Goal: Task Accomplishment & Management: Use online tool/utility

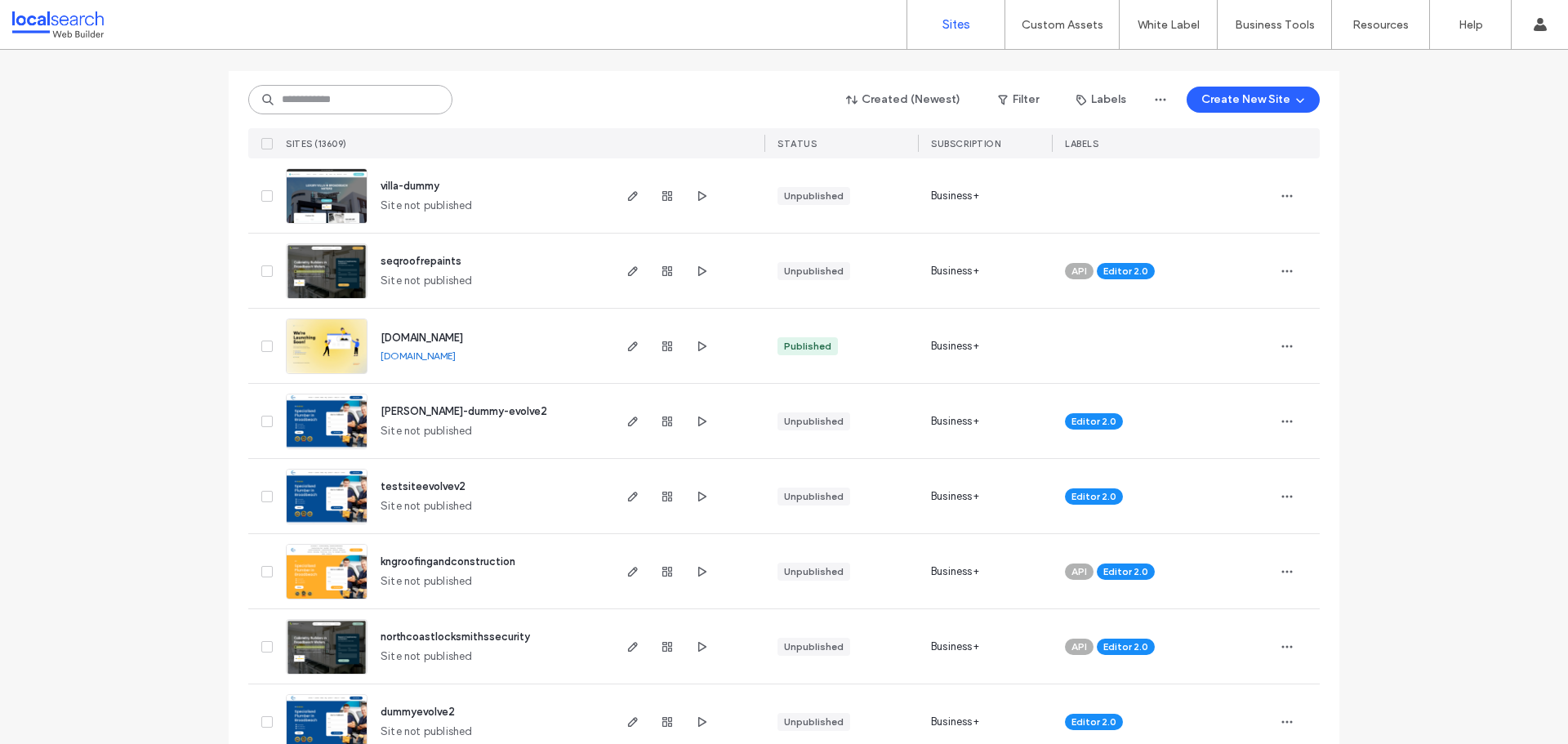
click at [365, 90] on input at bounding box center [350, 100] width 204 height 30
paste input "********"
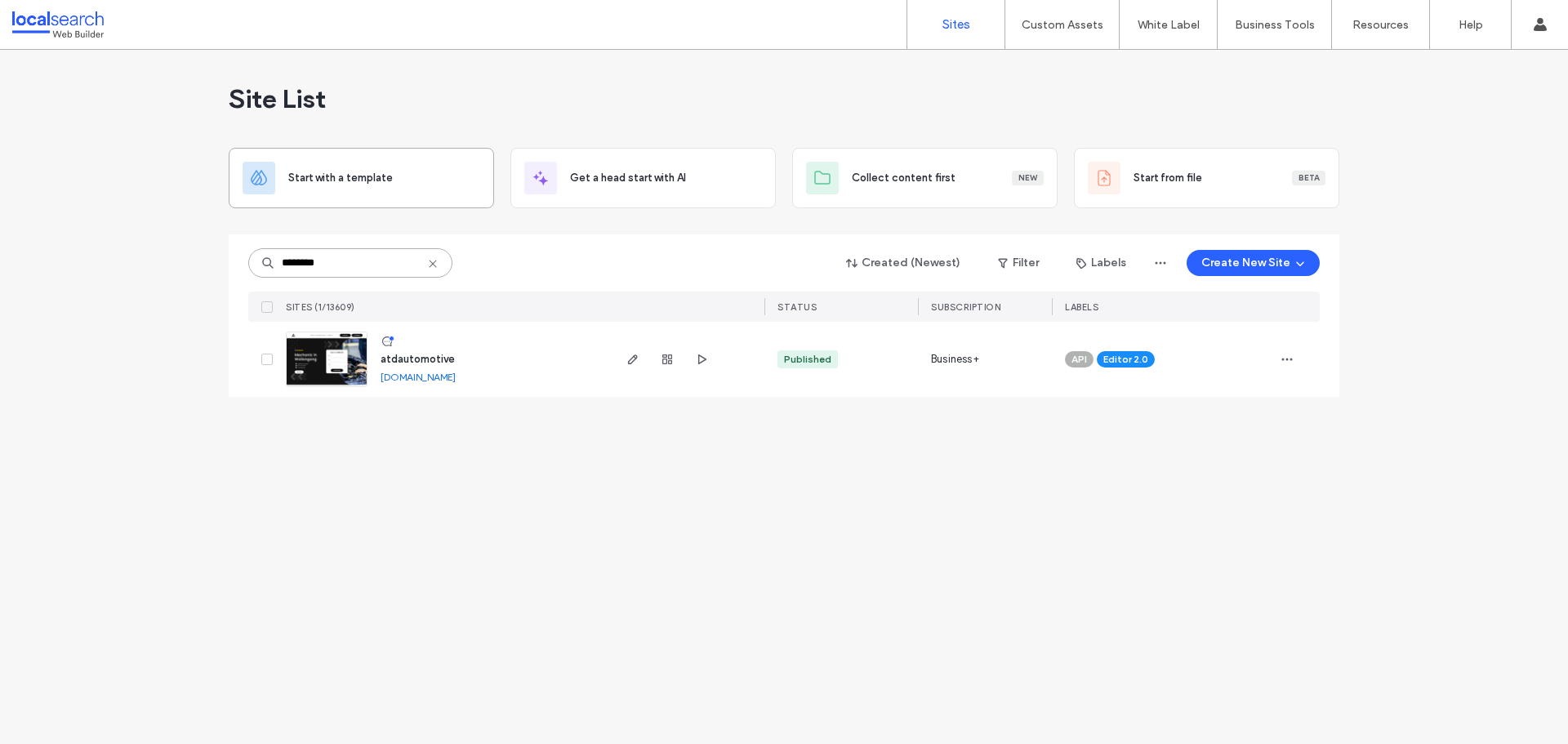
scroll to position [0, 0]
type input "********"
click at [640, 360] on span "button" at bounding box center [633, 359] width 19 height 19
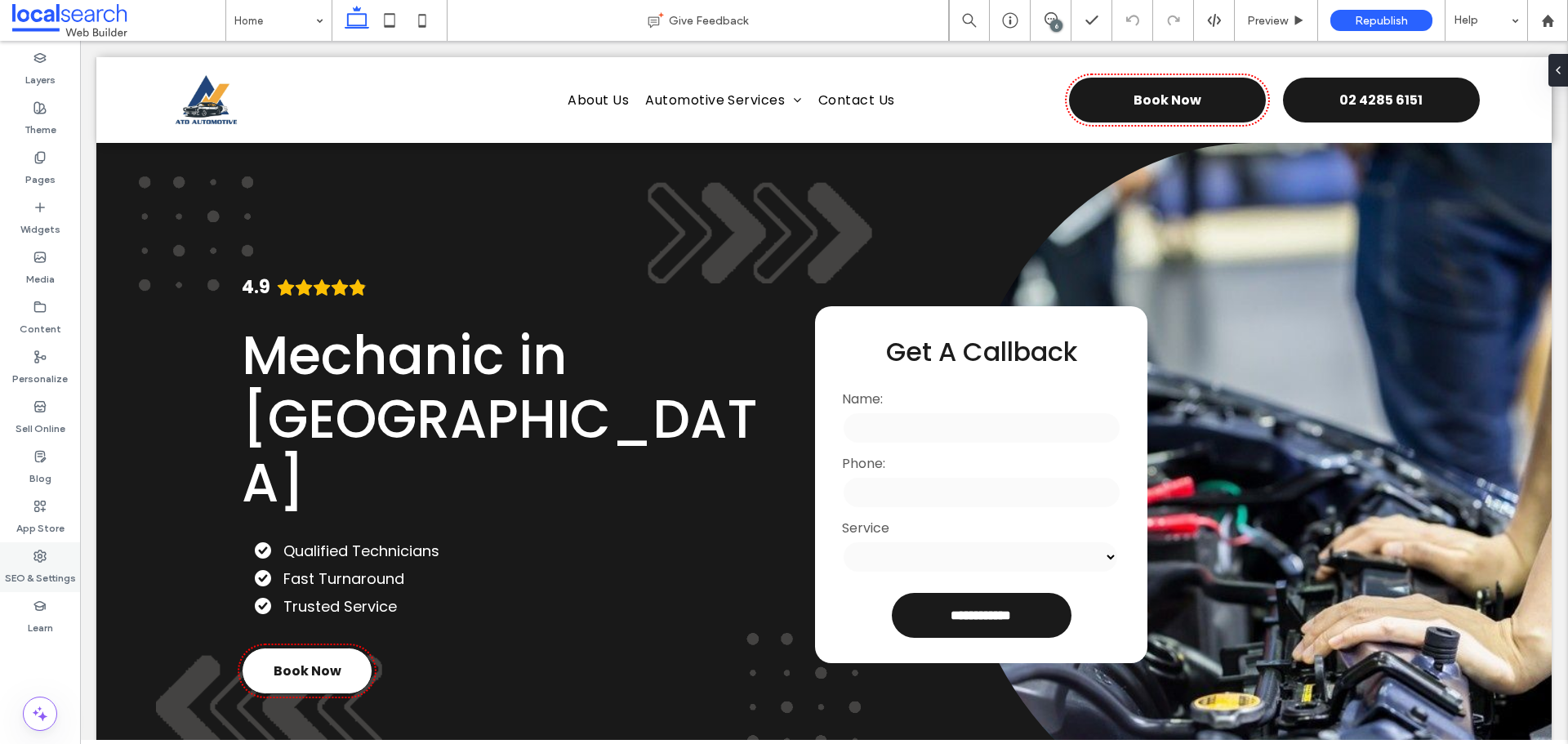
click at [45, 567] on label "SEO & Settings" at bounding box center [40, 574] width 71 height 23
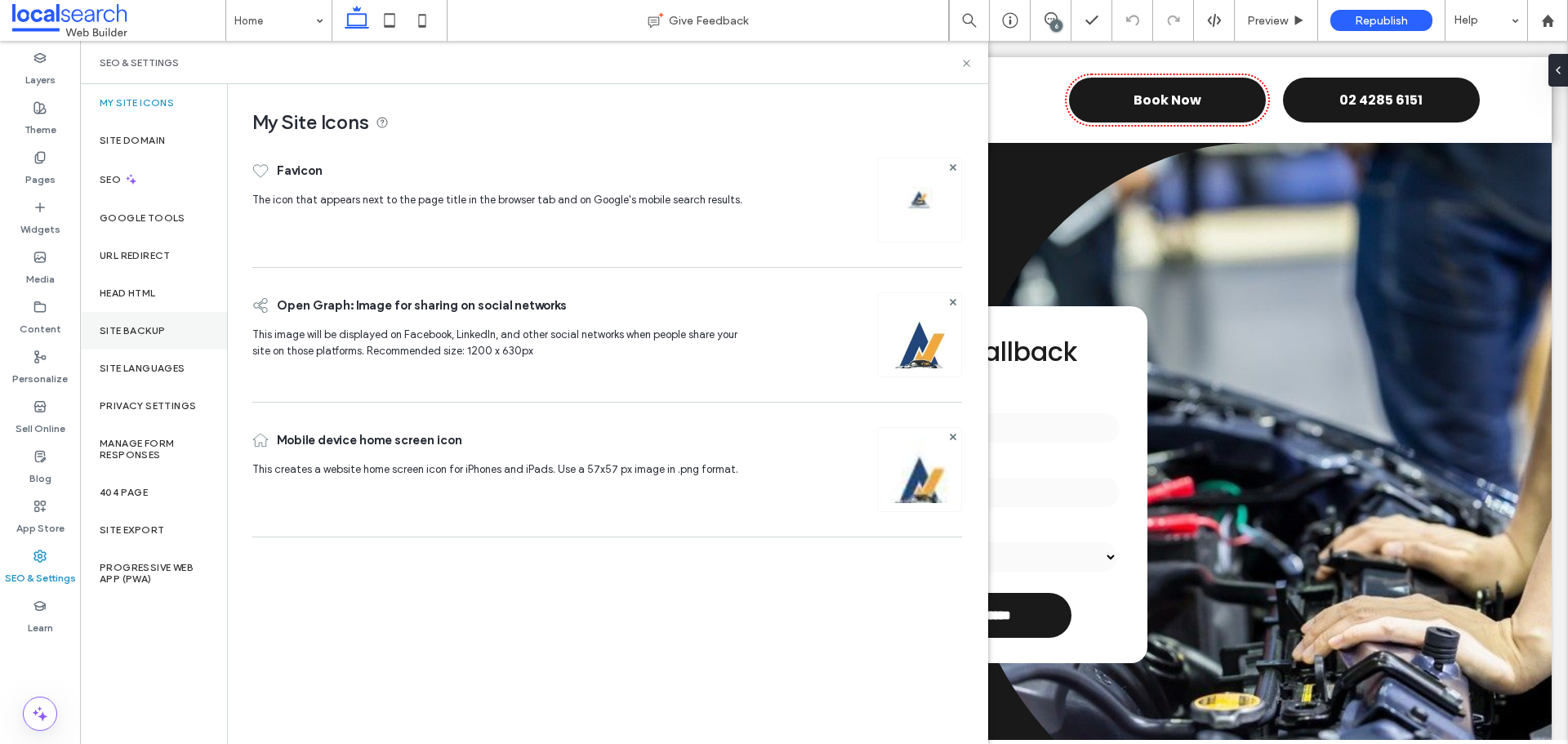
click at [162, 341] on div "Site Backup" at bounding box center [153, 330] width 147 height 38
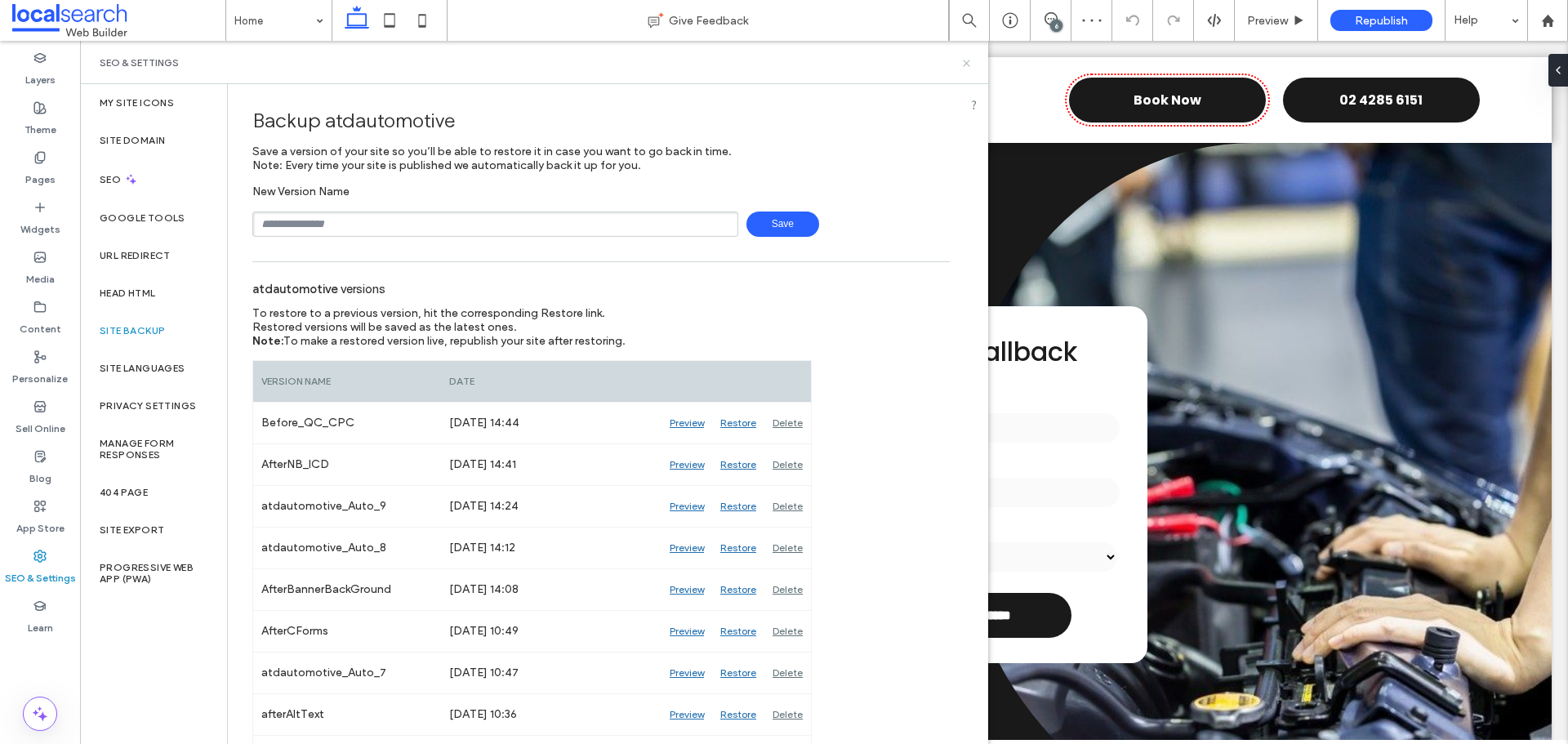
click at [967, 60] on icon at bounding box center [967, 63] width 12 height 12
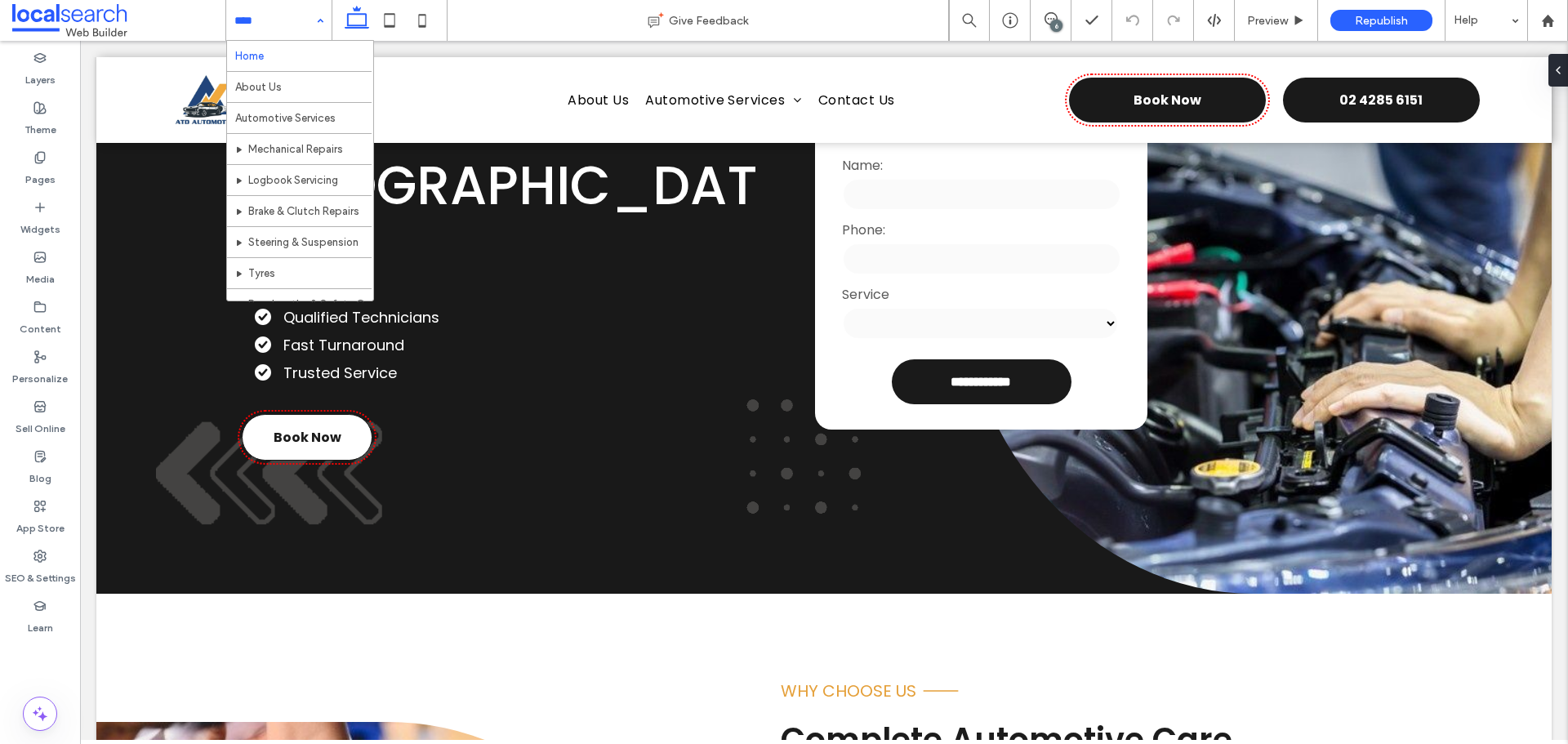
scroll to position [81, 0]
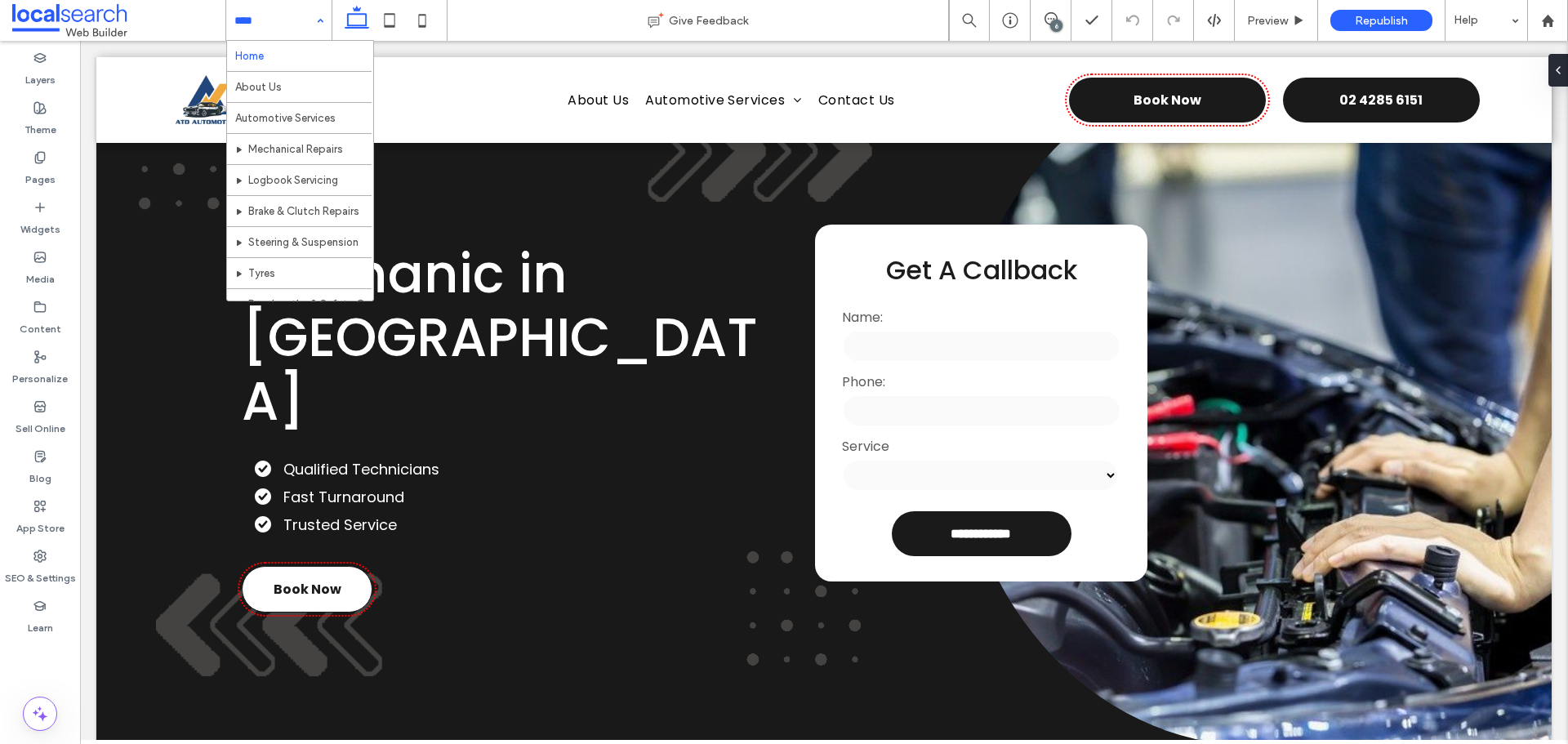
click at [309, 13] on div "Home About Us Automotive Services Mechanical Repairs Logbook Servicing Brake & …" at bounding box center [279, 20] width 105 height 41
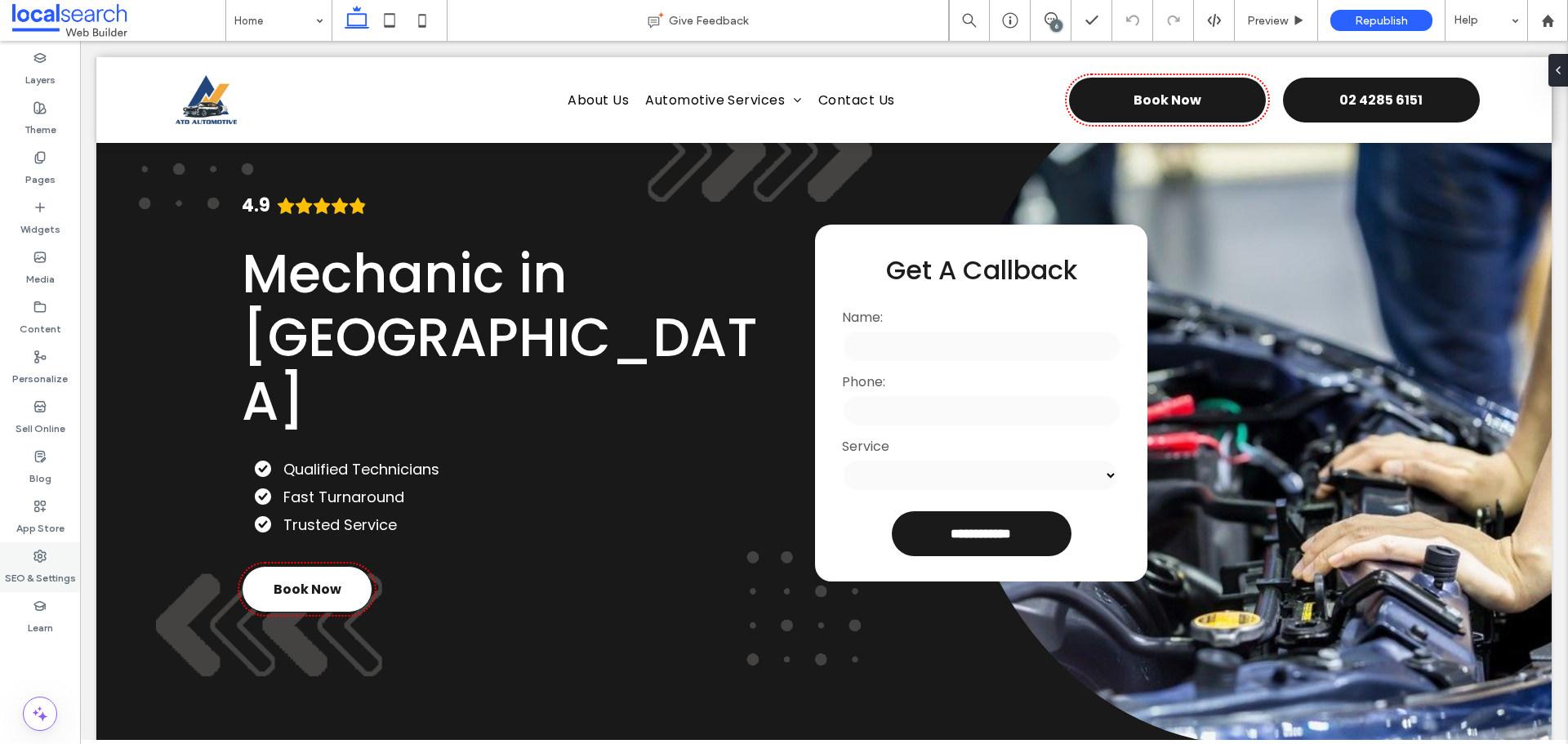
click at [53, 556] on div "SEO & Settings" at bounding box center [39, 567] width 80 height 50
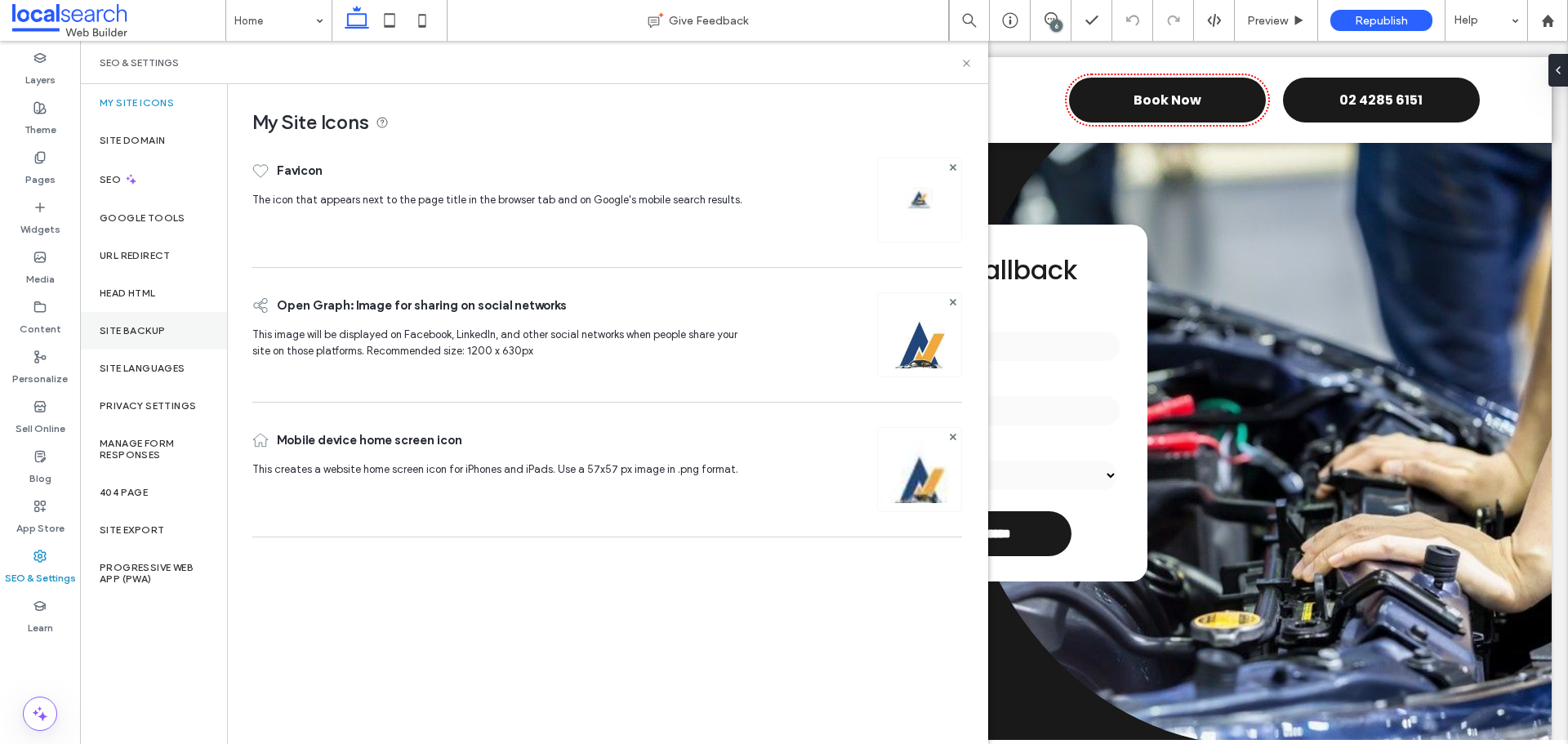
click at [115, 334] on label "Site Backup" at bounding box center [132, 330] width 66 height 11
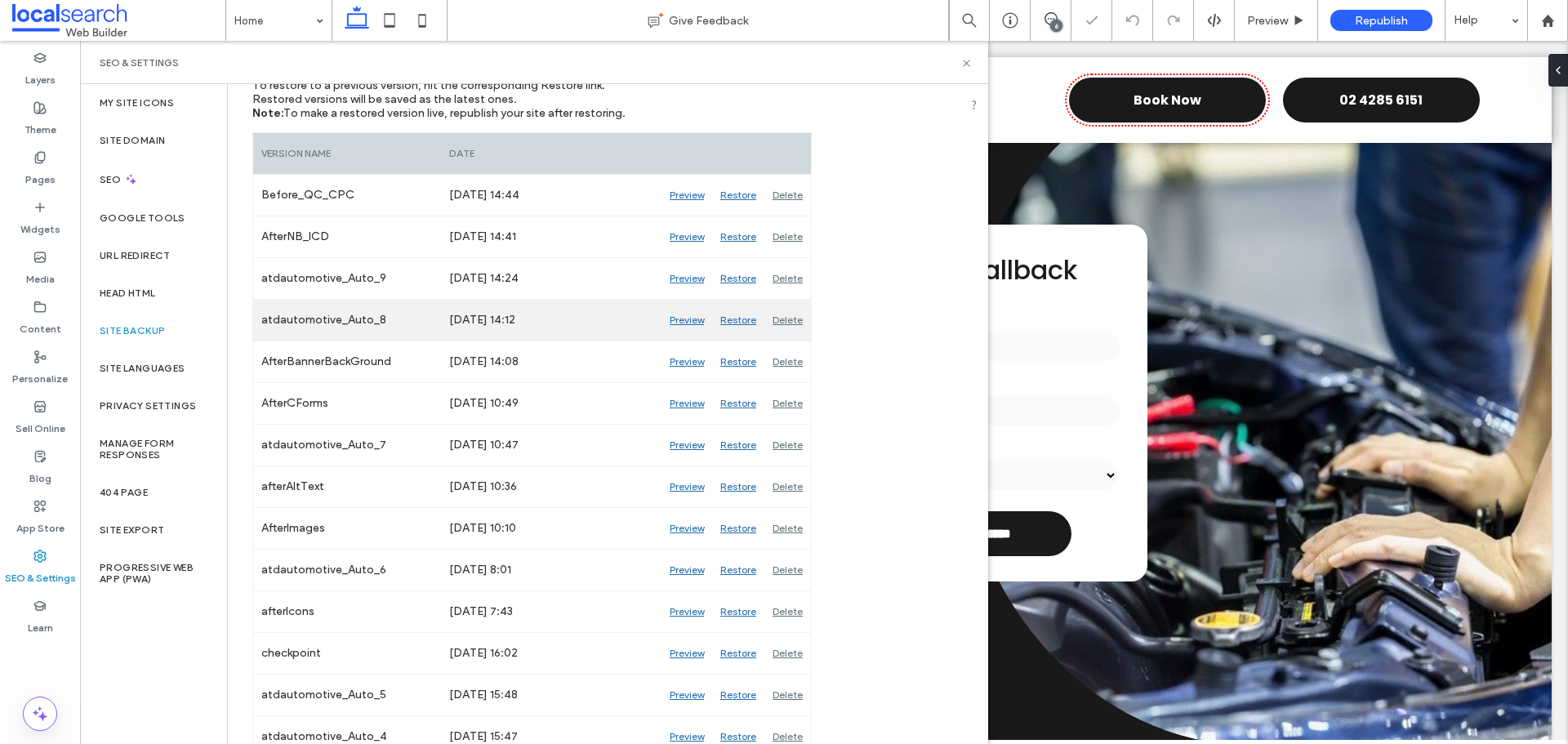
scroll to position [0, 0]
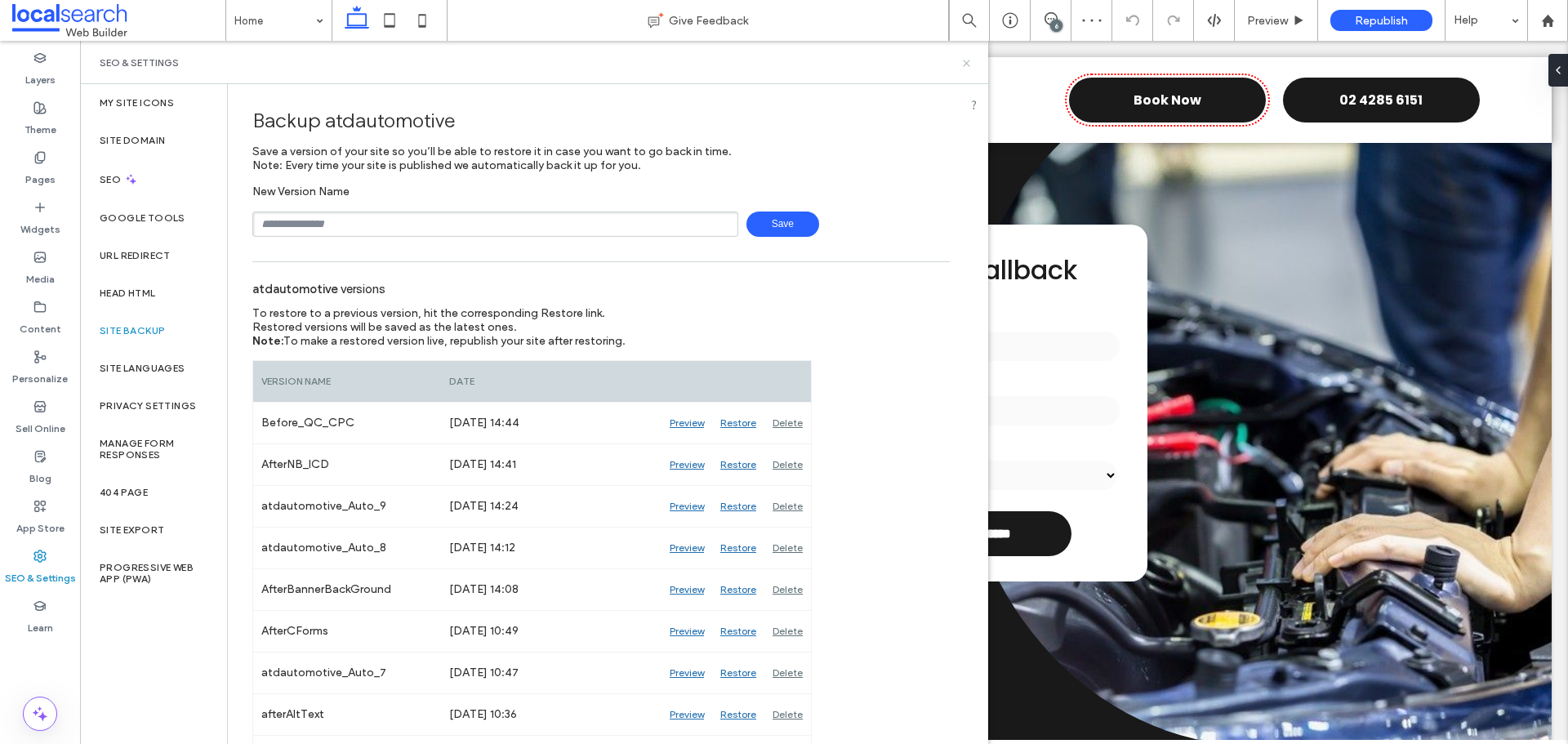
click at [967, 64] on use at bounding box center [966, 62] width 6 height 6
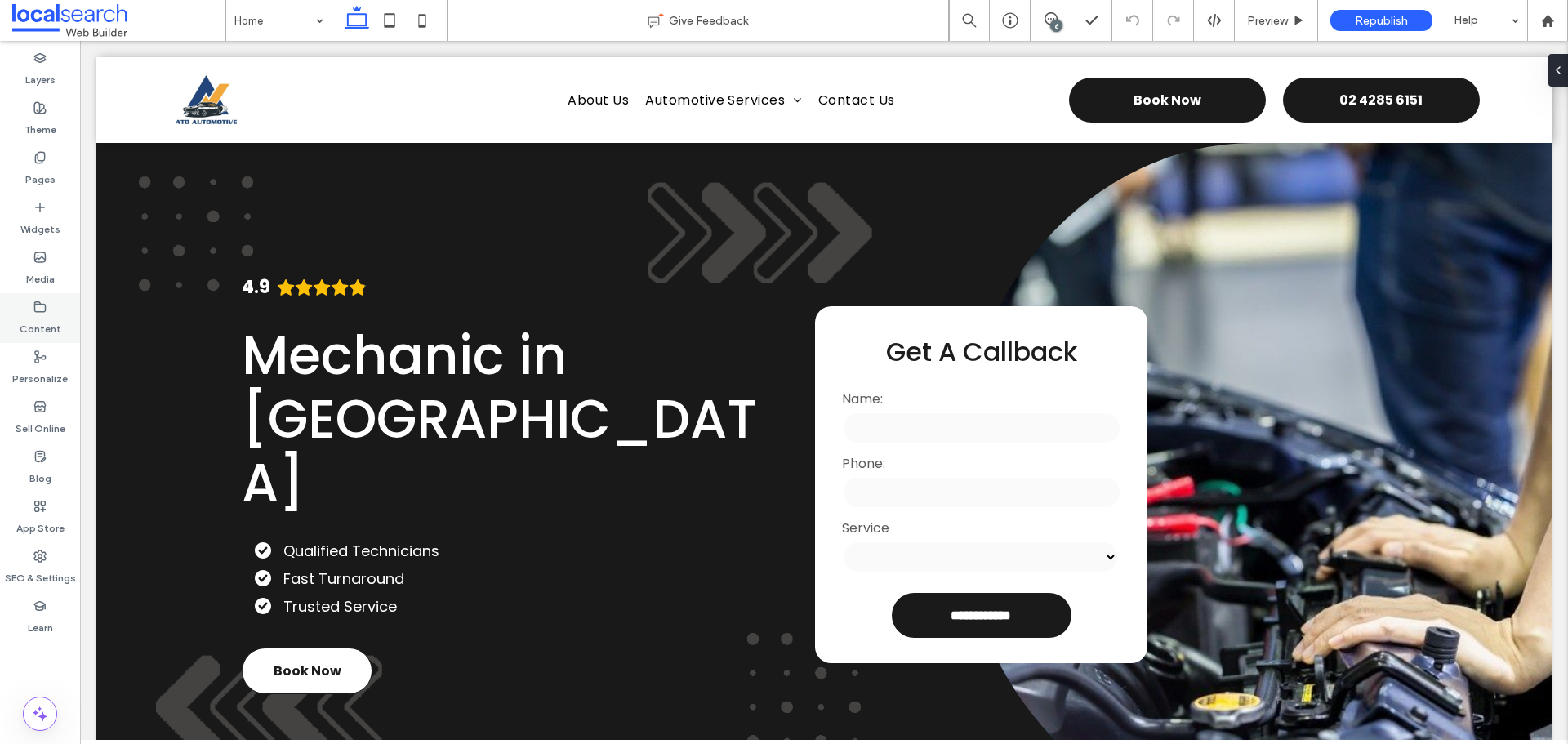
click at [54, 327] on label "Content" at bounding box center [40, 325] width 42 height 23
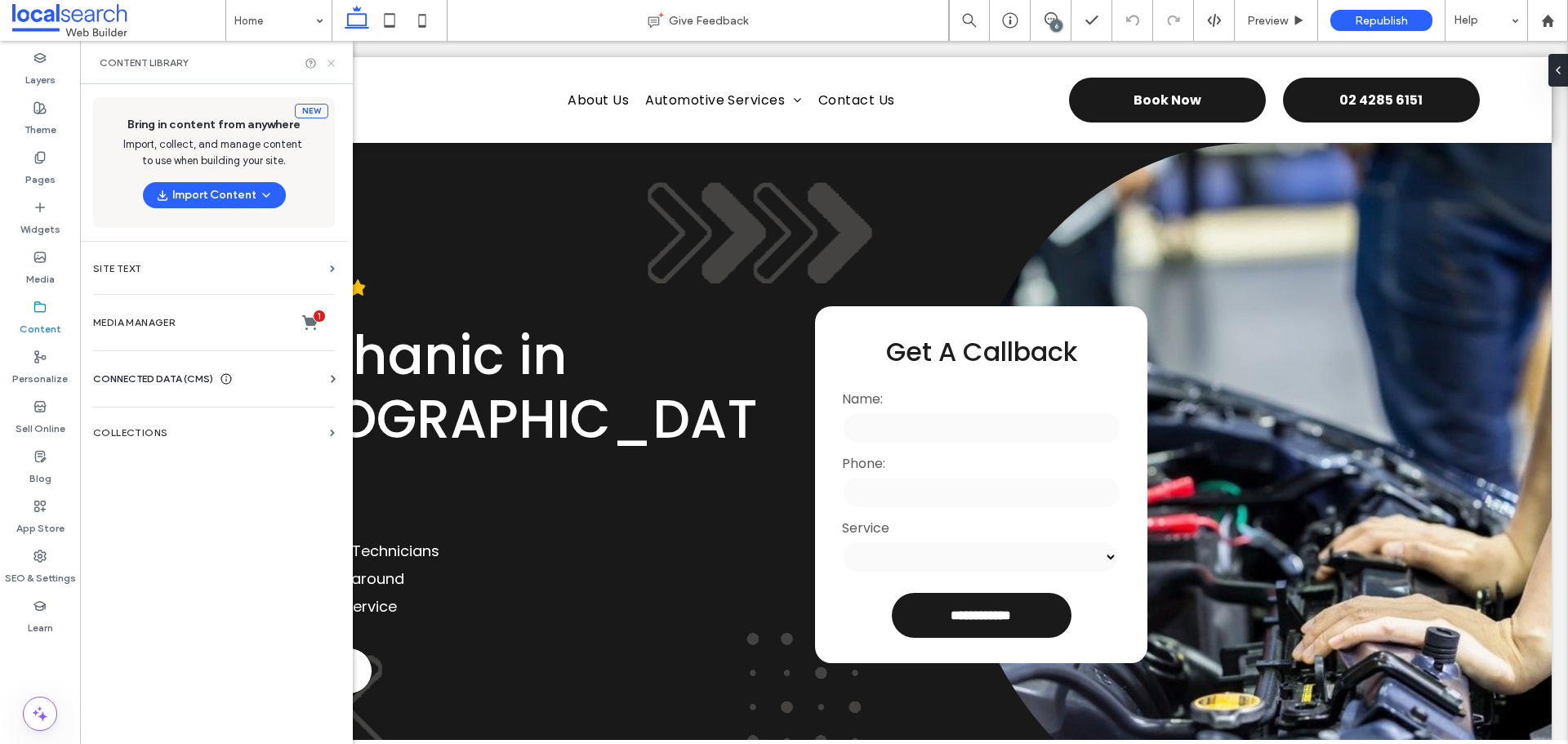
click at [329, 67] on icon at bounding box center [331, 63] width 12 height 12
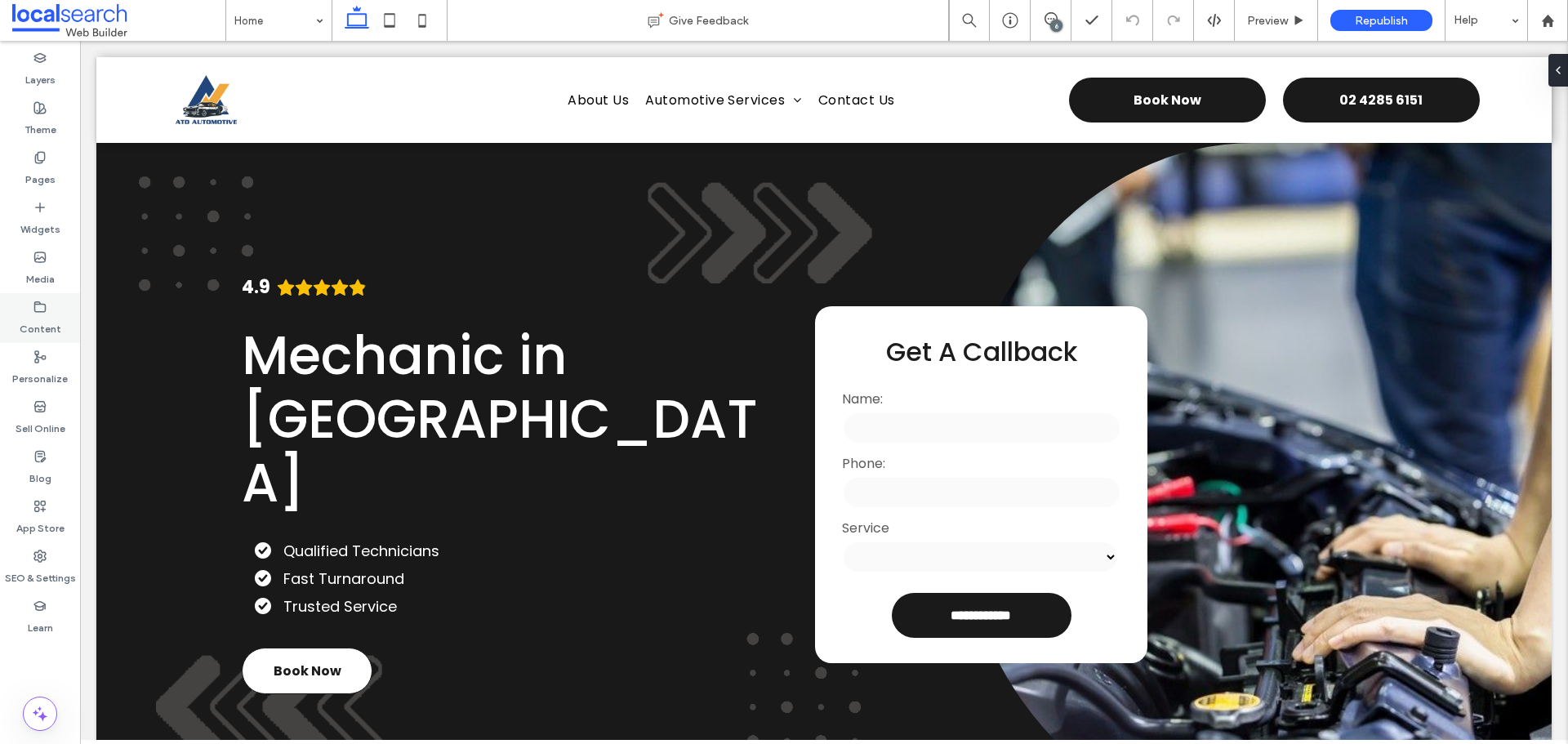
click at [52, 315] on label "Content" at bounding box center [40, 325] width 42 height 23
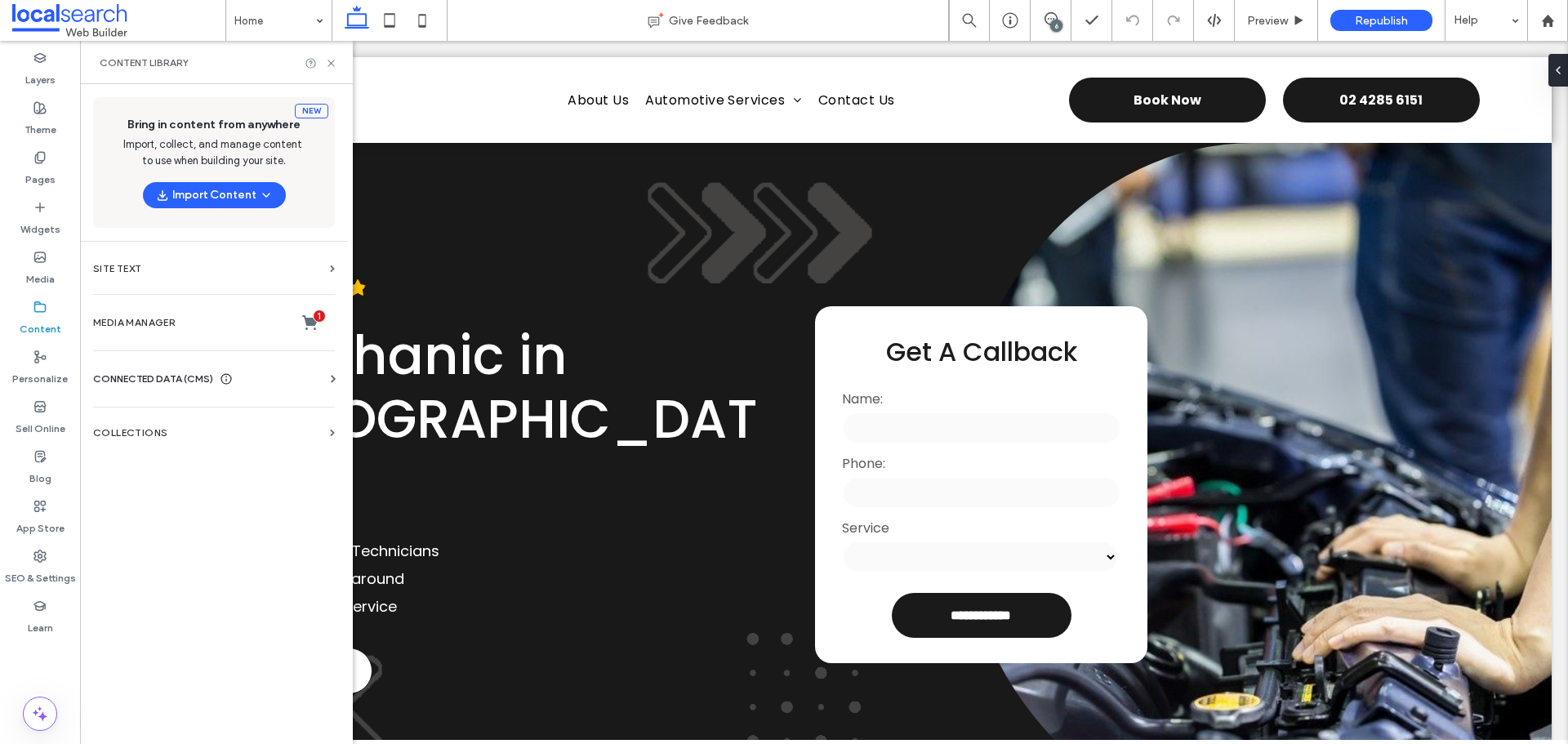
click at [181, 373] on span "CONNECTED DATA (CMS)" at bounding box center [153, 379] width 120 height 17
click at [187, 426] on section "Business Info" at bounding box center [216, 419] width 248 height 38
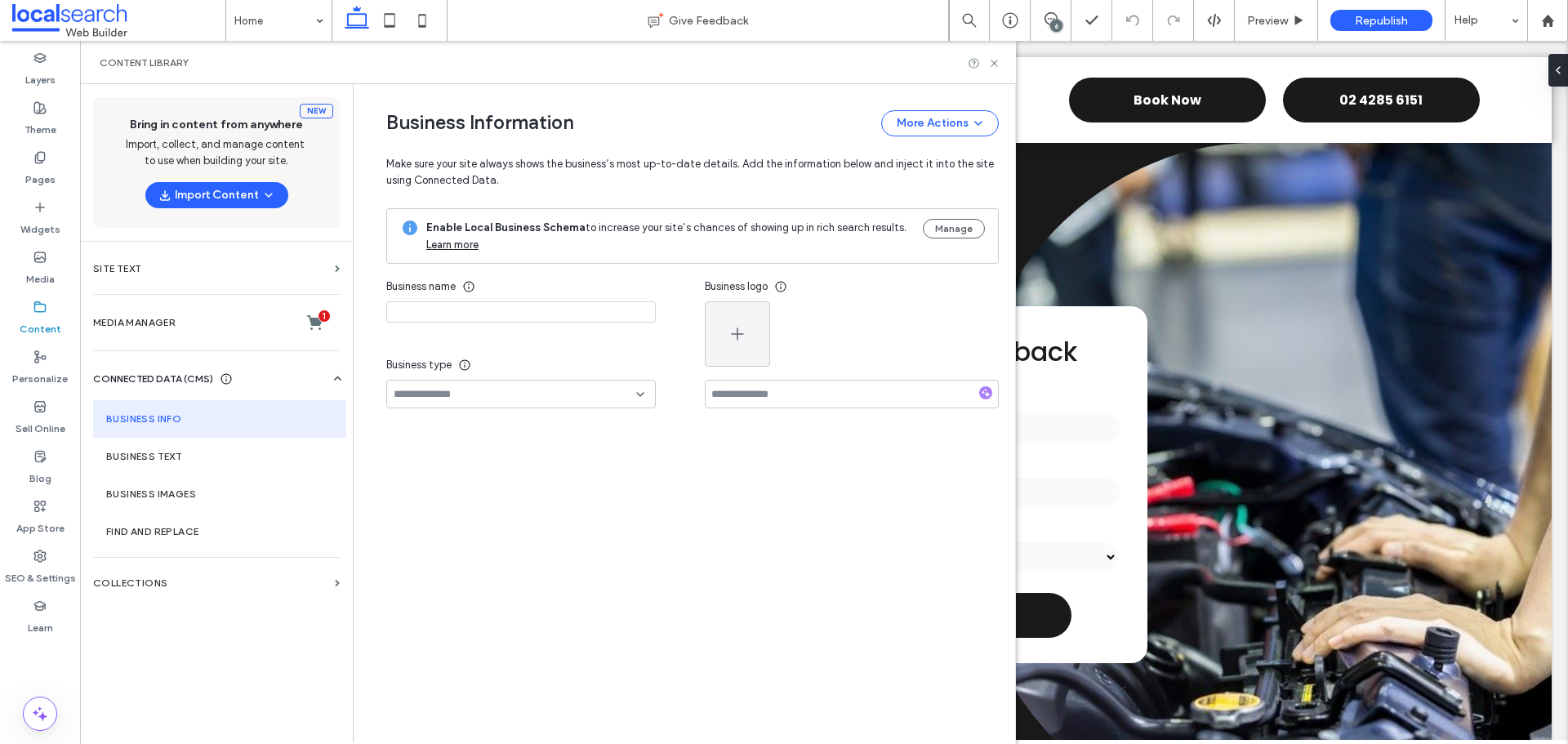
type input "**********"
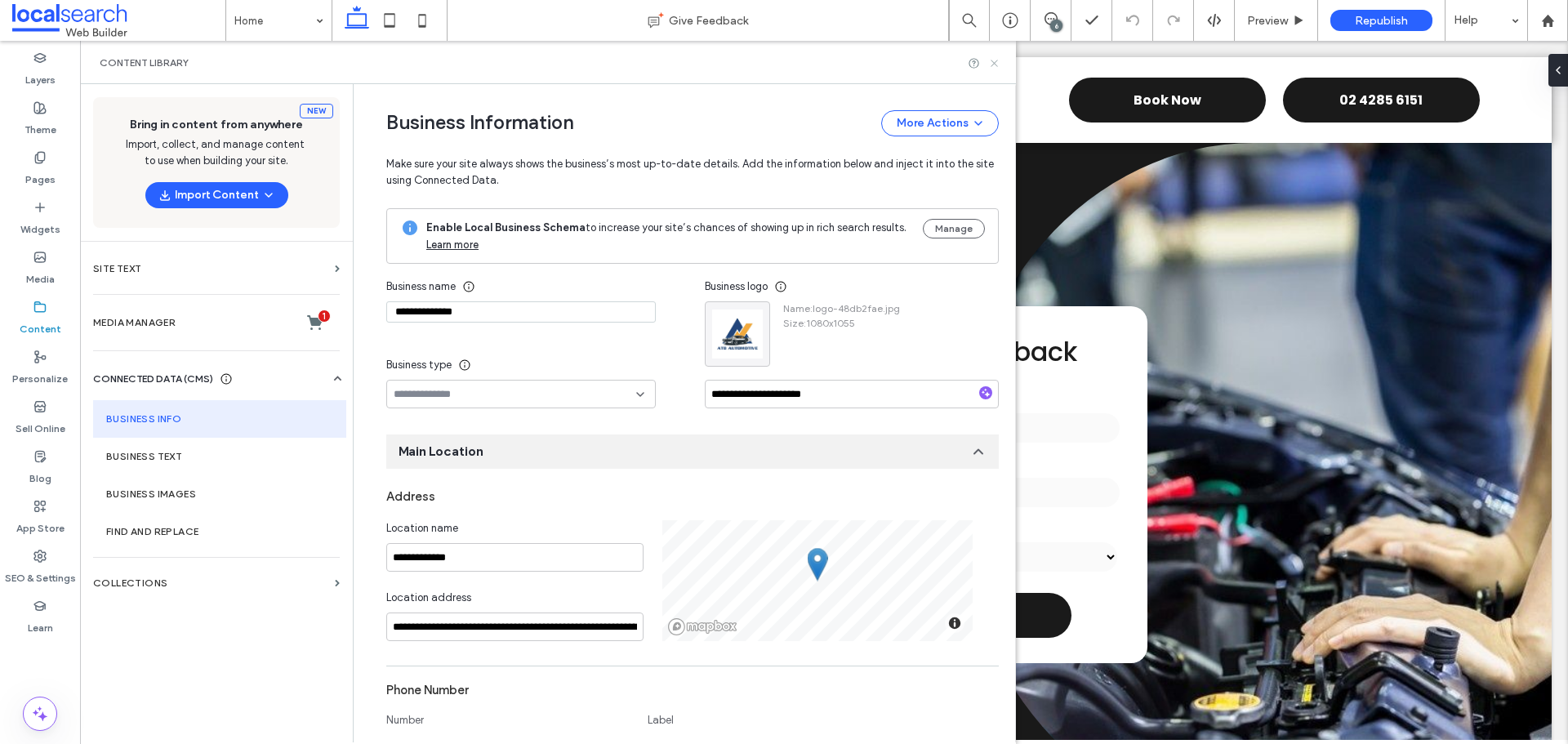
click at [991, 61] on icon at bounding box center [994, 63] width 12 height 12
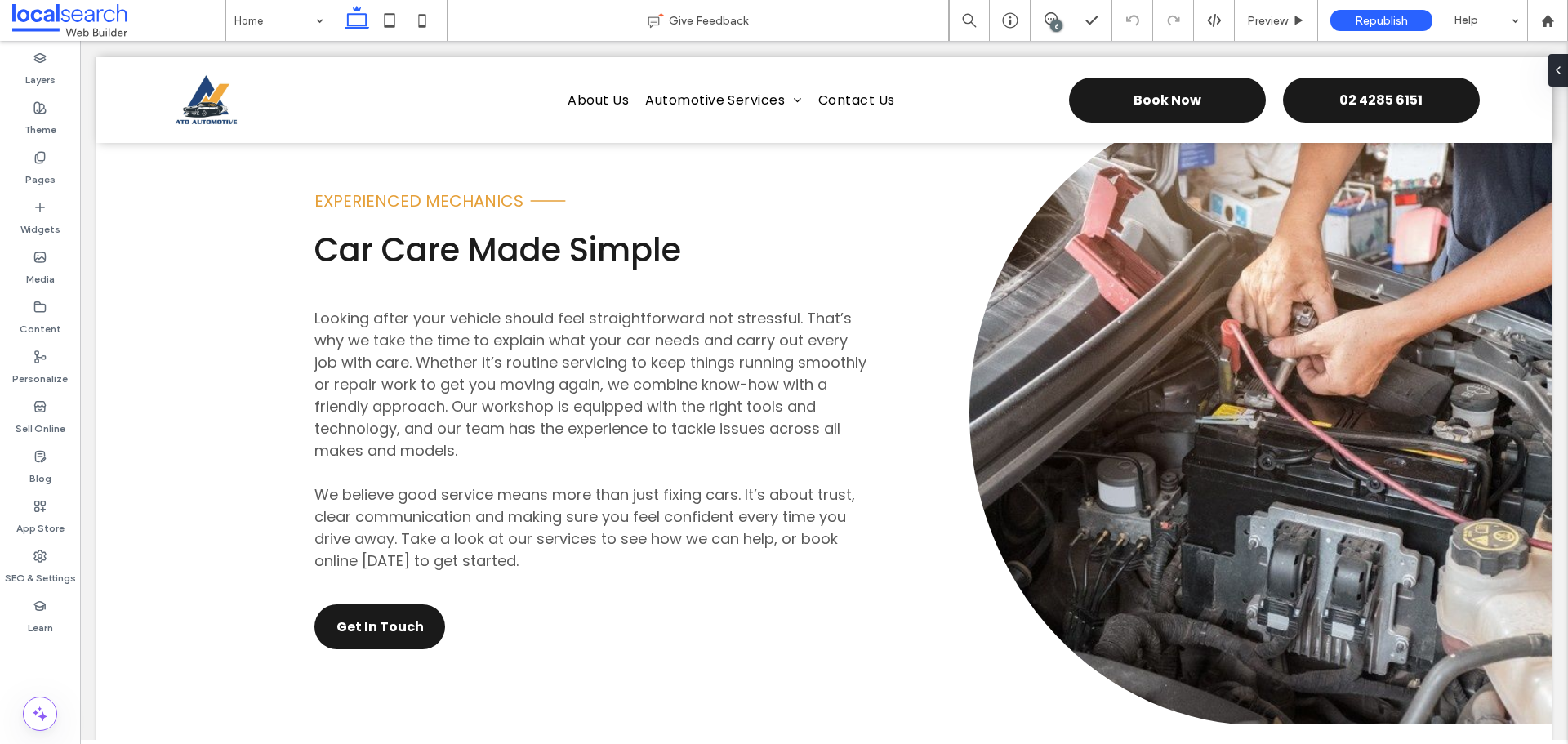
scroll to position [4818, 0]
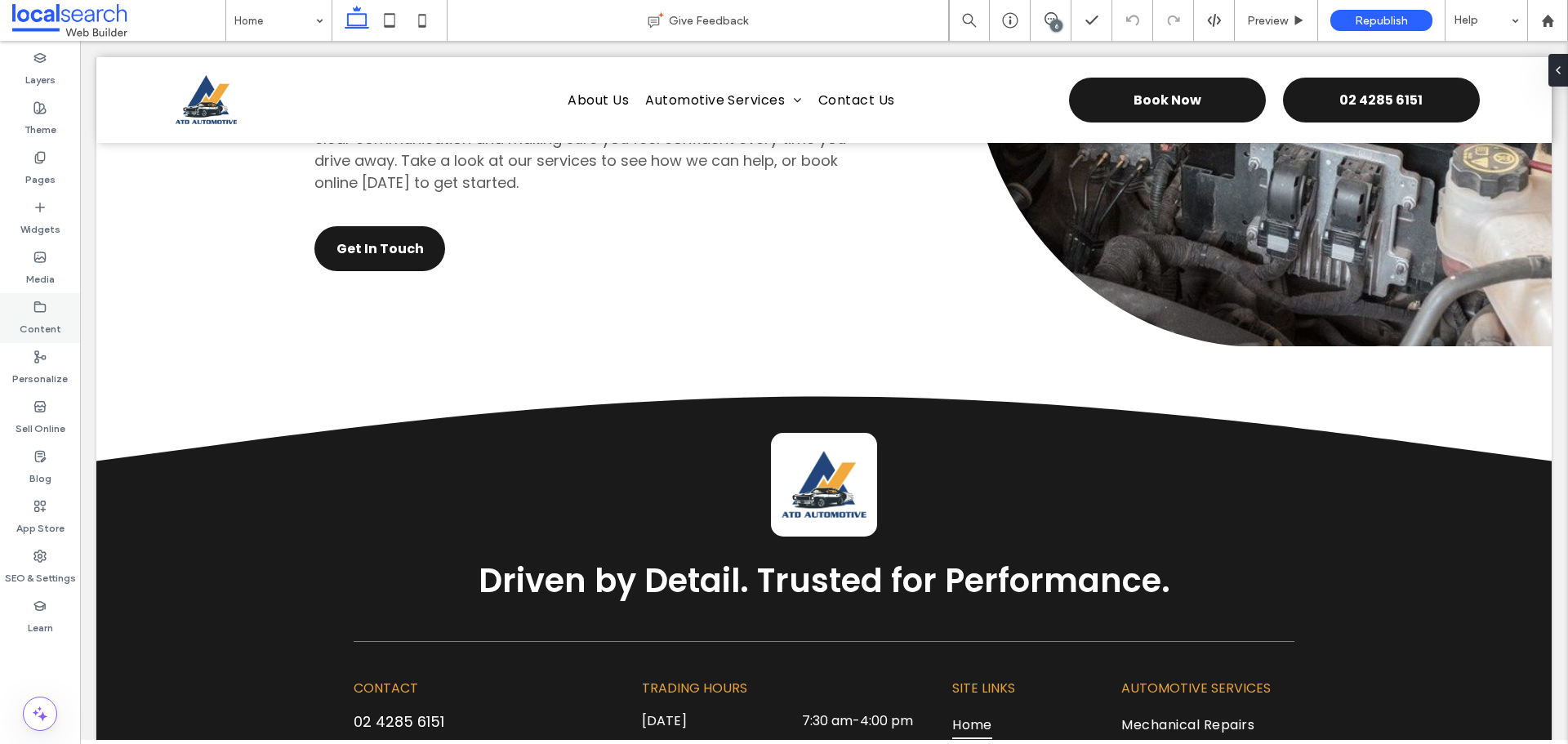
click at [37, 320] on label "Content" at bounding box center [40, 325] width 42 height 23
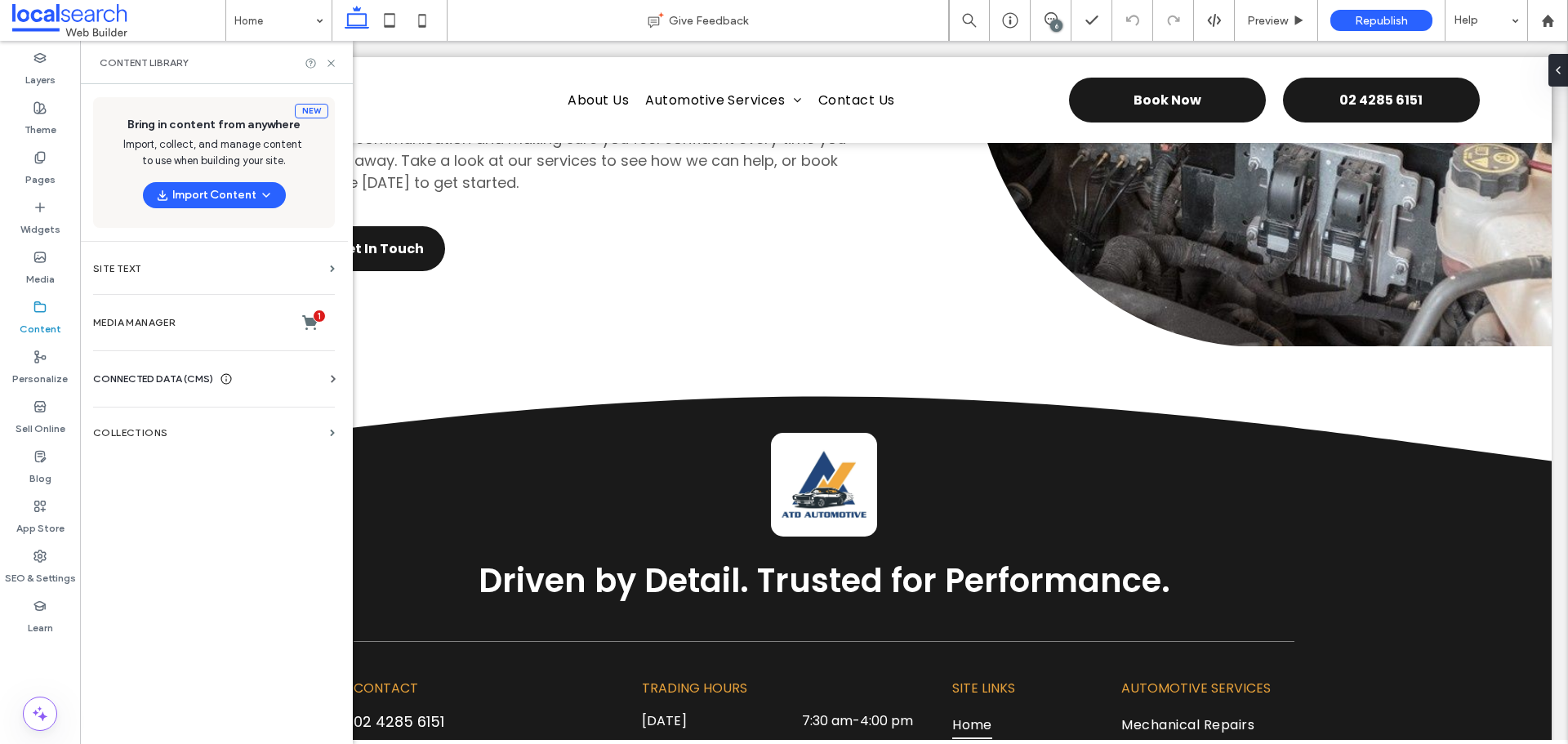
click at [302, 380] on div "CONNECTED DATA (CMS)" at bounding box center [216, 379] width 248 height 17
click at [252, 418] on label "Business Info" at bounding box center [216, 418] width 222 height 11
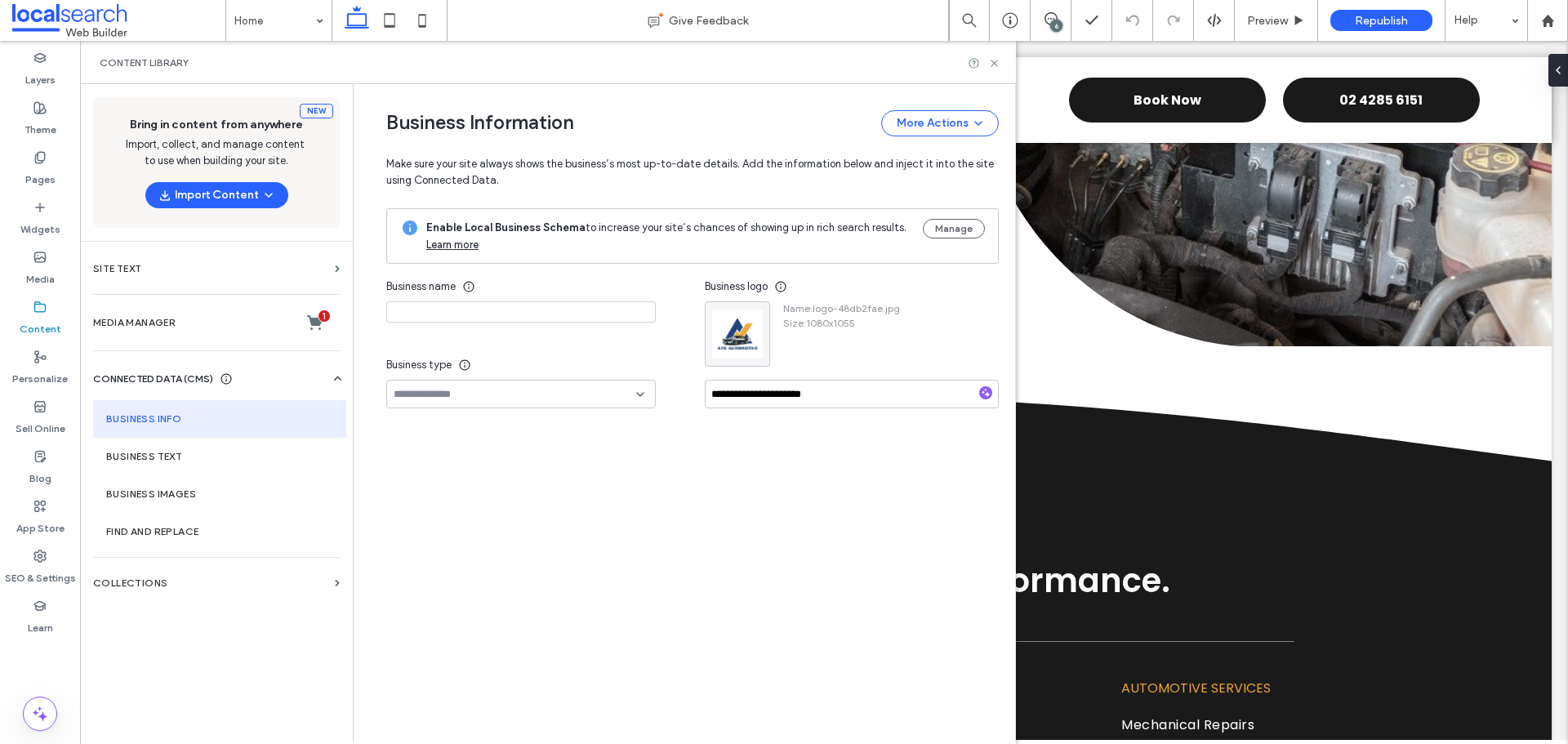
type input "**********"
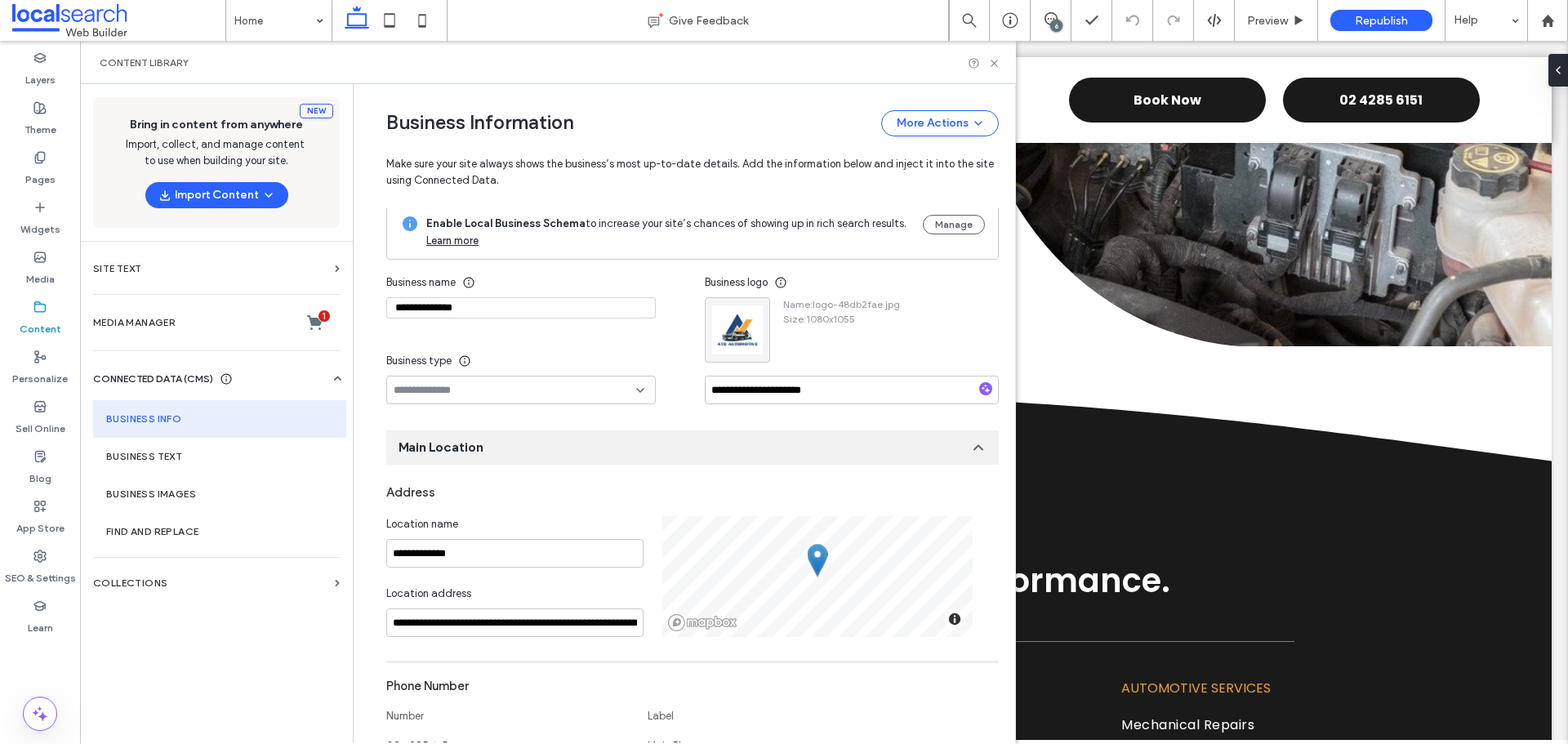
scroll to position [0, 0]
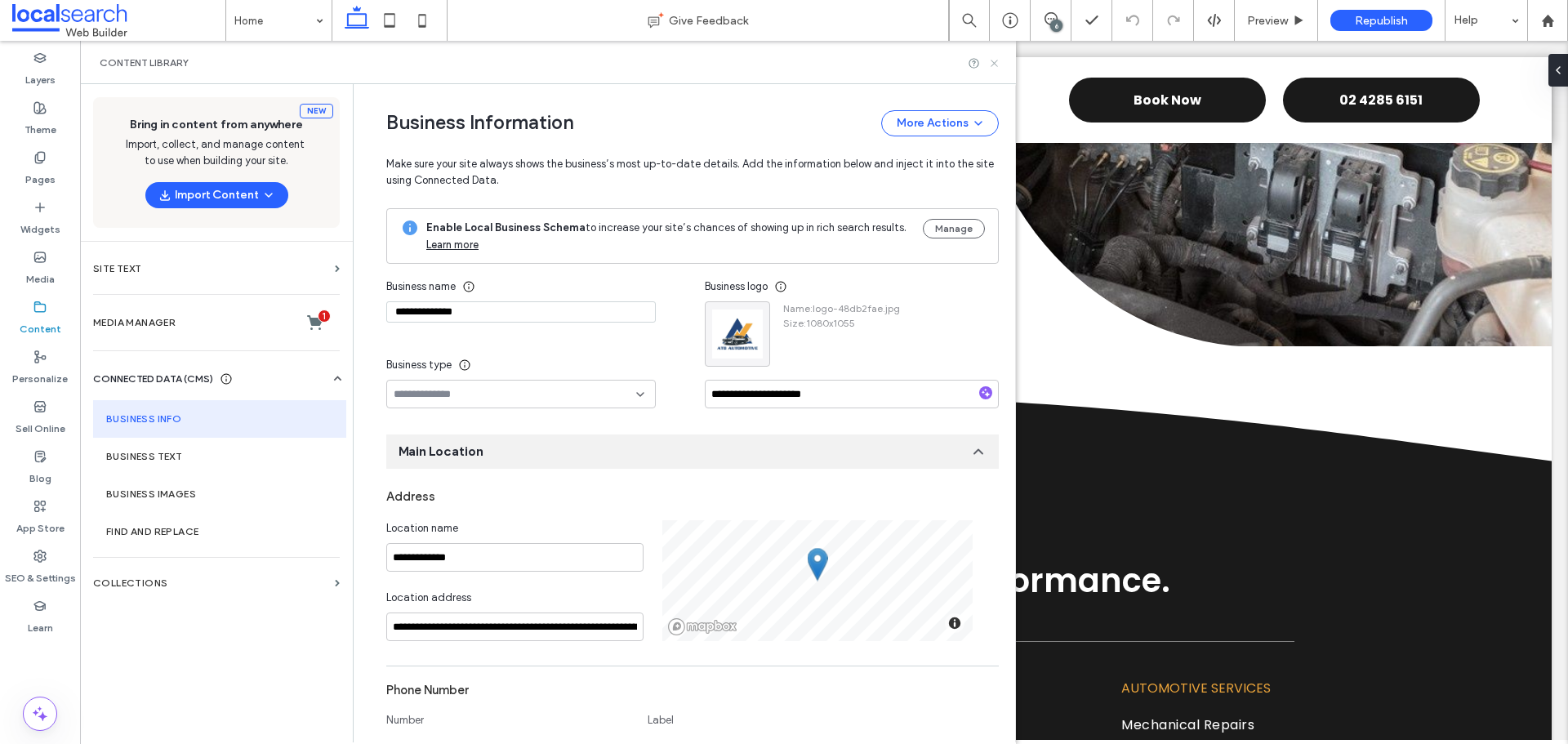
click at [990, 65] on icon at bounding box center [994, 63] width 12 height 12
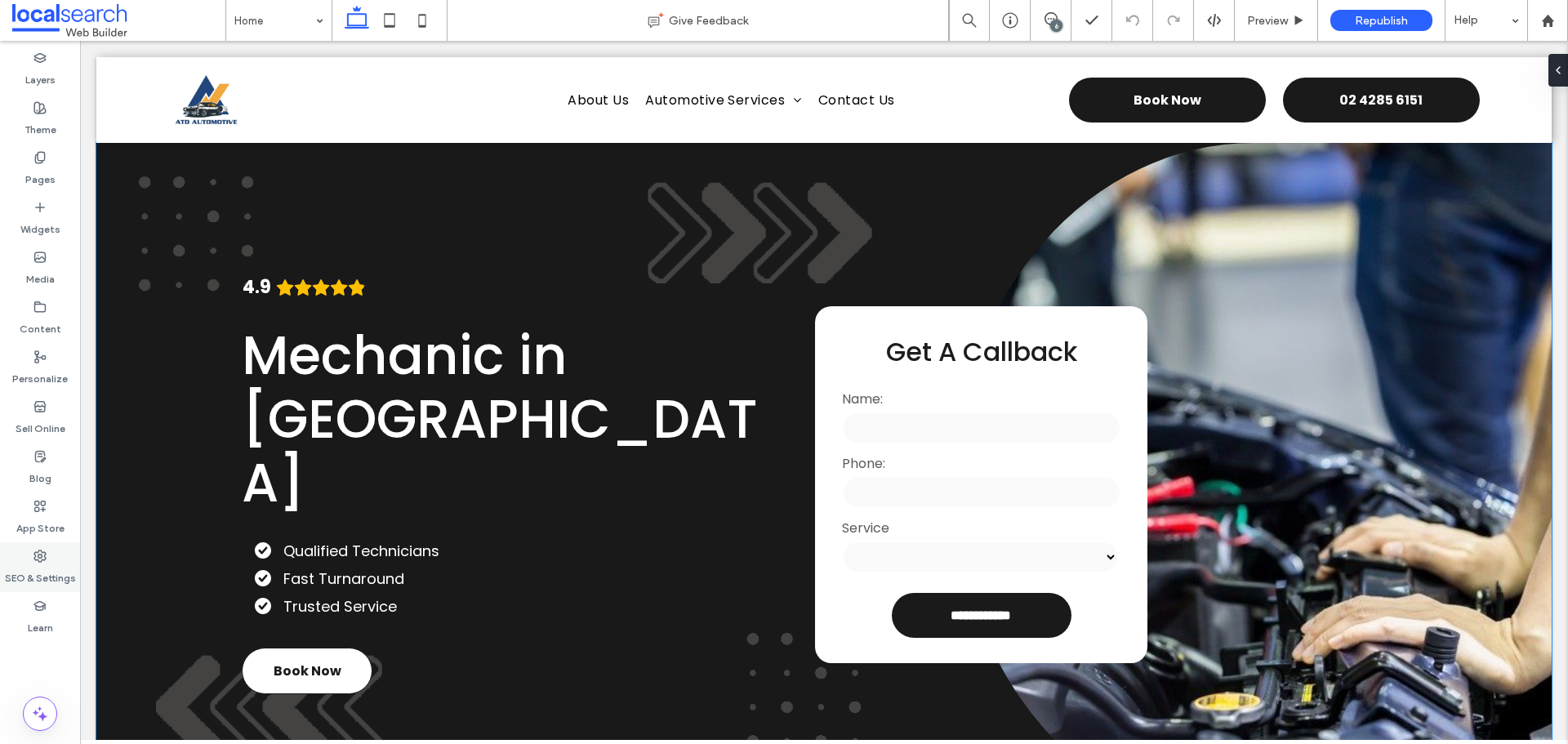
click at [46, 556] on div "SEO & Settings" at bounding box center [39, 567] width 80 height 50
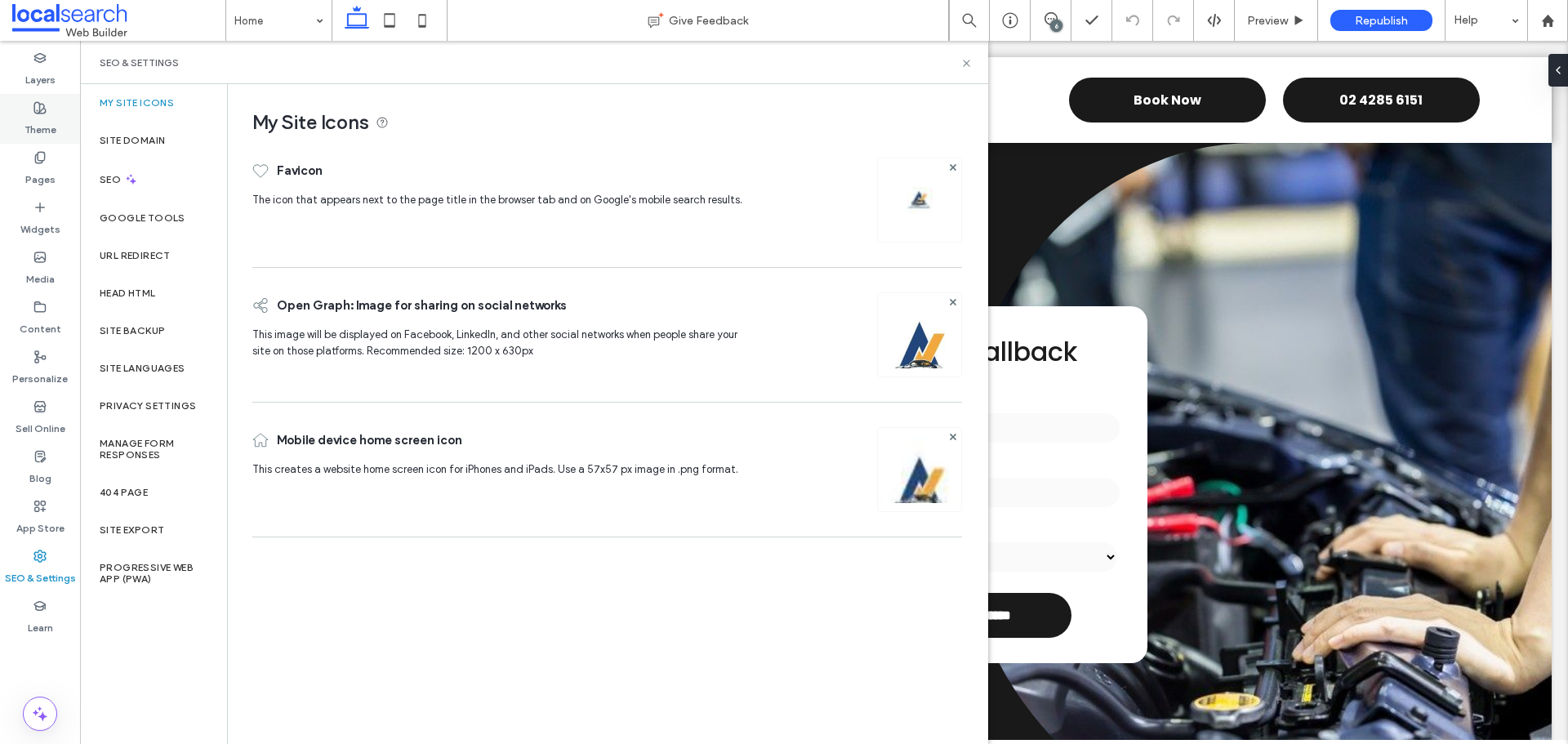
click at [35, 130] on label "Theme" at bounding box center [40, 125] width 32 height 23
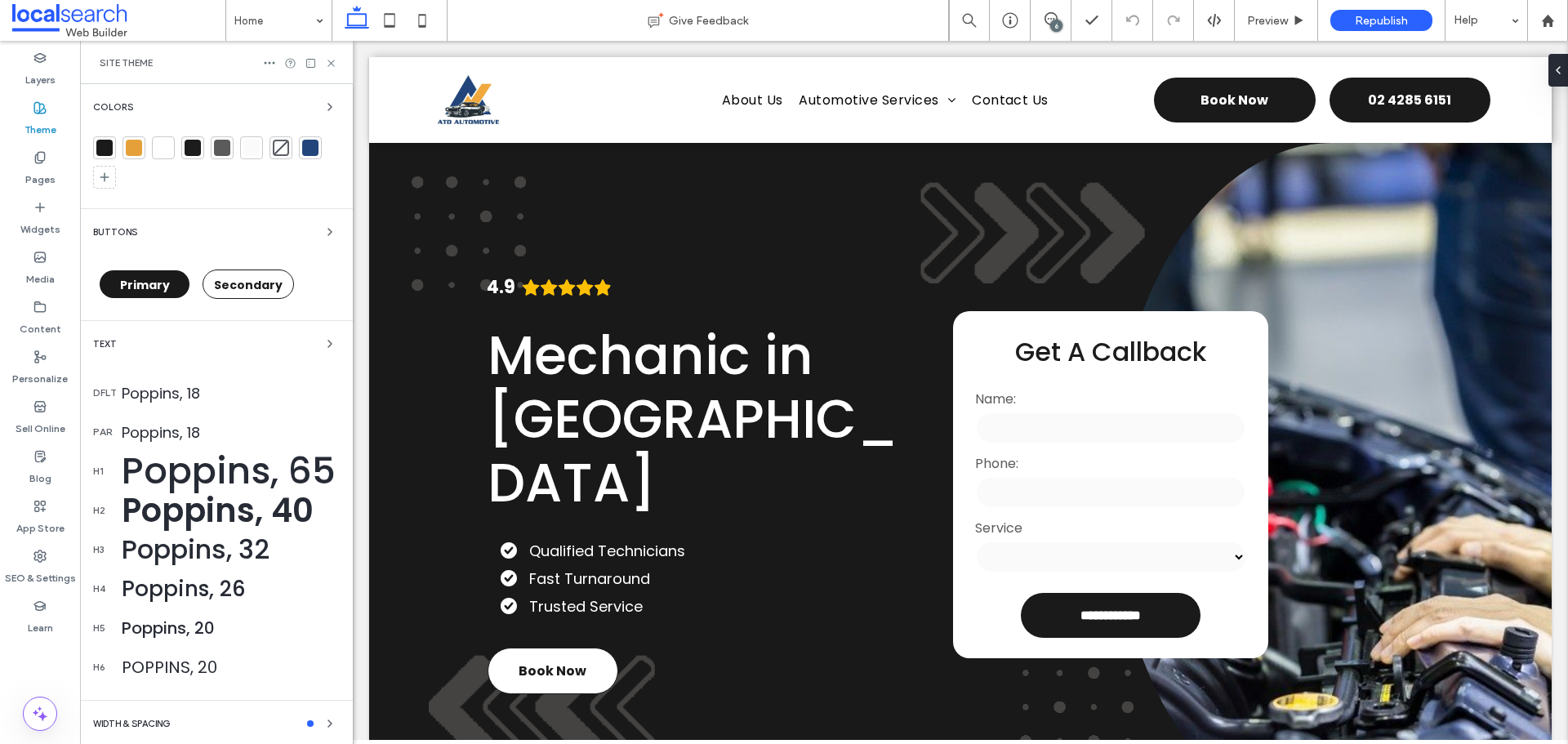
click at [96, 143] on div at bounding box center [104, 147] width 17 height 17
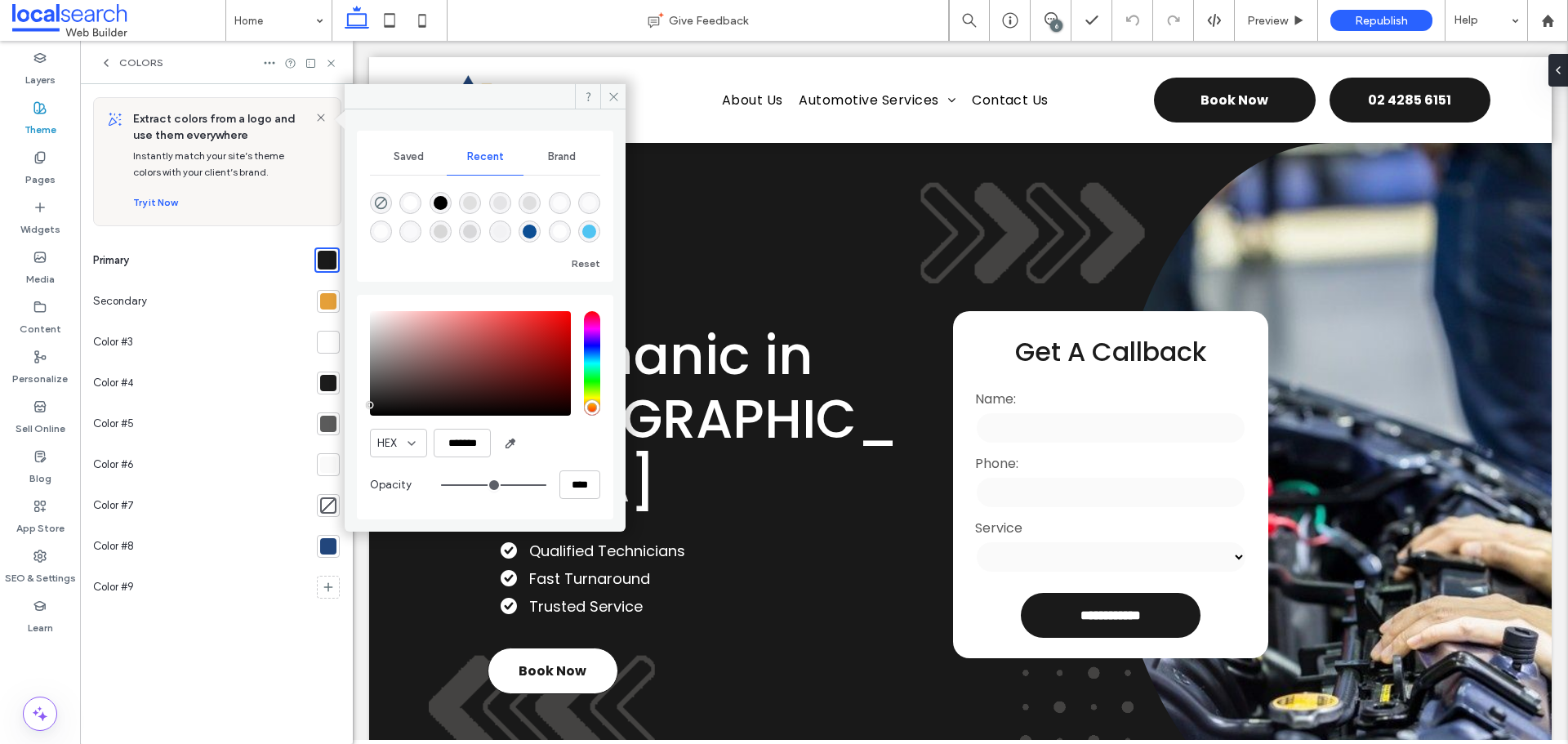
click at [101, 144] on div "Extract colors from a logo and use them everywhere Instantly match your site’s …" at bounding box center [216, 414] width 273 height 660
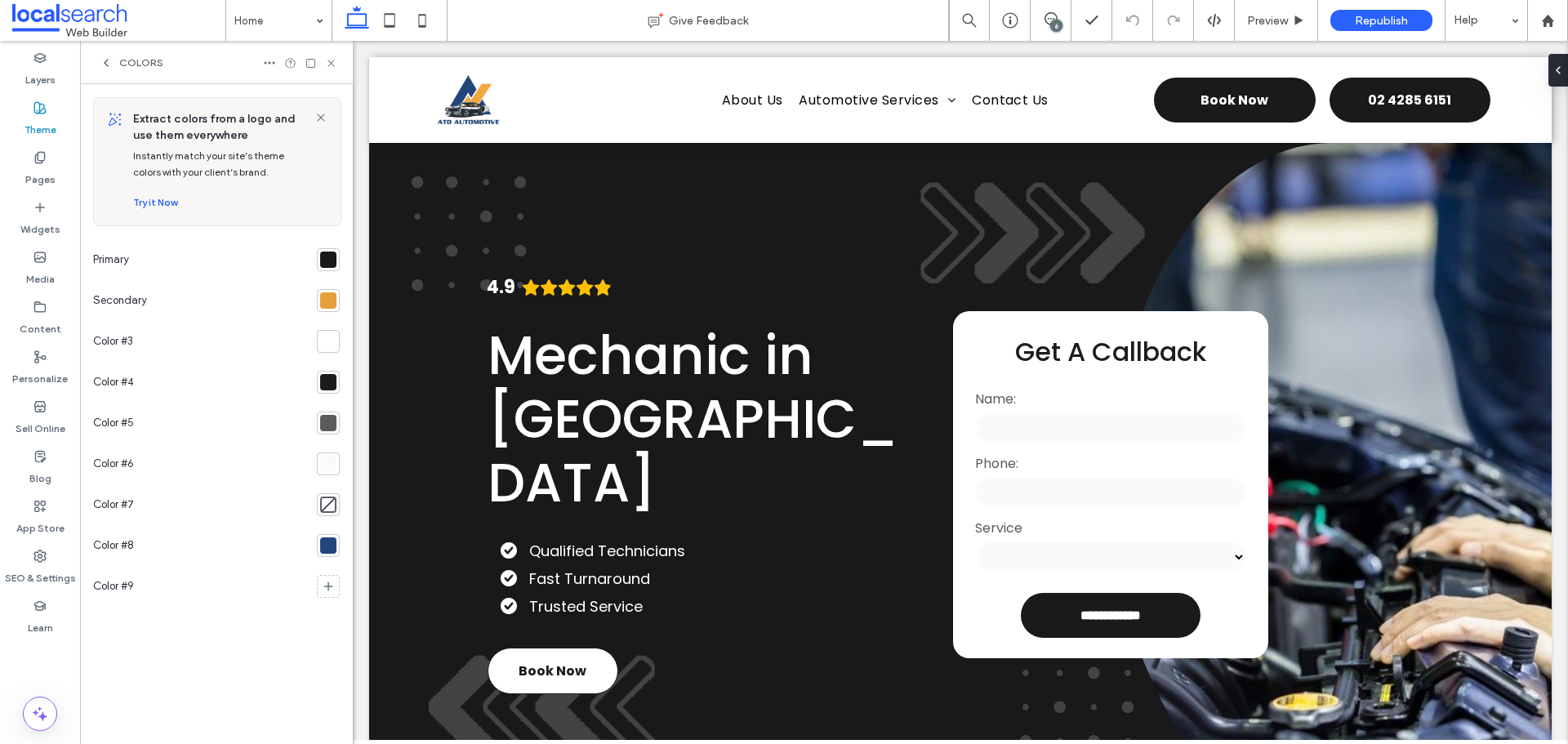
click at [328, 253] on div at bounding box center [328, 259] width 17 height 17
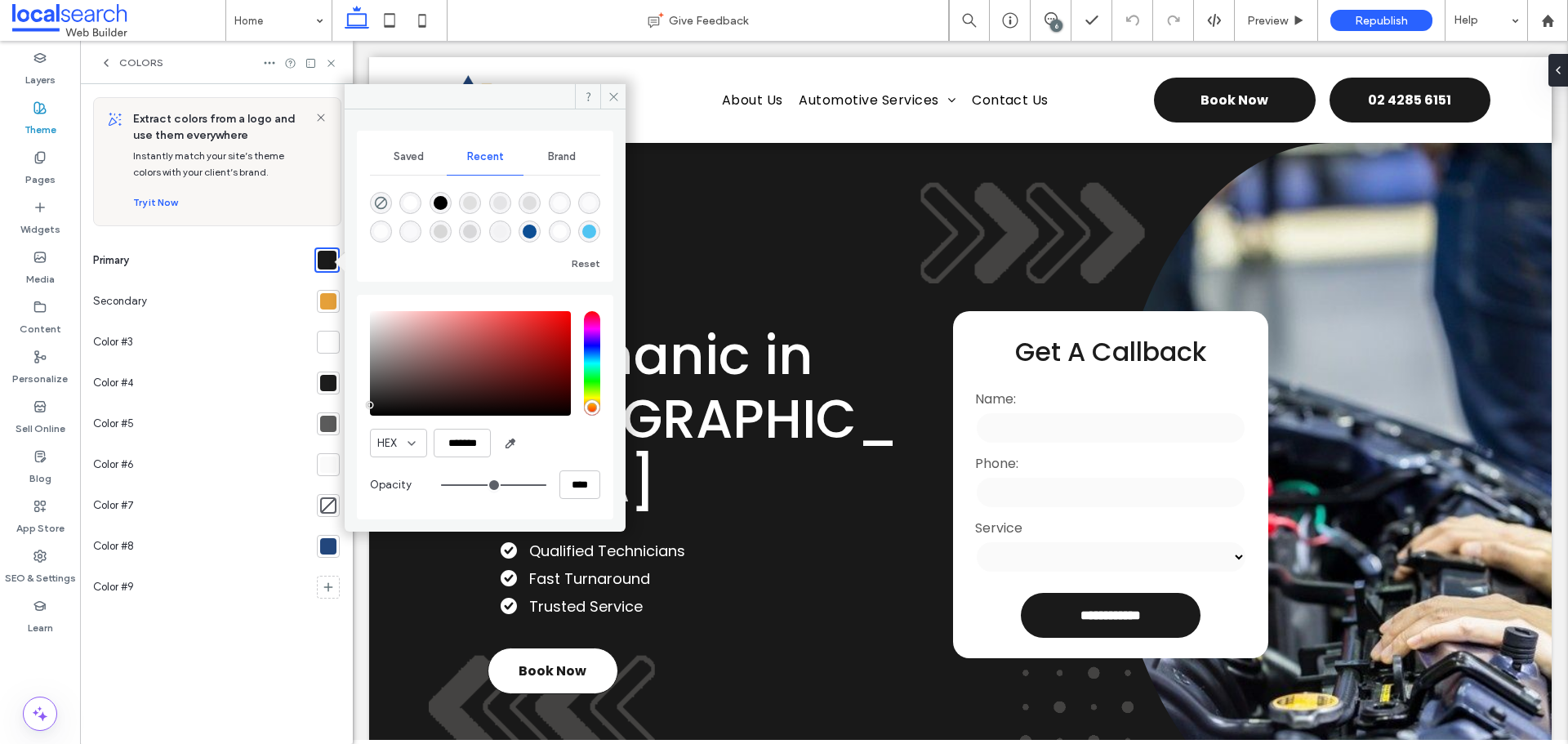
click at [330, 305] on div at bounding box center [328, 301] width 17 height 17
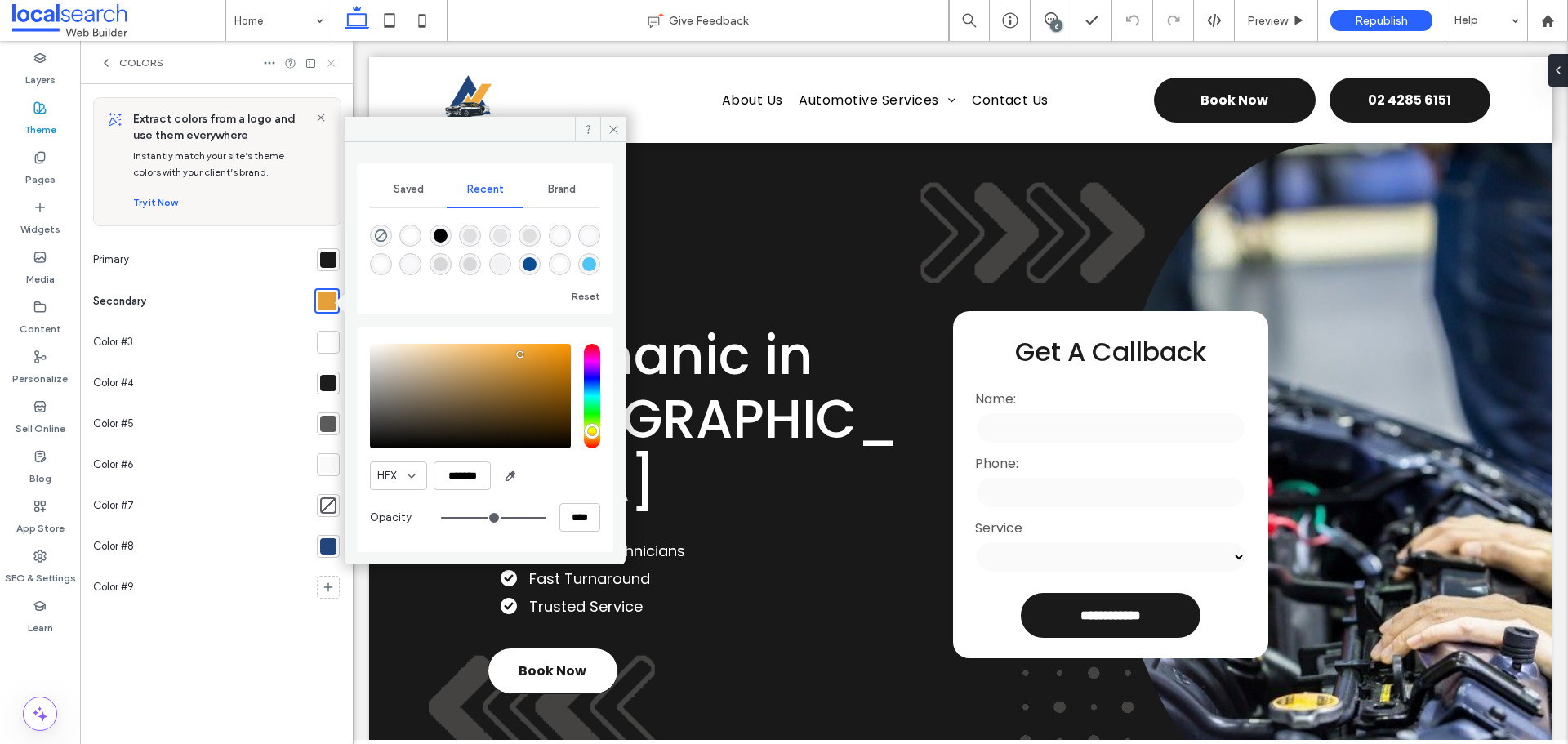
click at [332, 60] on icon at bounding box center [331, 63] width 12 height 12
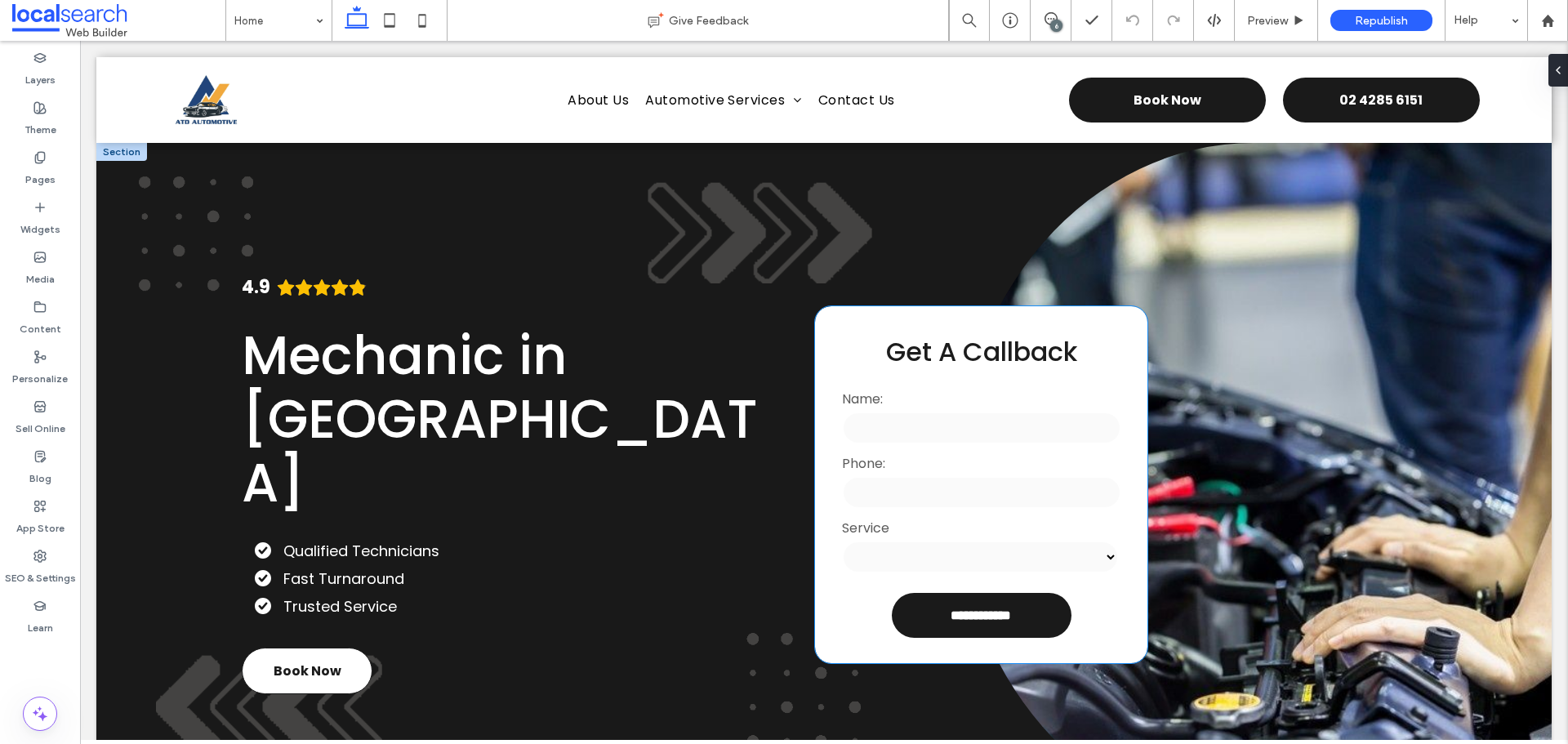
scroll to position [490, 0]
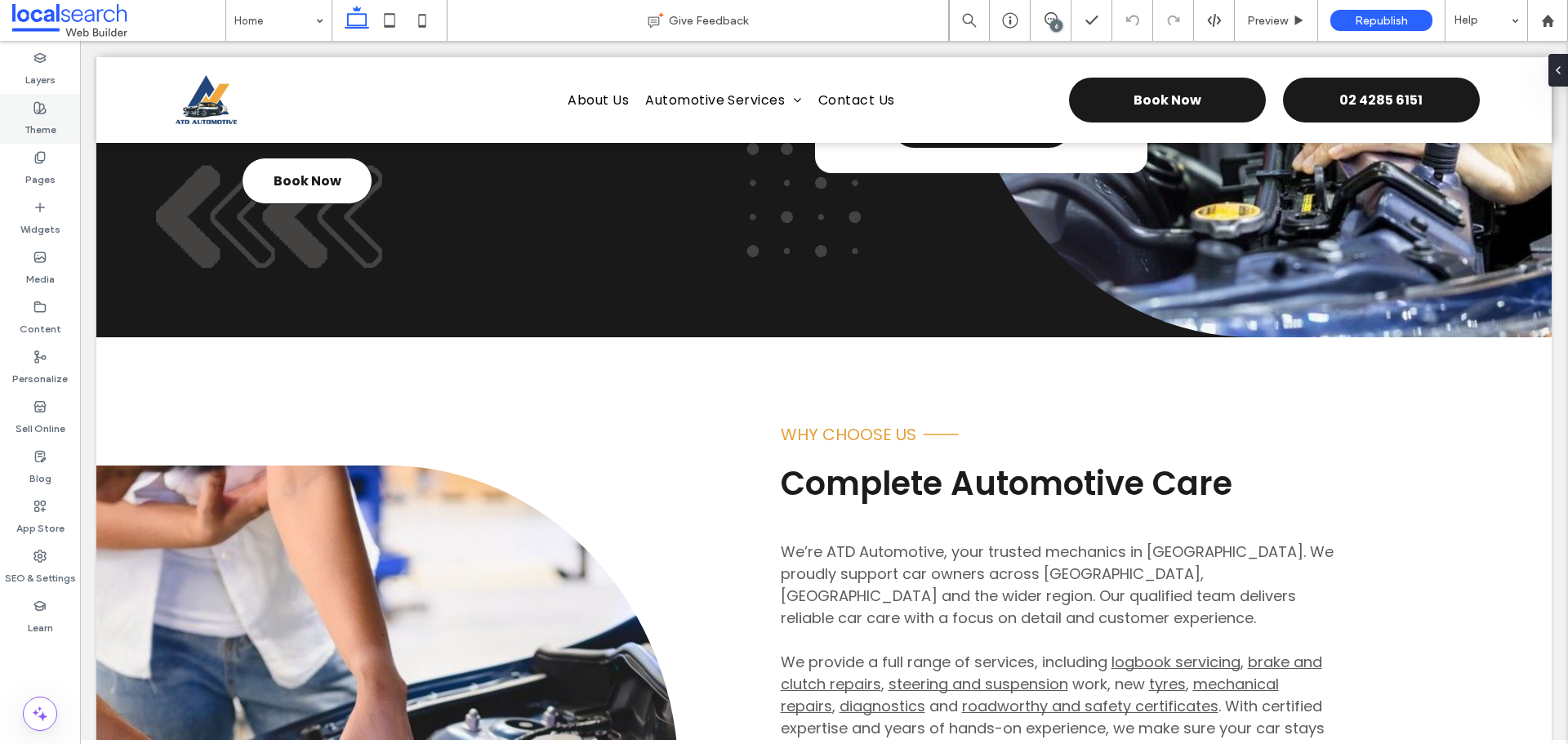
click at [48, 122] on label "Theme" at bounding box center [40, 125] width 32 height 23
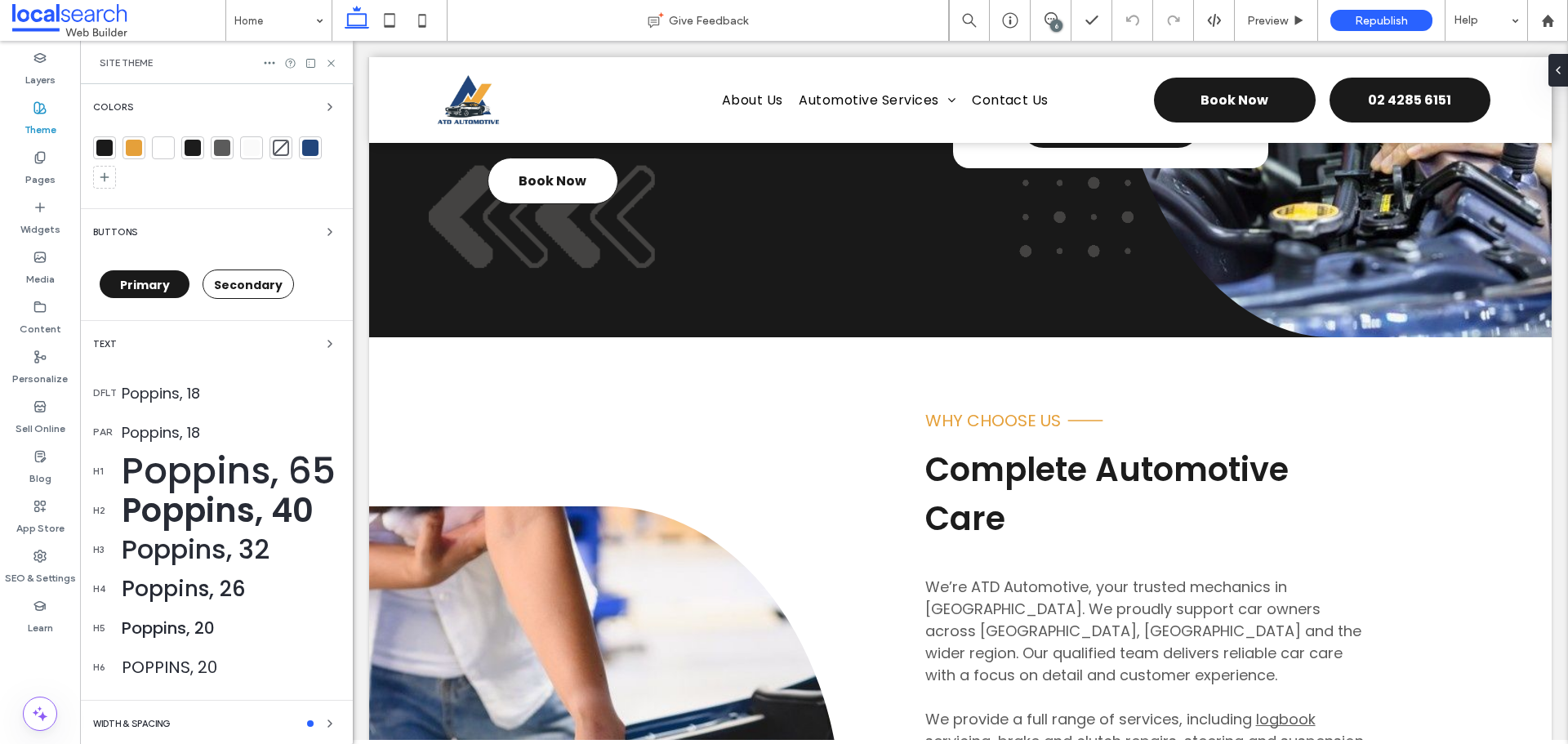
click at [303, 146] on div at bounding box center [310, 147] width 17 height 17
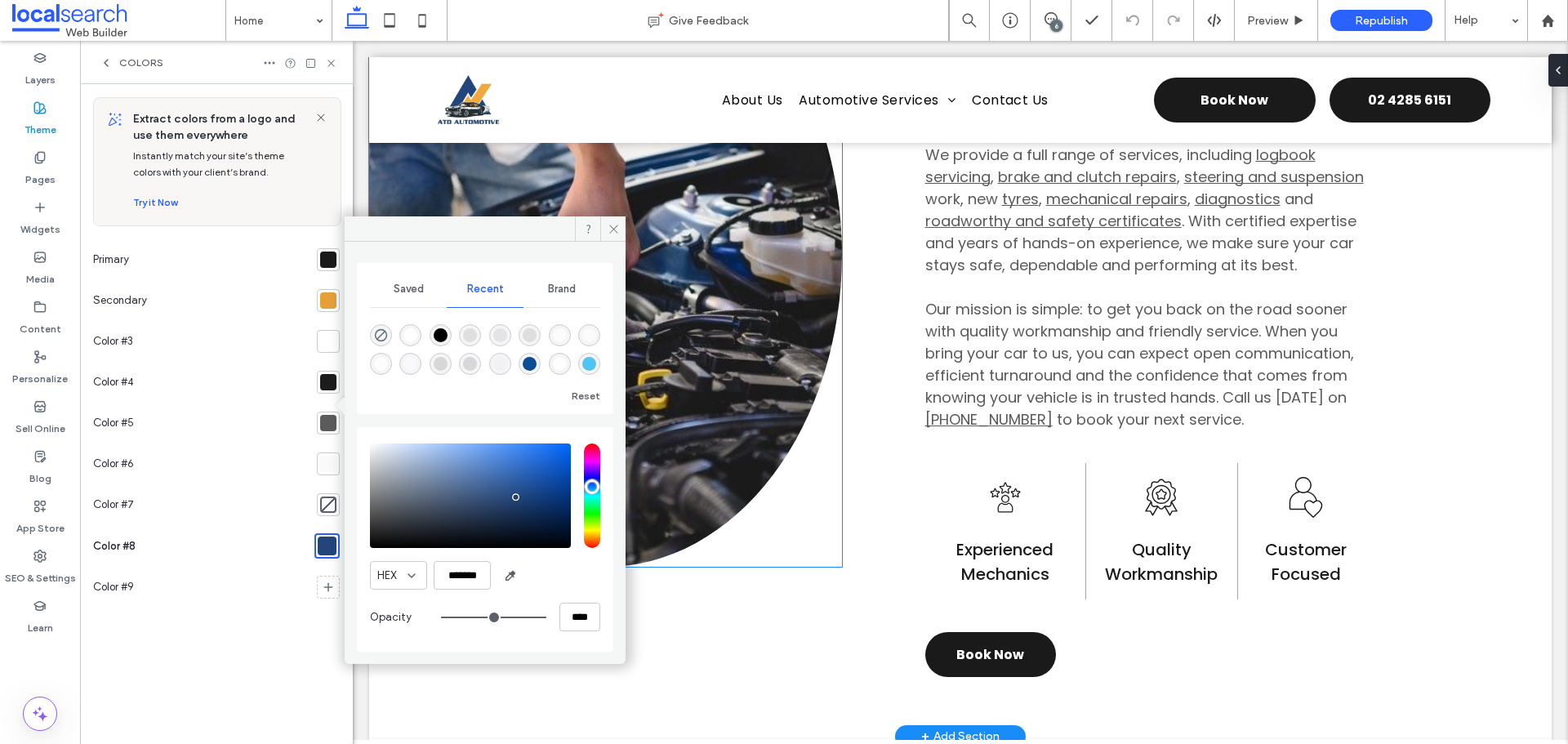
scroll to position [1061, 0]
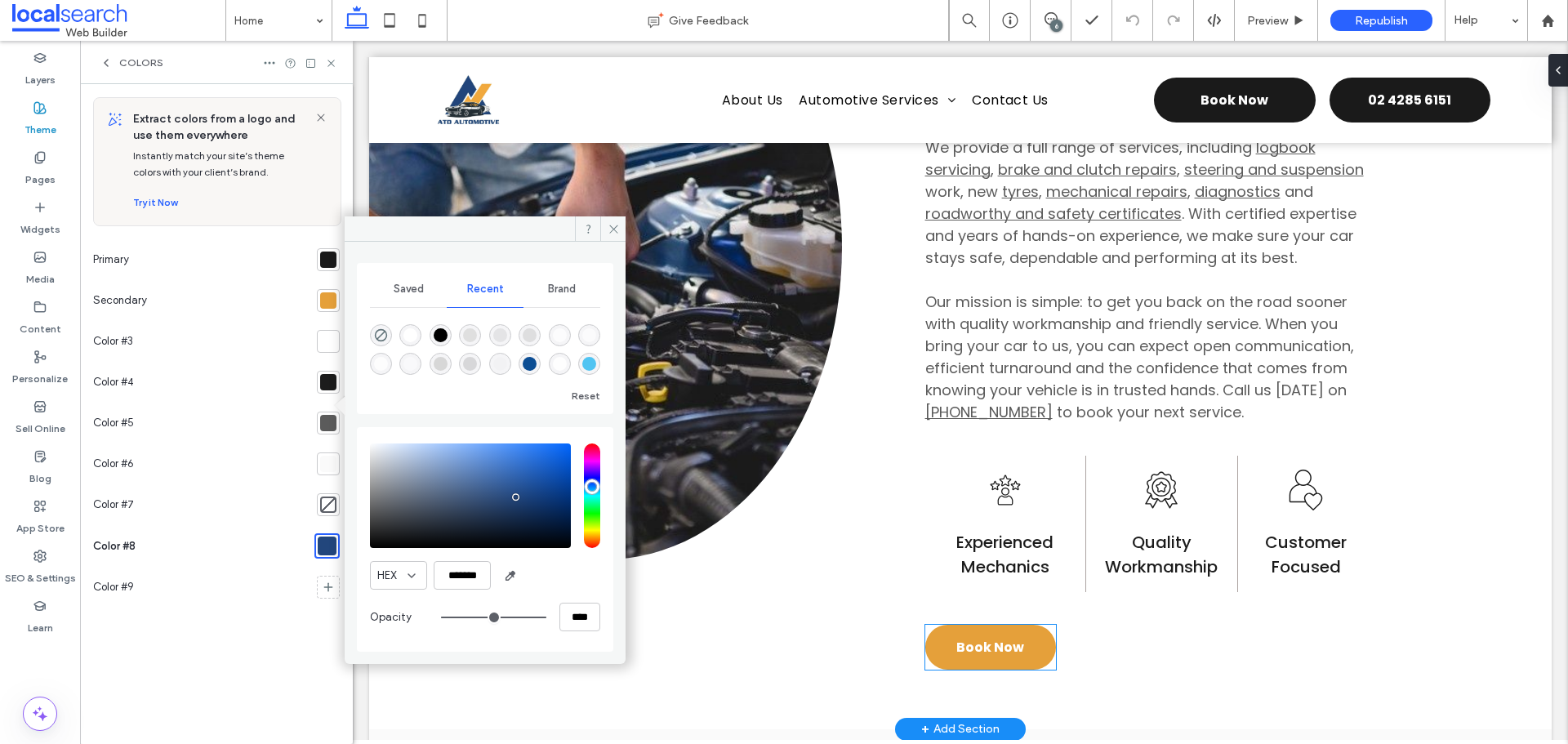
click at [973, 637] on span "Book Now" at bounding box center [990, 647] width 67 height 20
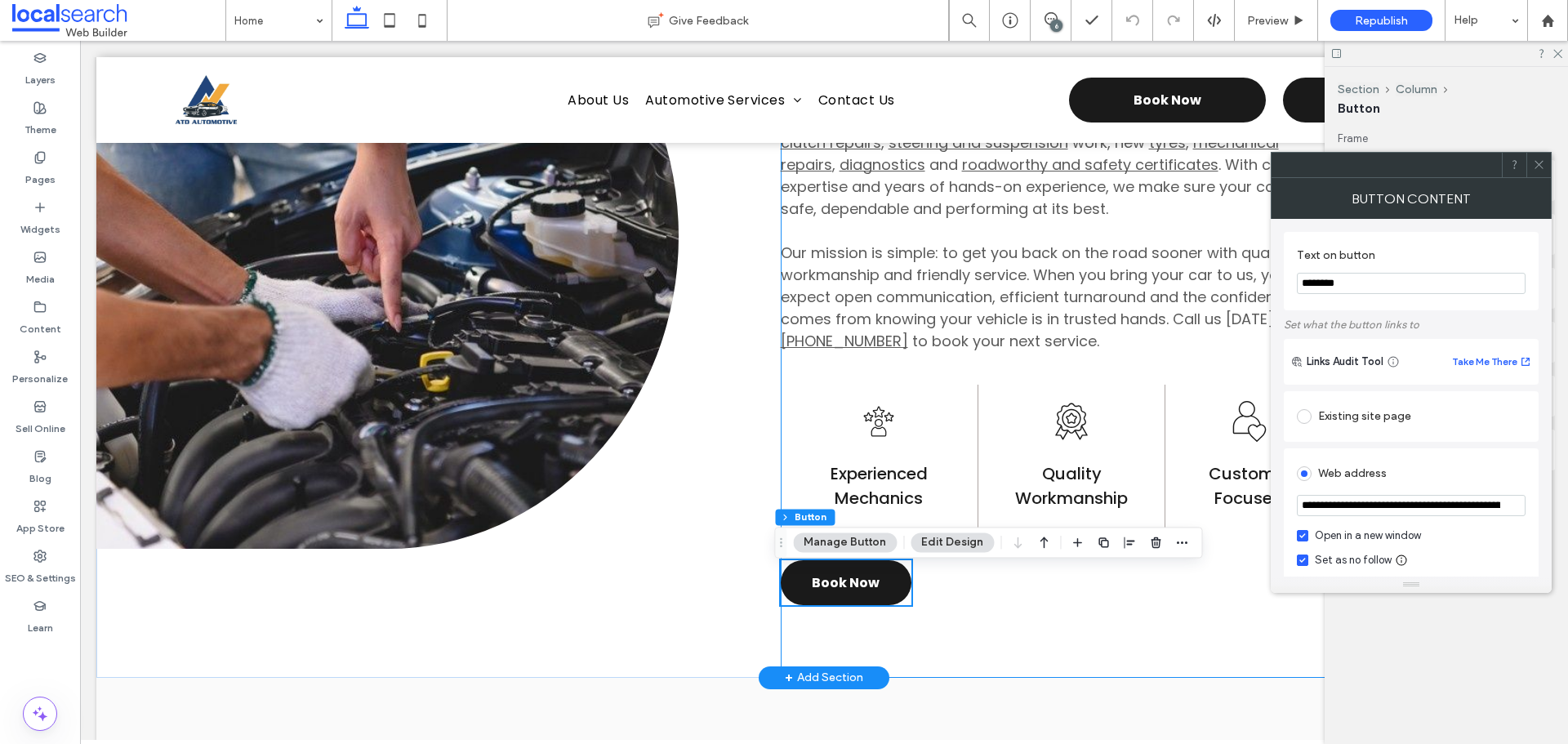
type input "**"
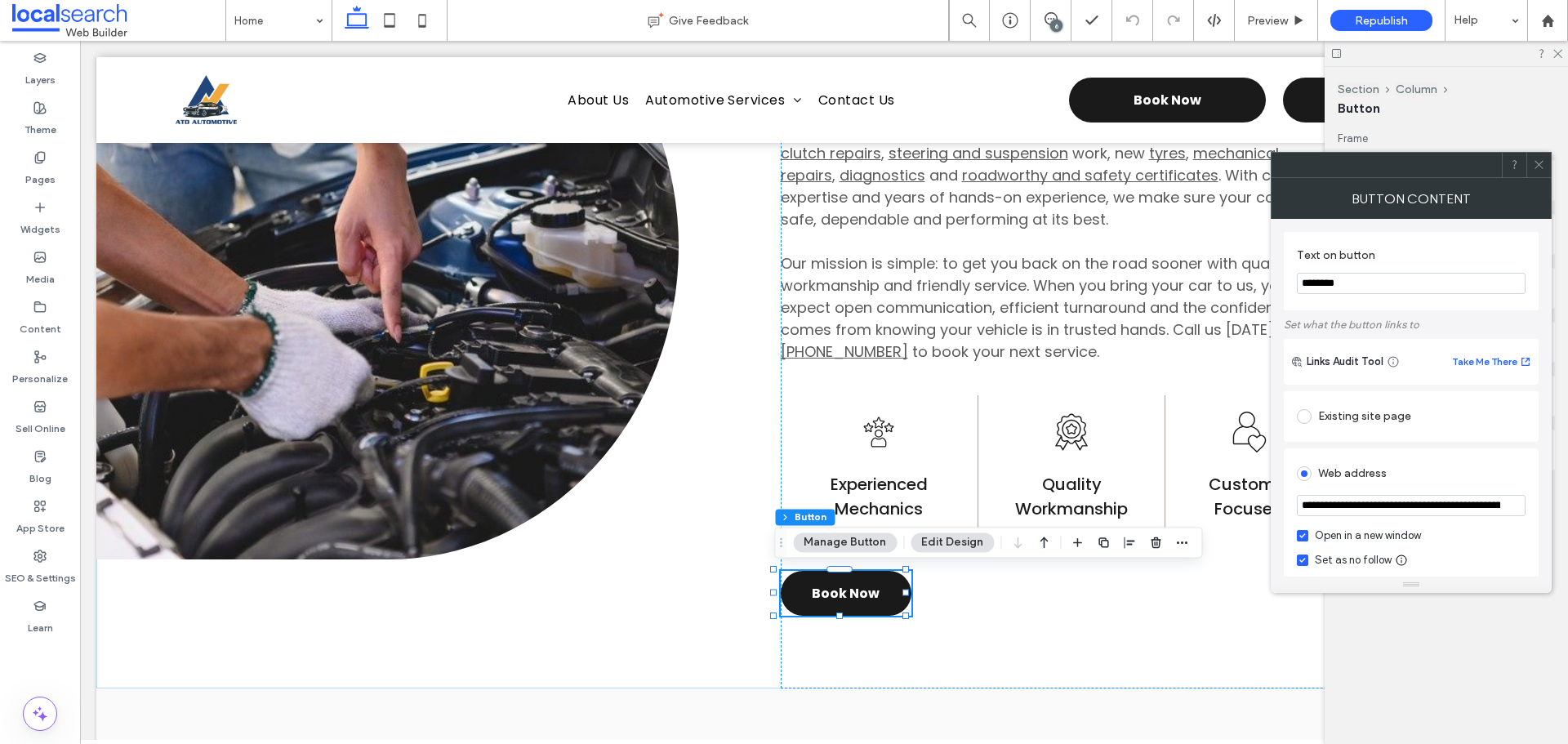
click at [1534, 169] on icon at bounding box center [1539, 165] width 12 height 12
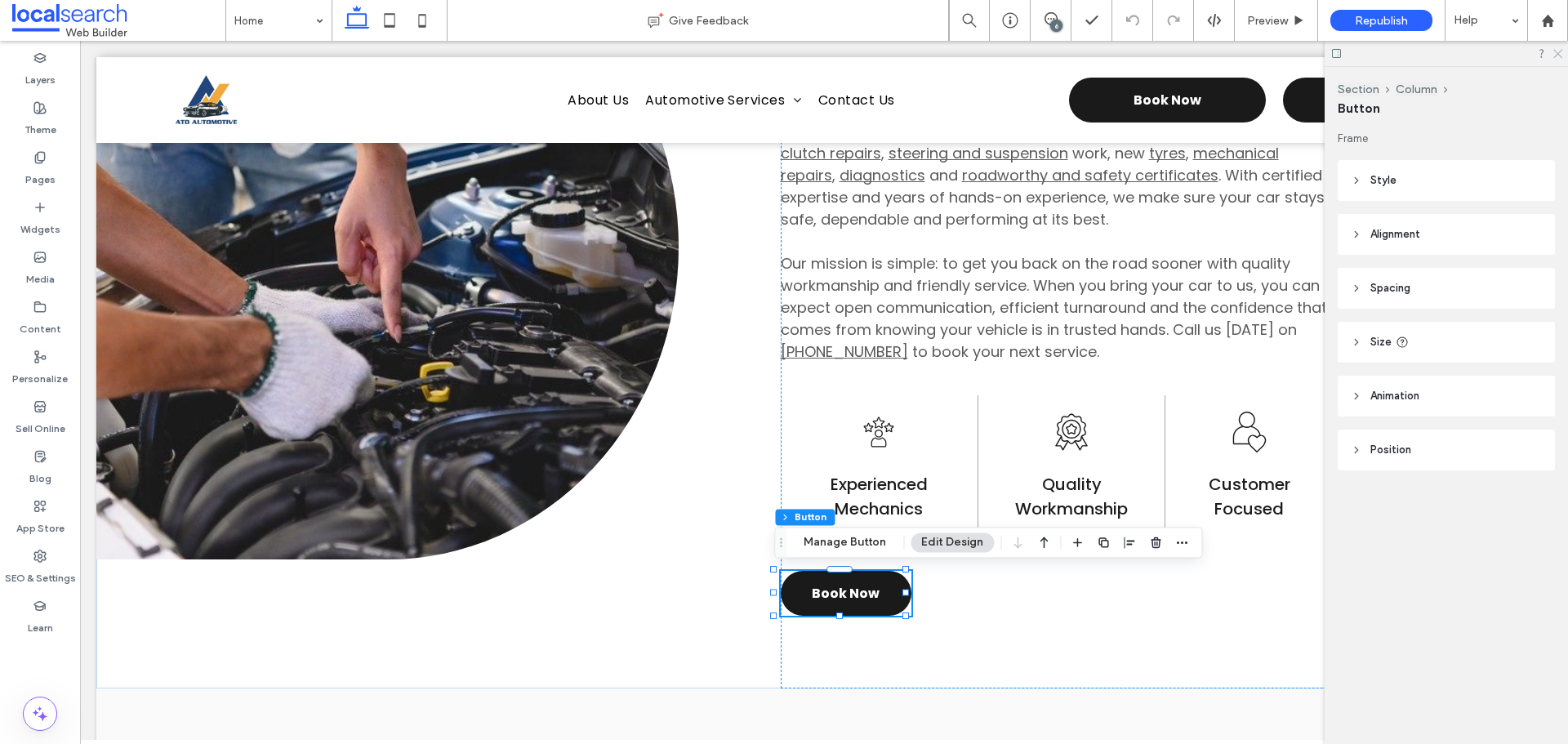
click at [1554, 53] on icon at bounding box center [1557, 53] width 11 height 11
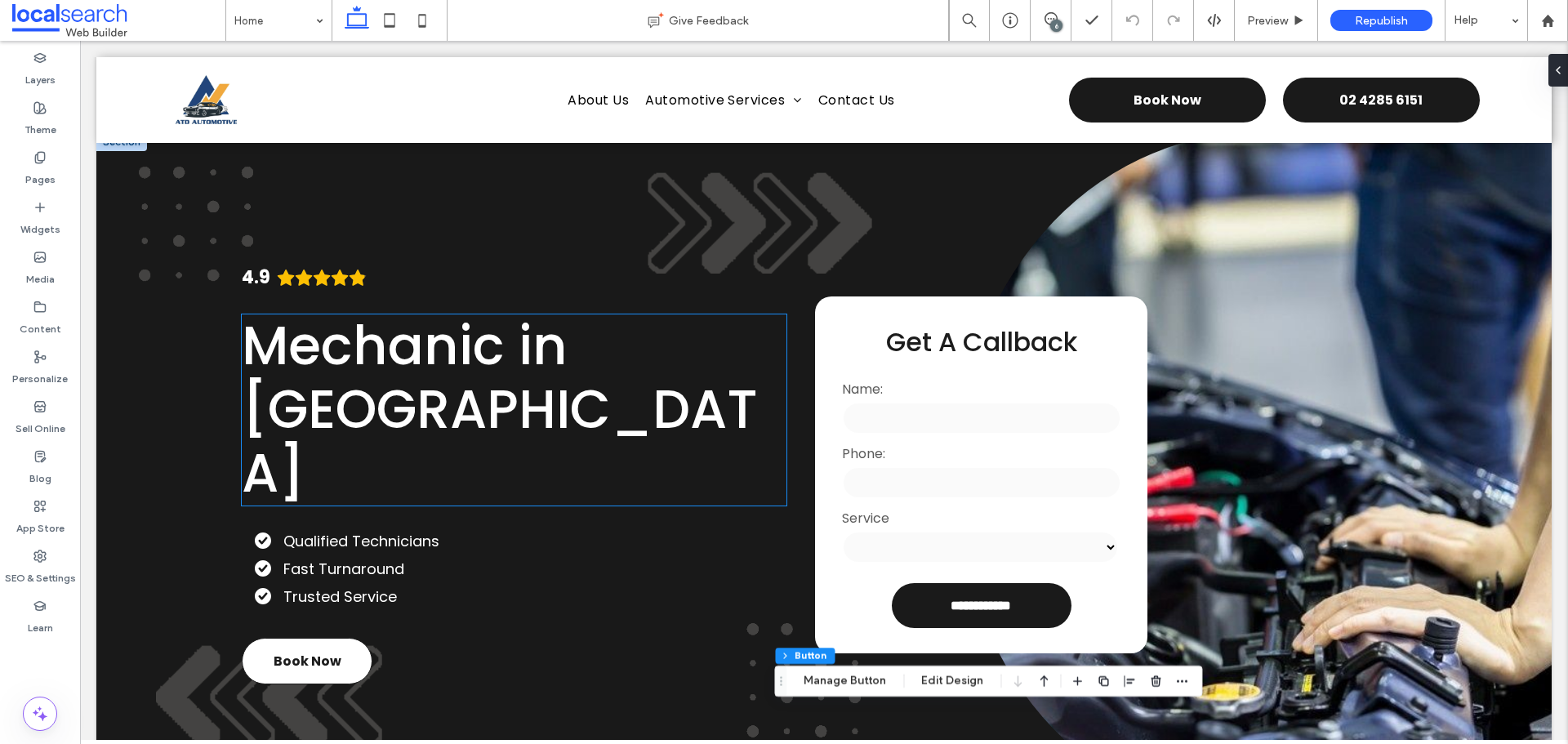
scroll to position [0, 0]
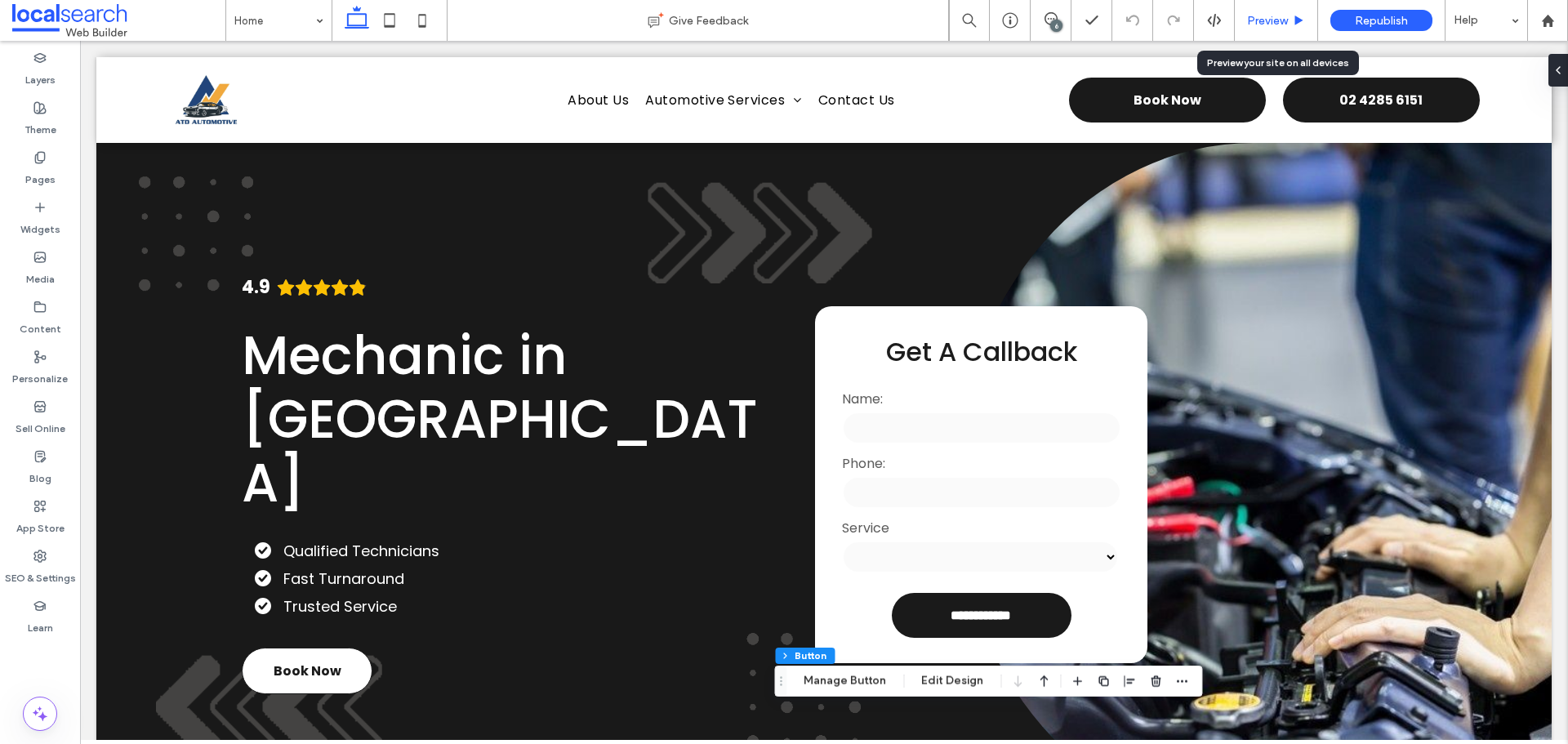
click at [1274, 20] on span "Preview" at bounding box center [1267, 21] width 41 height 14
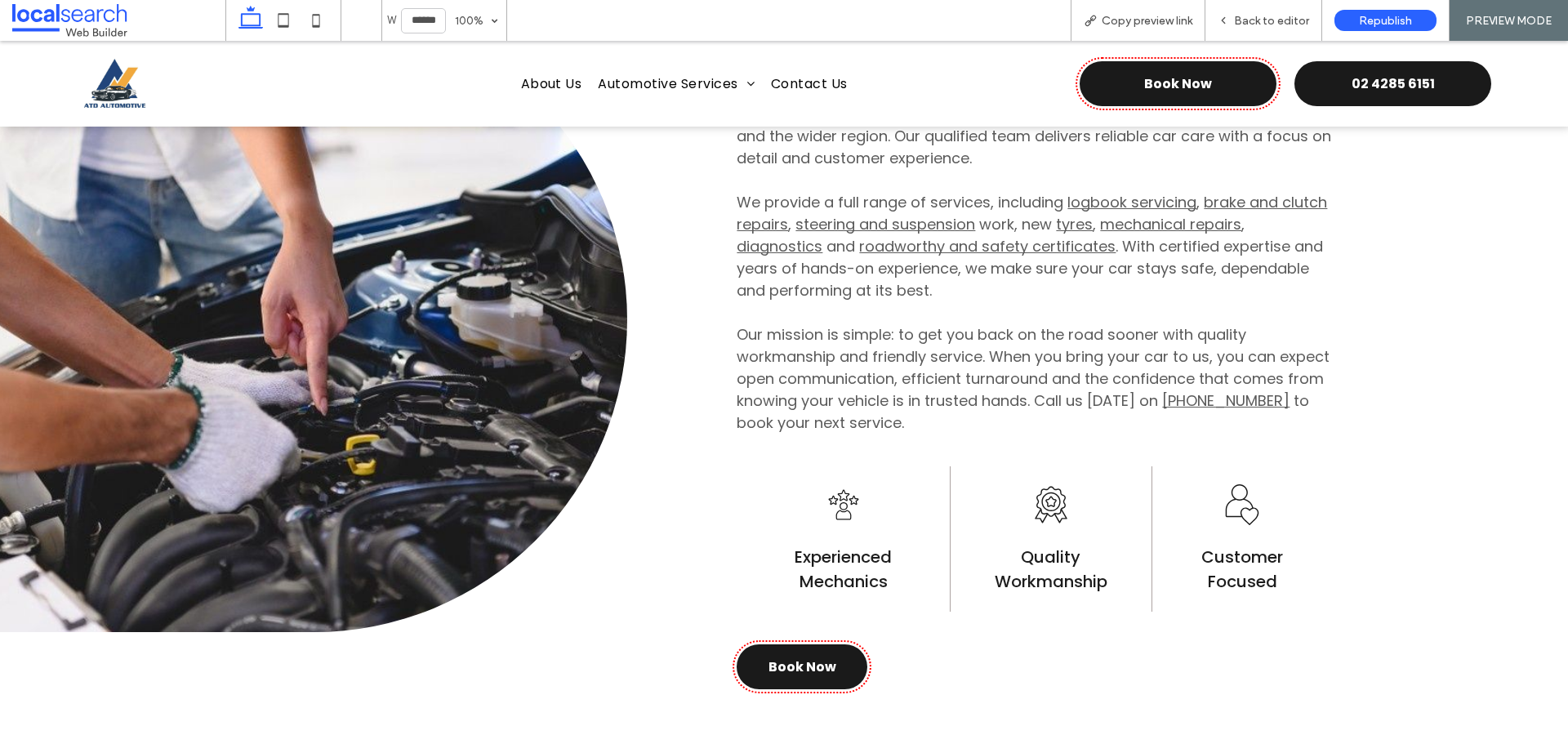
scroll to position [898, 0]
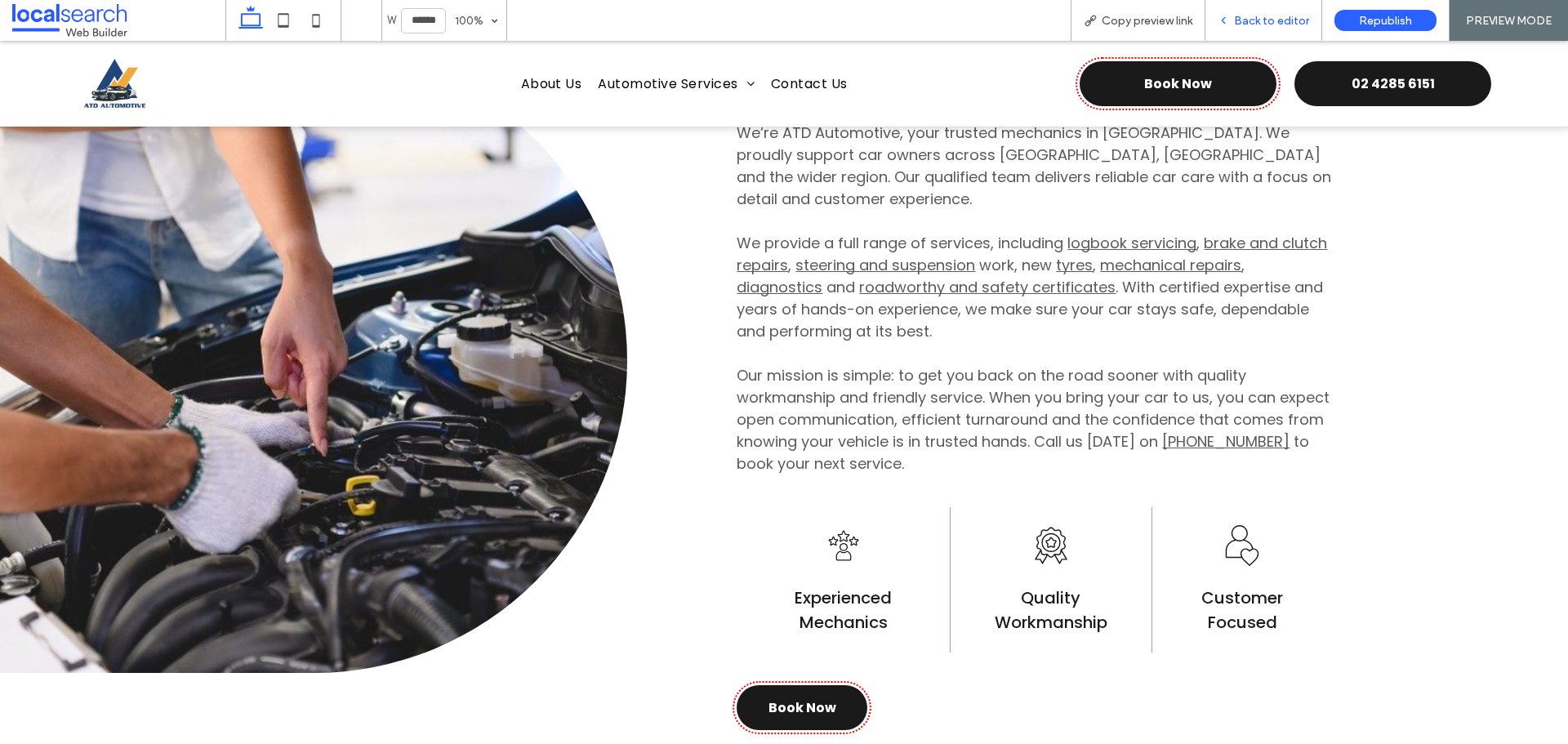
click at [1260, 24] on span "Back to editor" at bounding box center [1272, 21] width 75 height 14
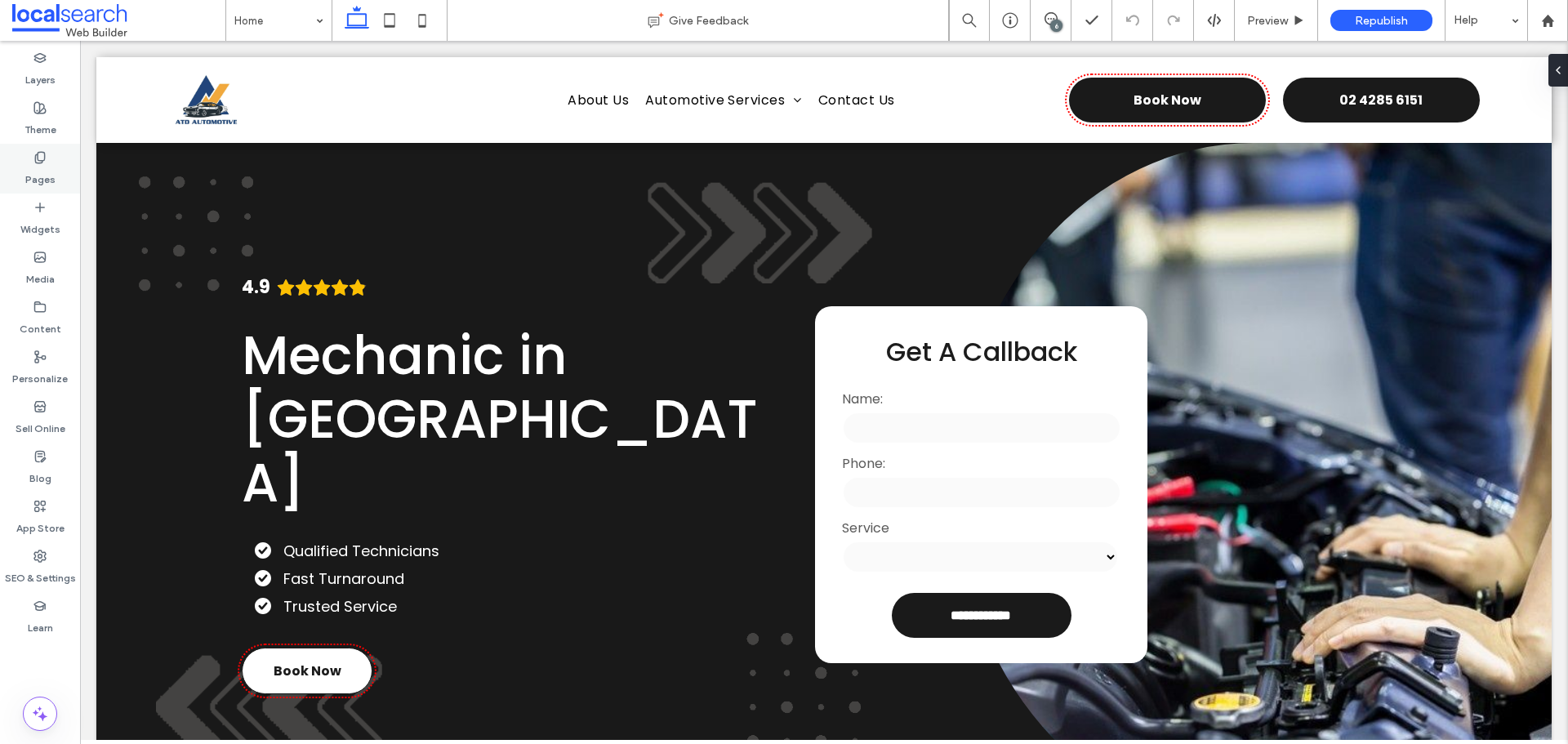
click at [53, 168] on label "Pages" at bounding box center [40, 175] width 30 height 23
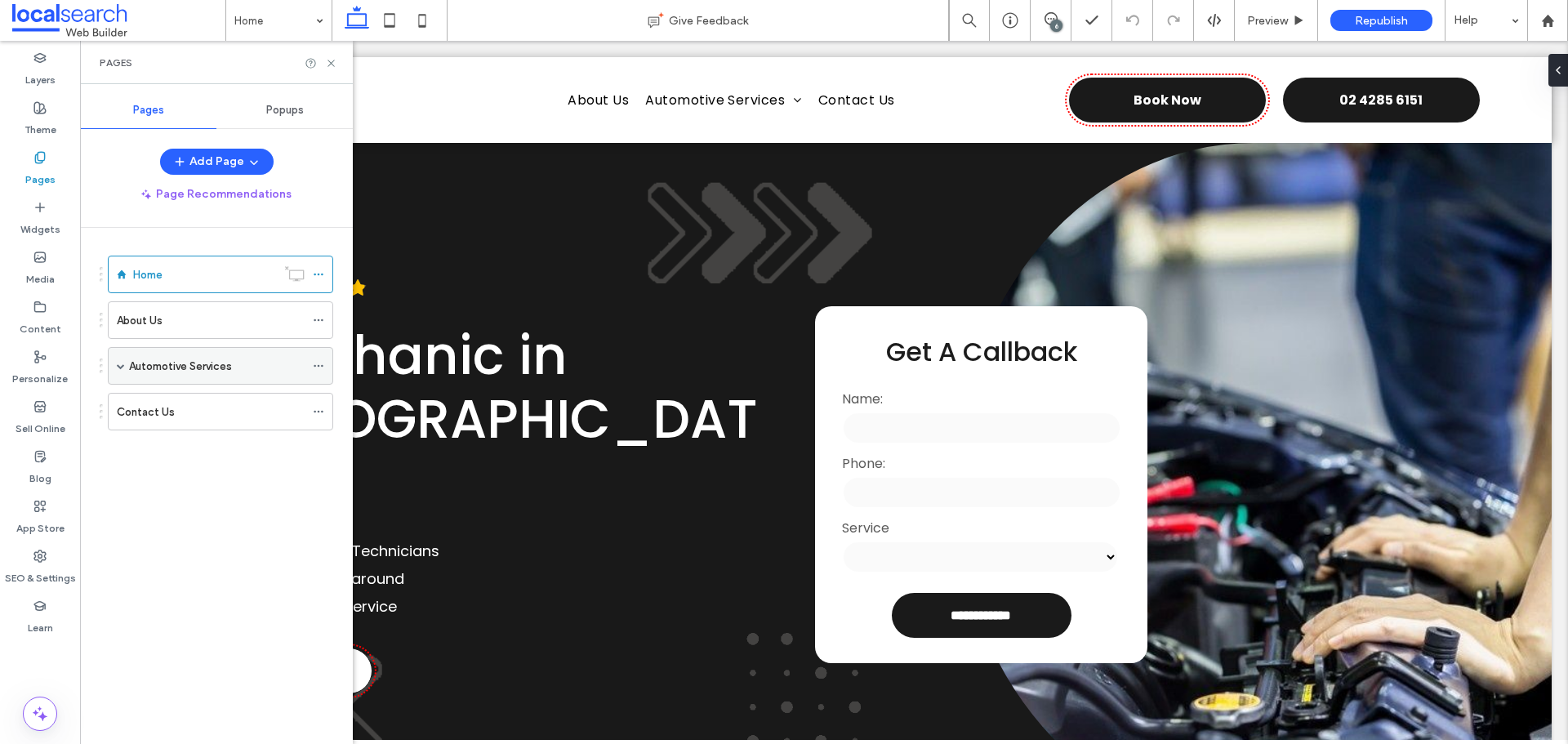
click at [123, 372] on span at bounding box center [120, 365] width 8 height 36
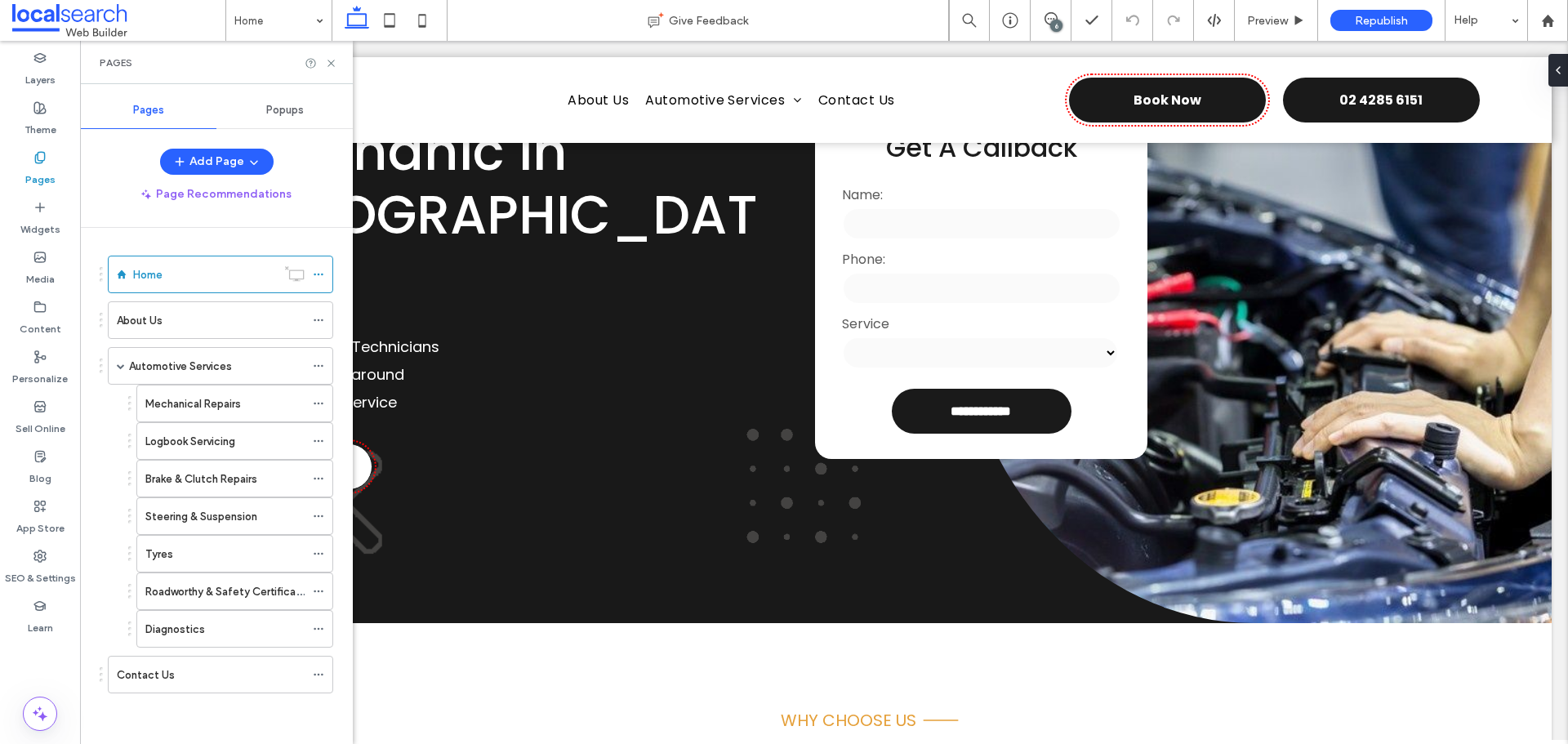
scroll to position [163, 0]
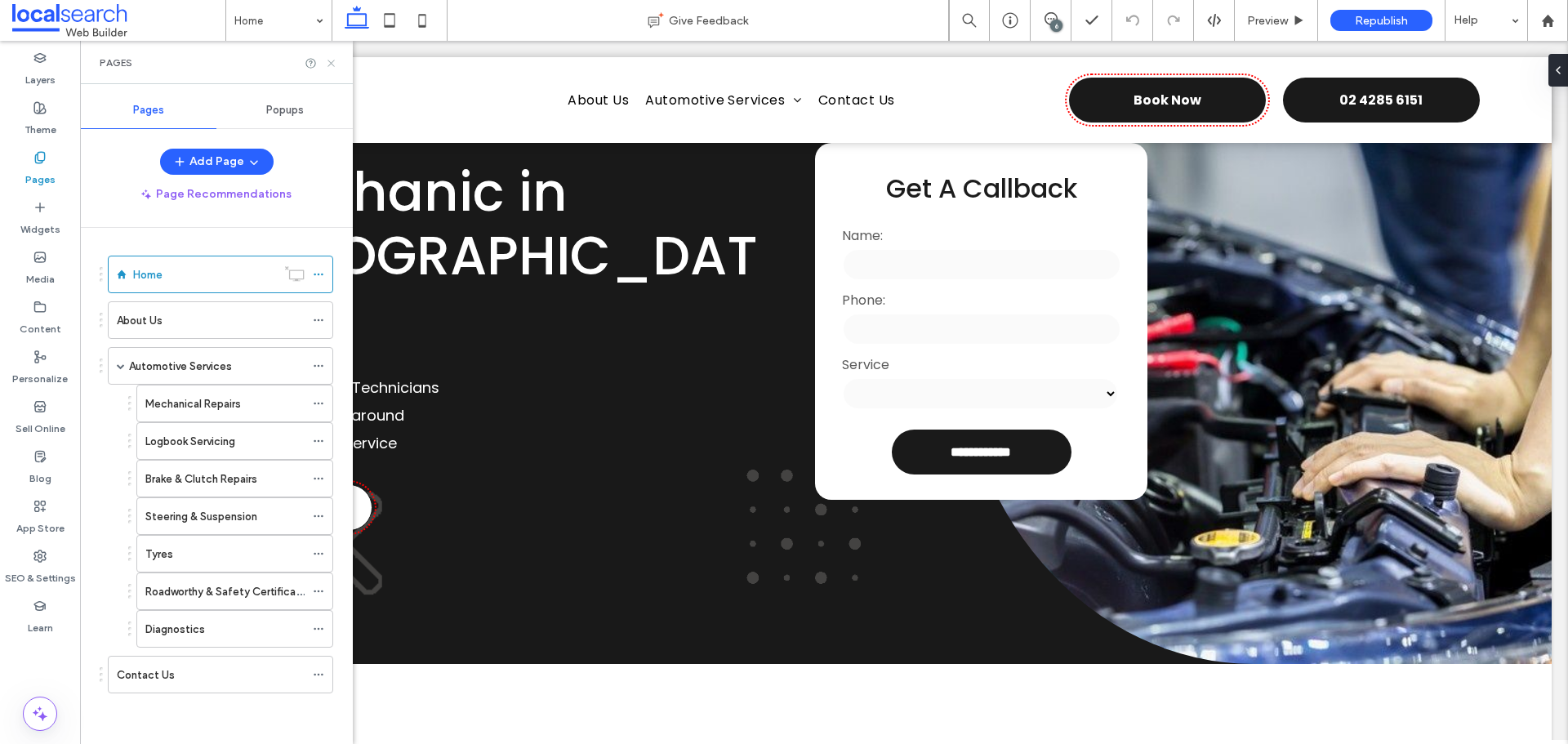
click at [330, 65] on use at bounding box center [330, 62] width 6 height 6
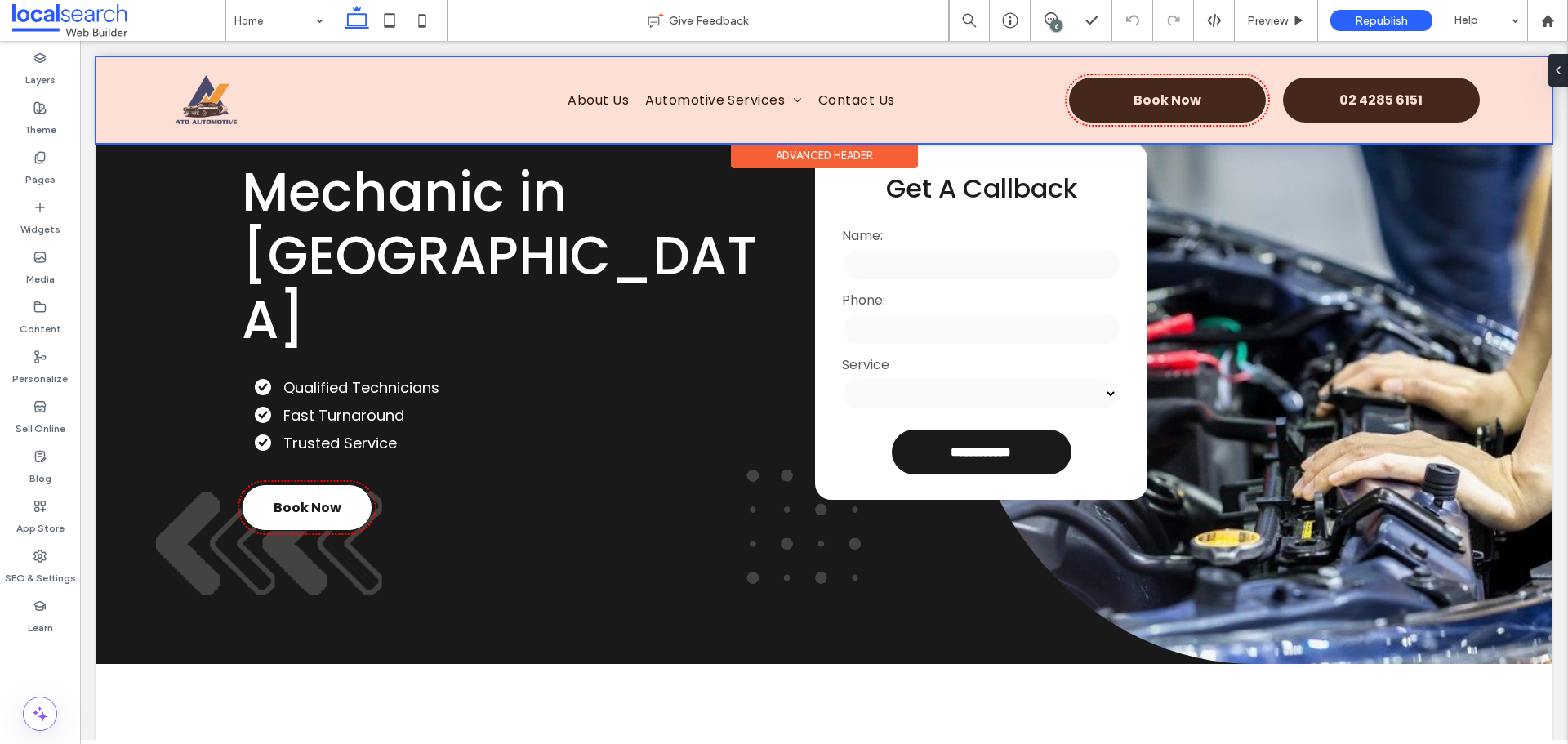
click at [221, 113] on div at bounding box center [824, 100] width 1455 height 86
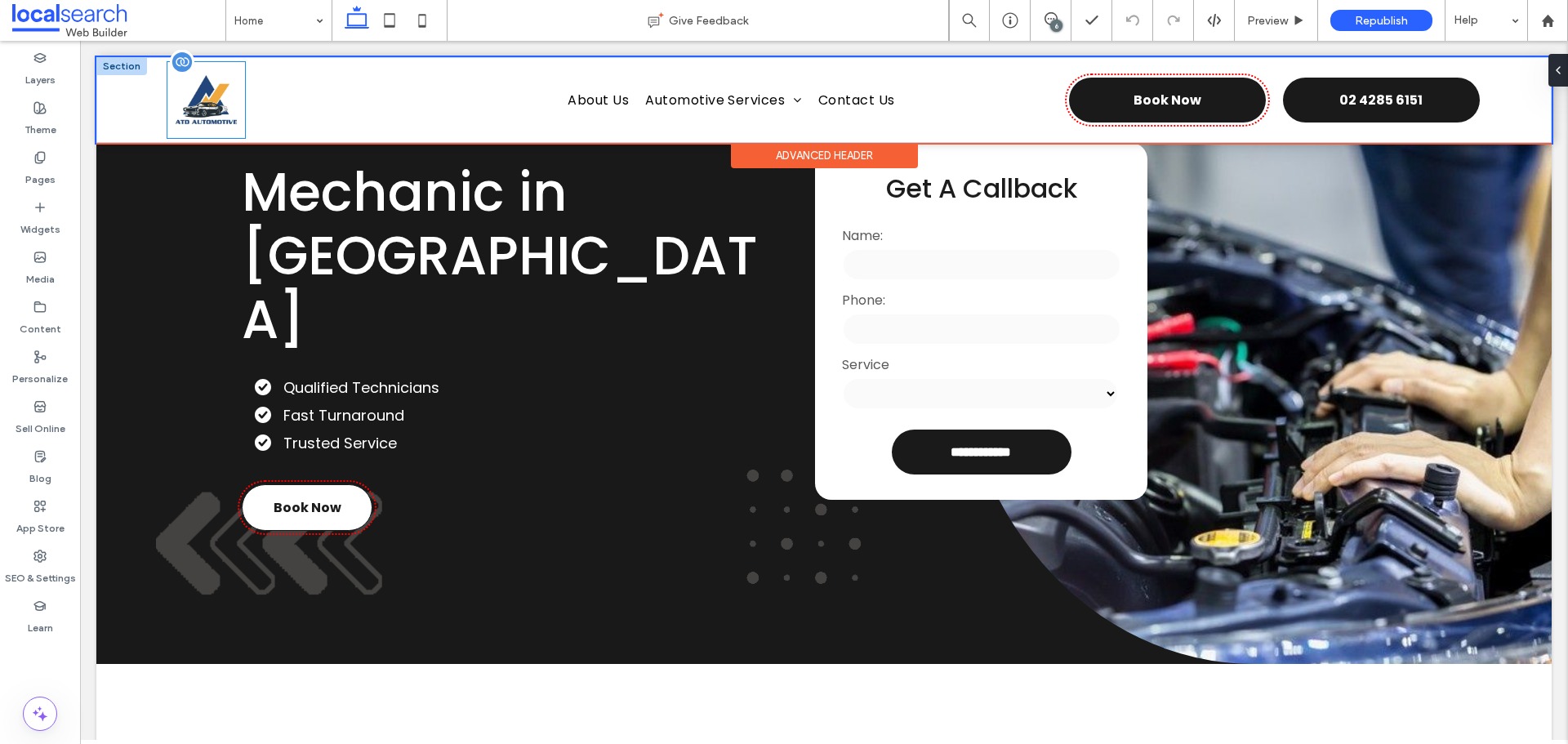
click at [221, 113] on img at bounding box center [206, 100] width 78 height 76
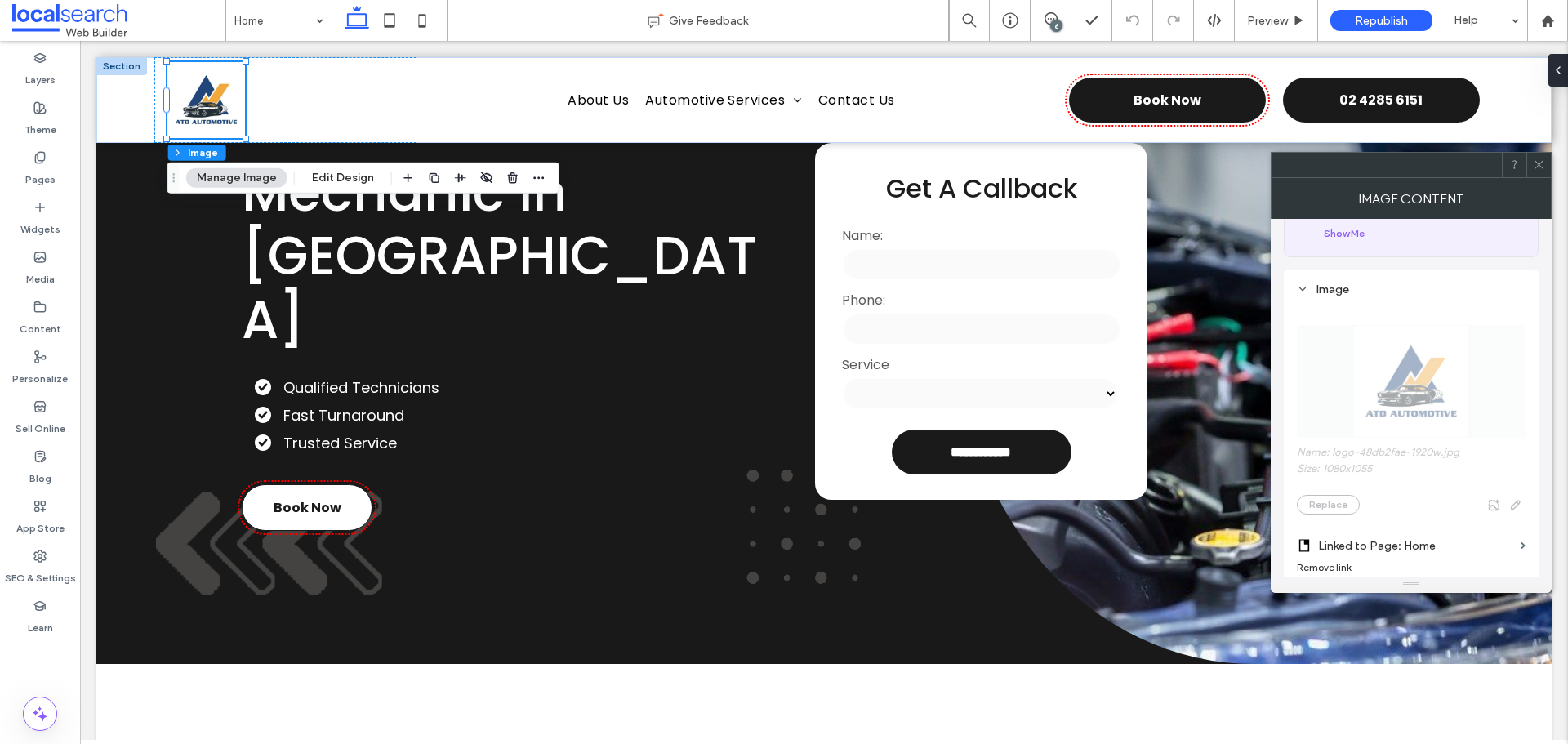
scroll to position [0, 0]
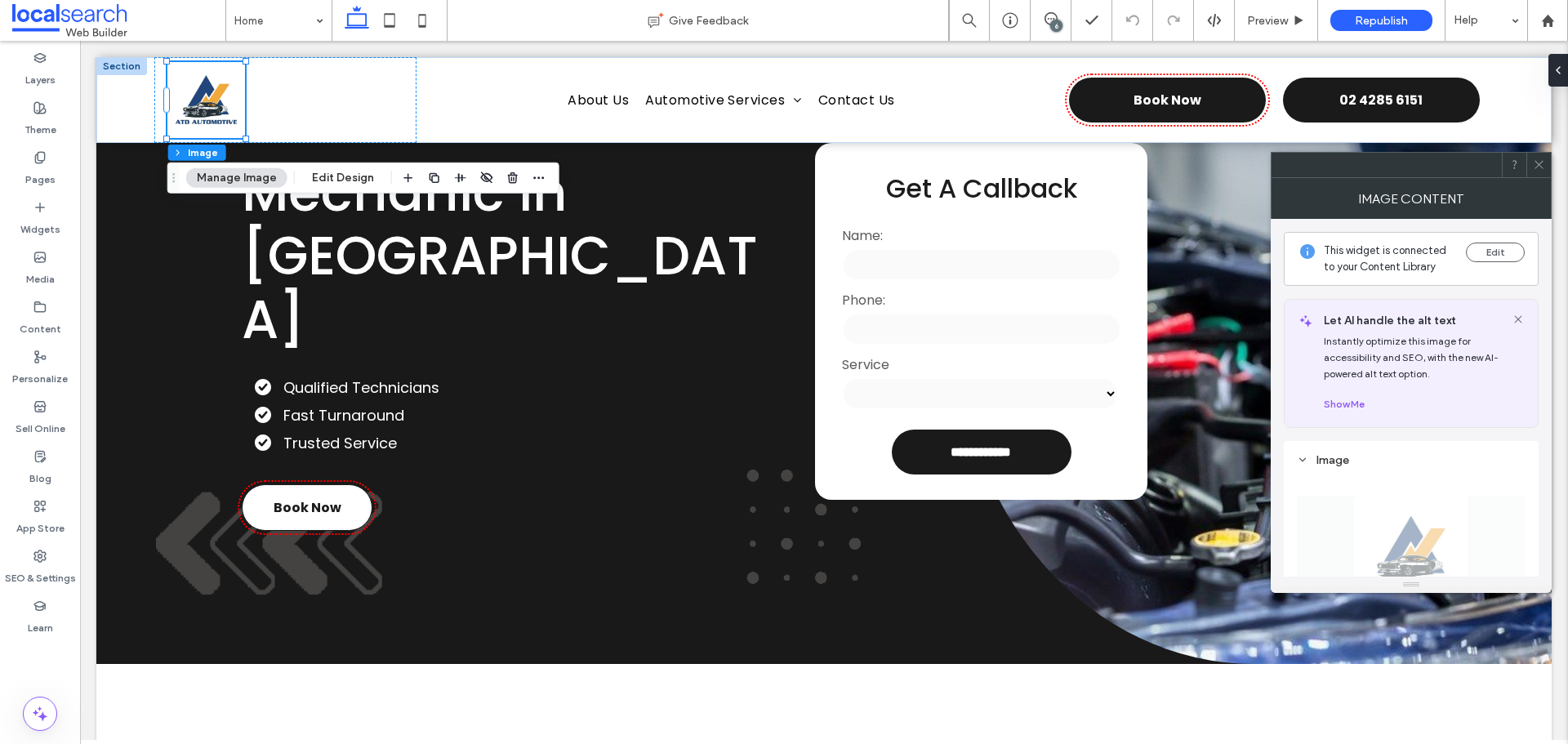
click at [1536, 160] on icon at bounding box center [1539, 165] width 12 height 12
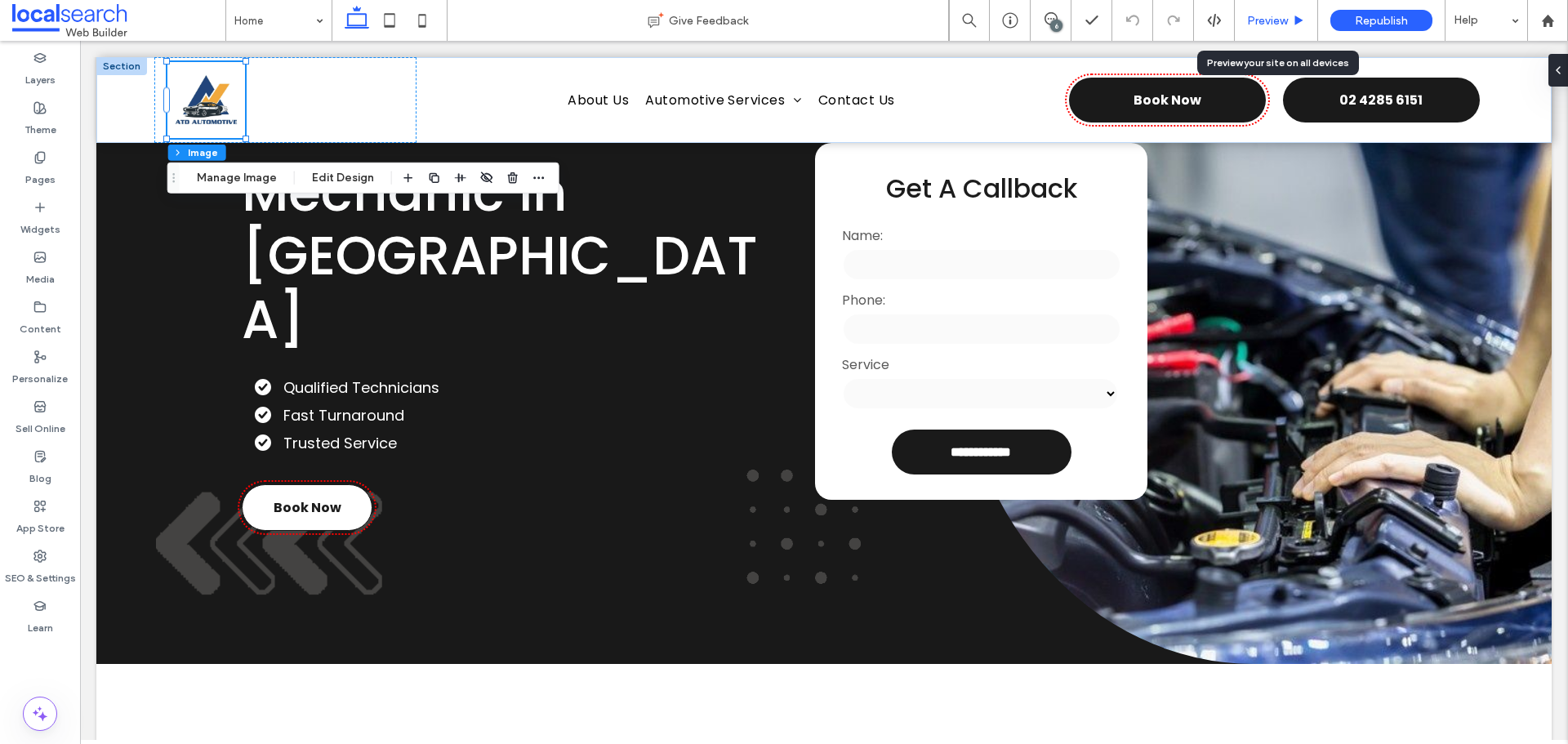
click at [1265, 28] on div "Preview" at bounding box center [1276, 20] width 83 height 41
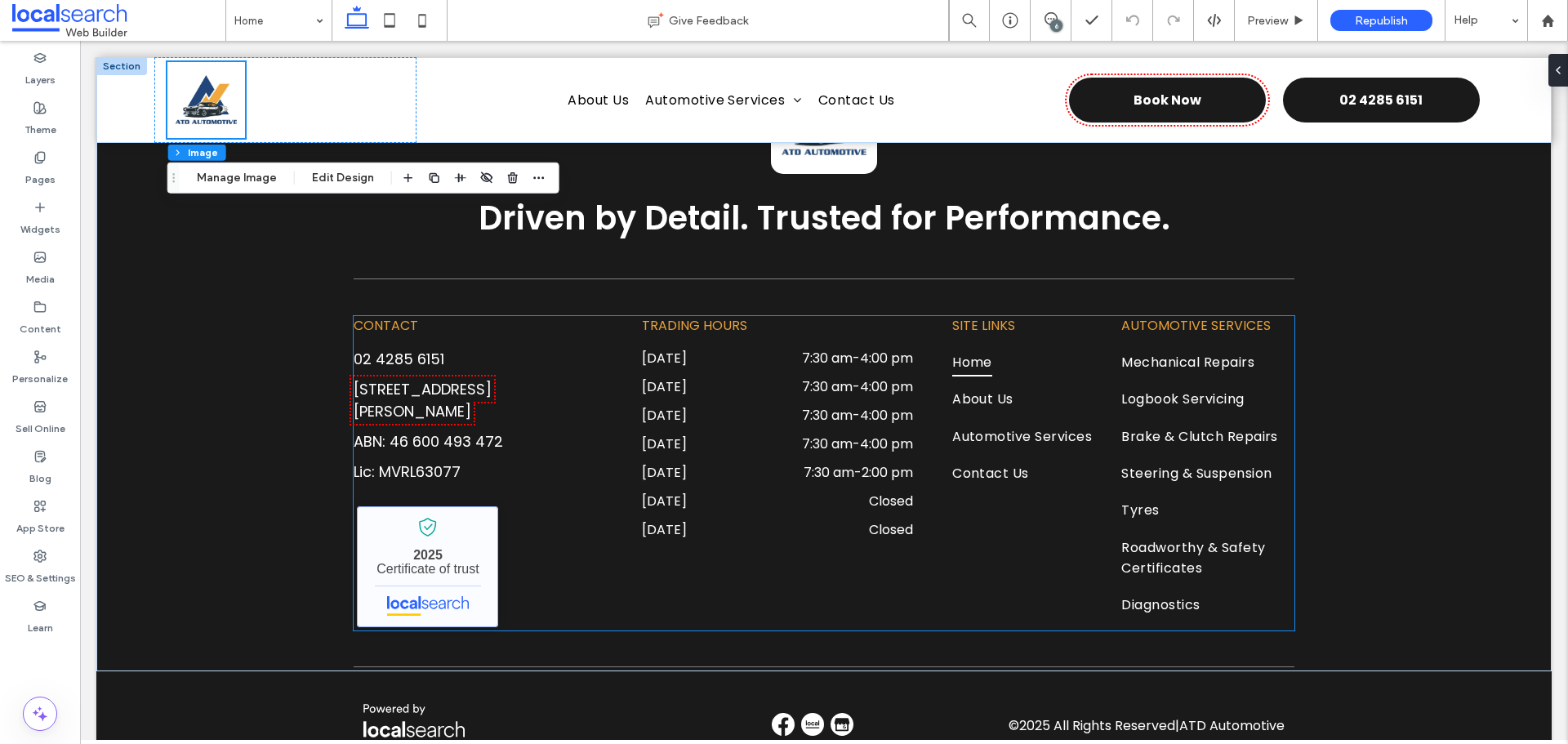
scroll to position [4999, 0]
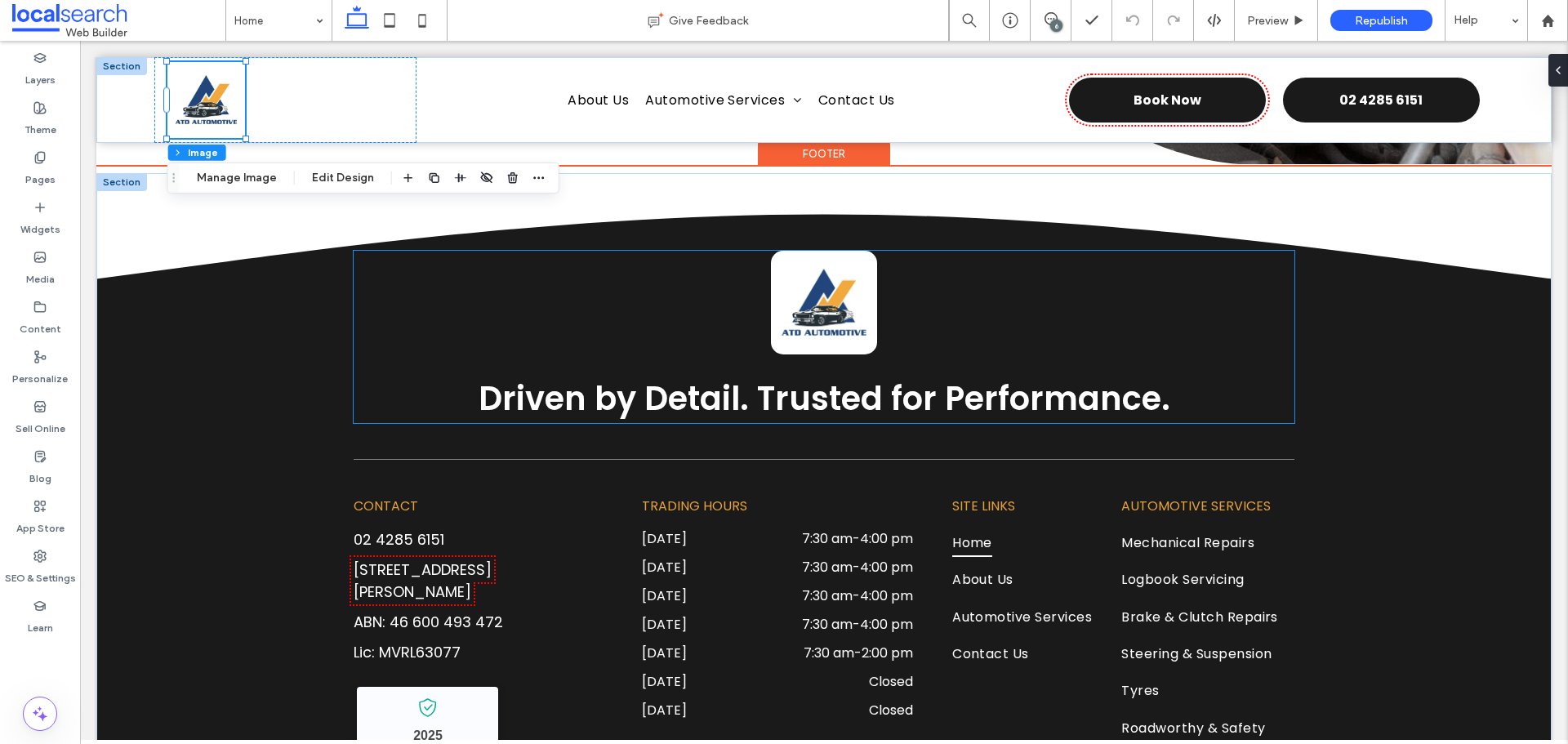
click at [826, 307] on img at bounding box center [824, 302] width 106 height 103
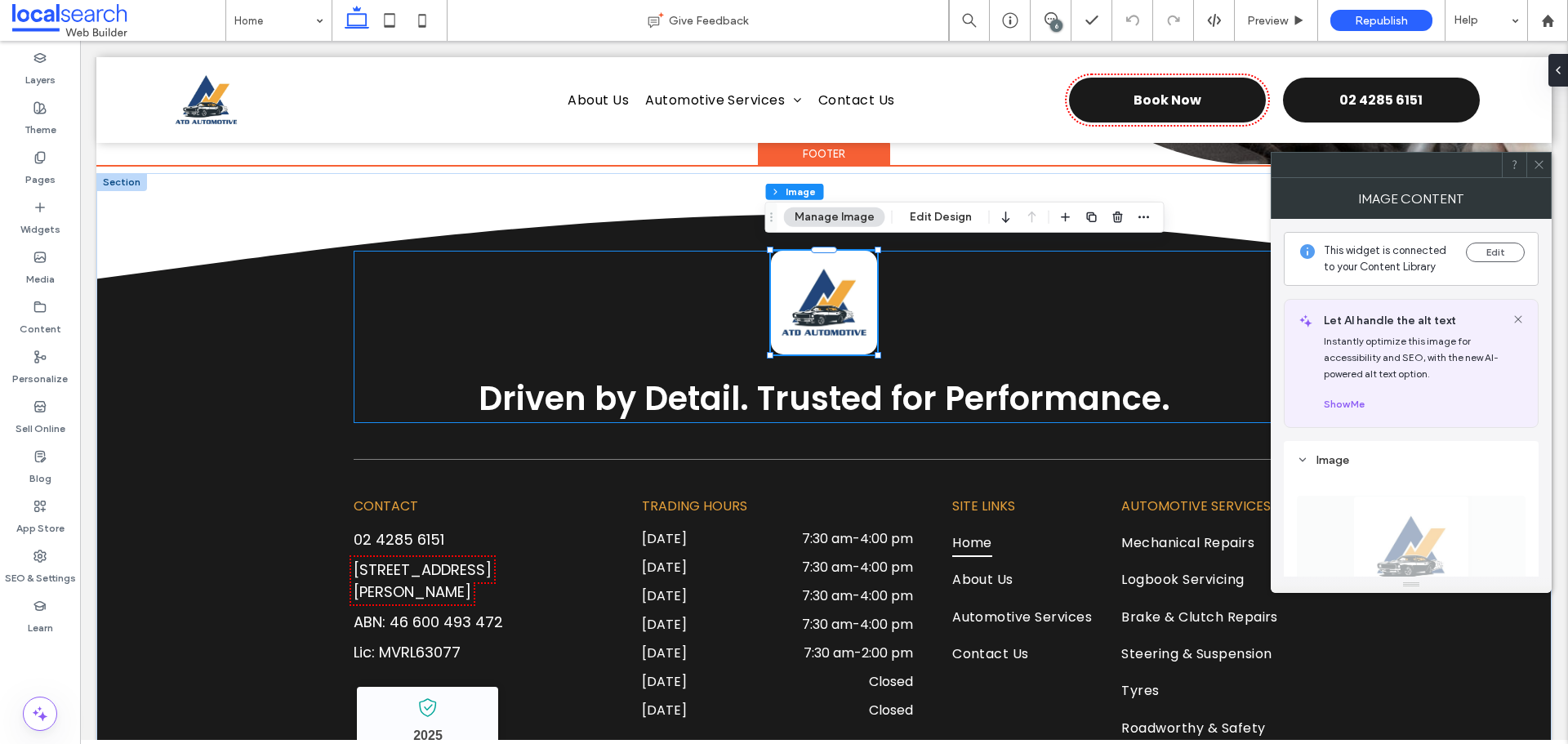
type input "**"
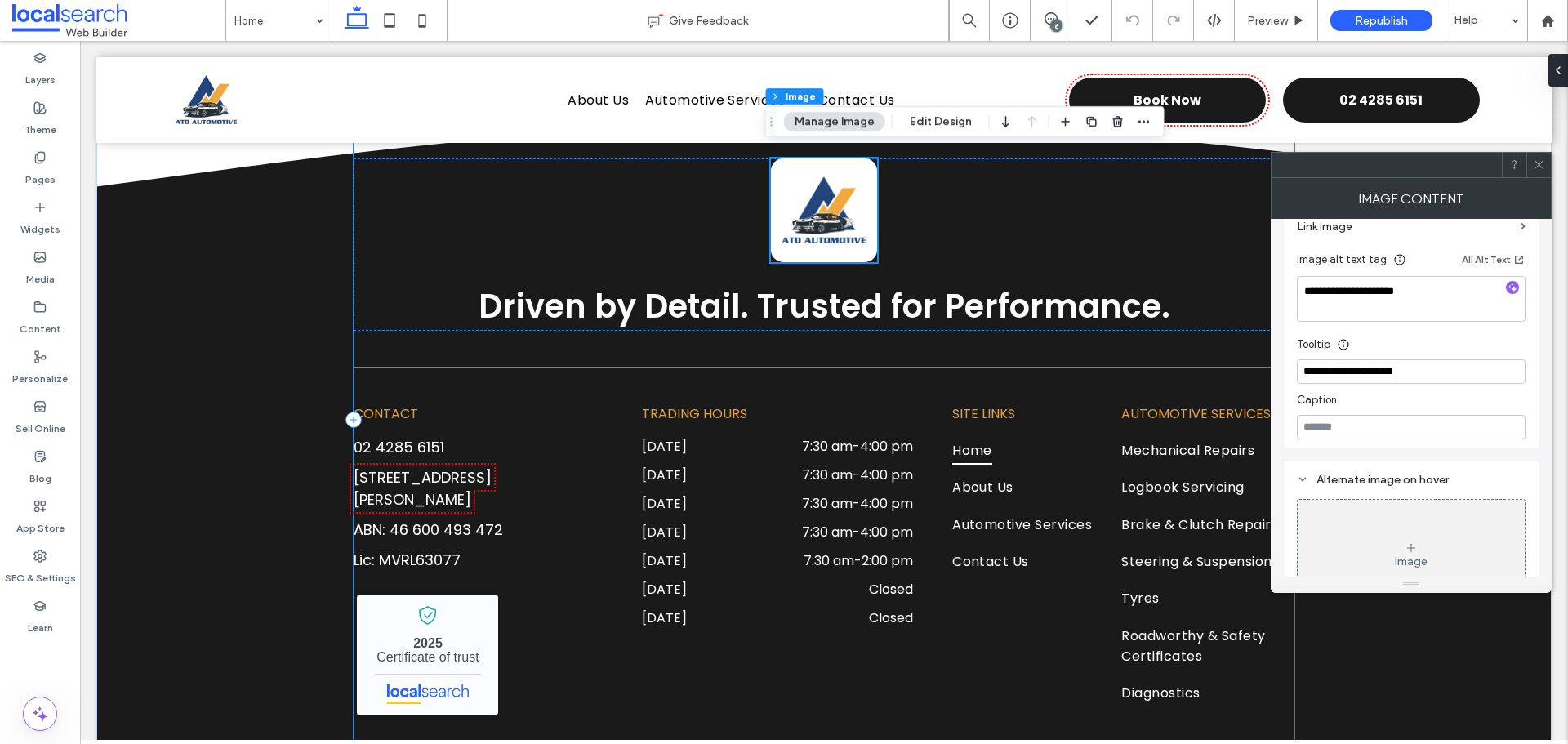
scroll to position [4981, 0]
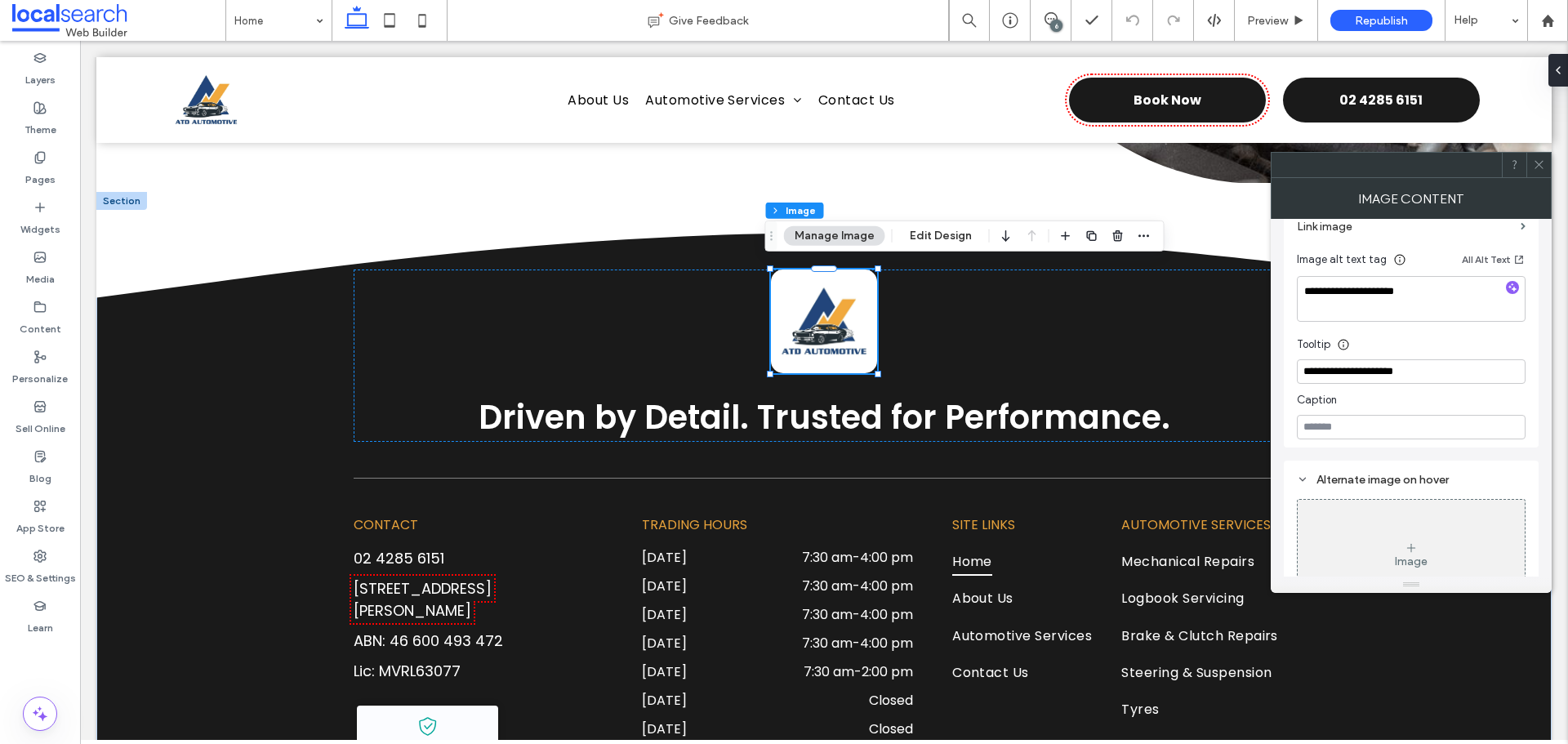
click at [1532, 169] on div at bounding box center [1539, 165] width 25 height 25
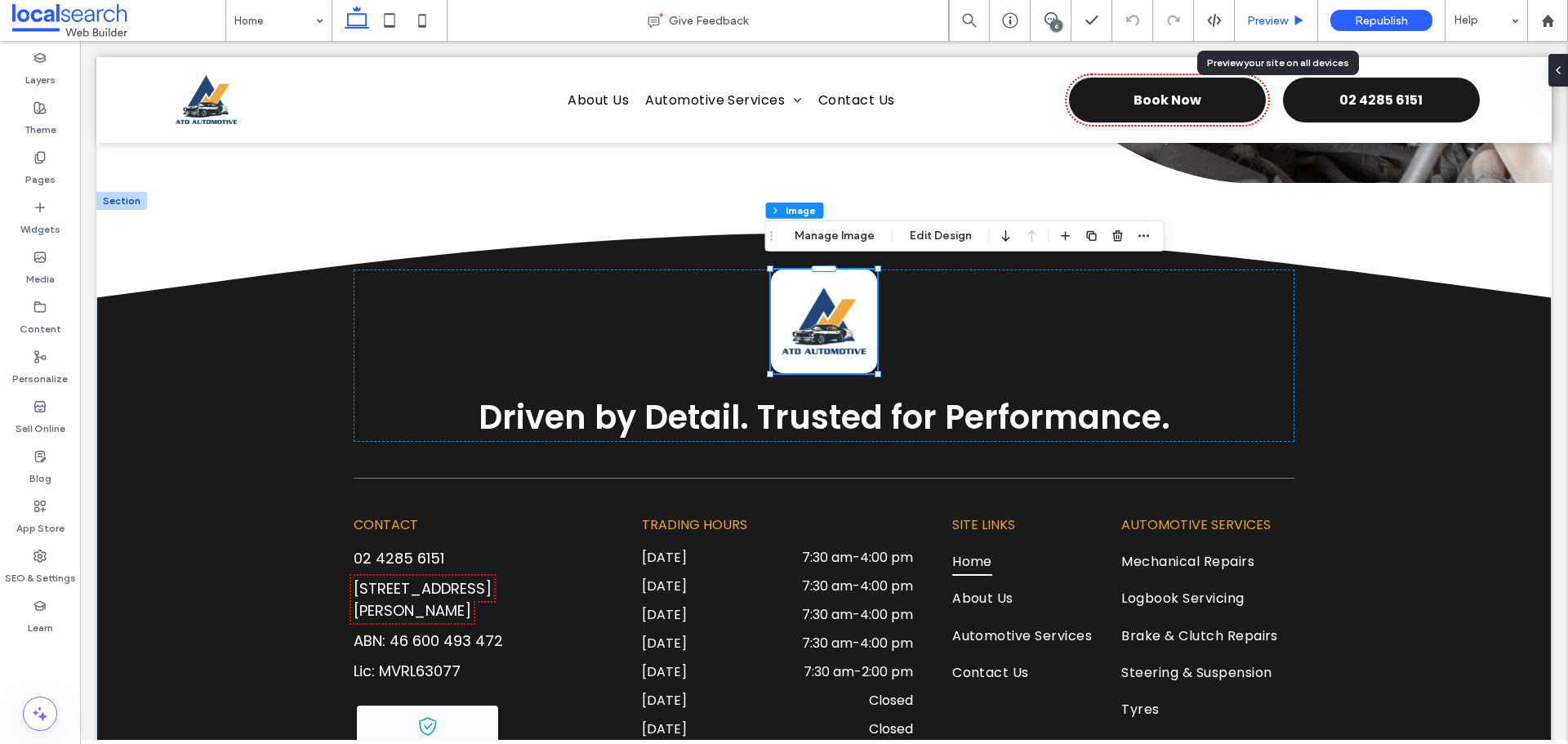
click at [1252, 18] on span "Preview" at bounding box center [1267, 21] width 41 height 14
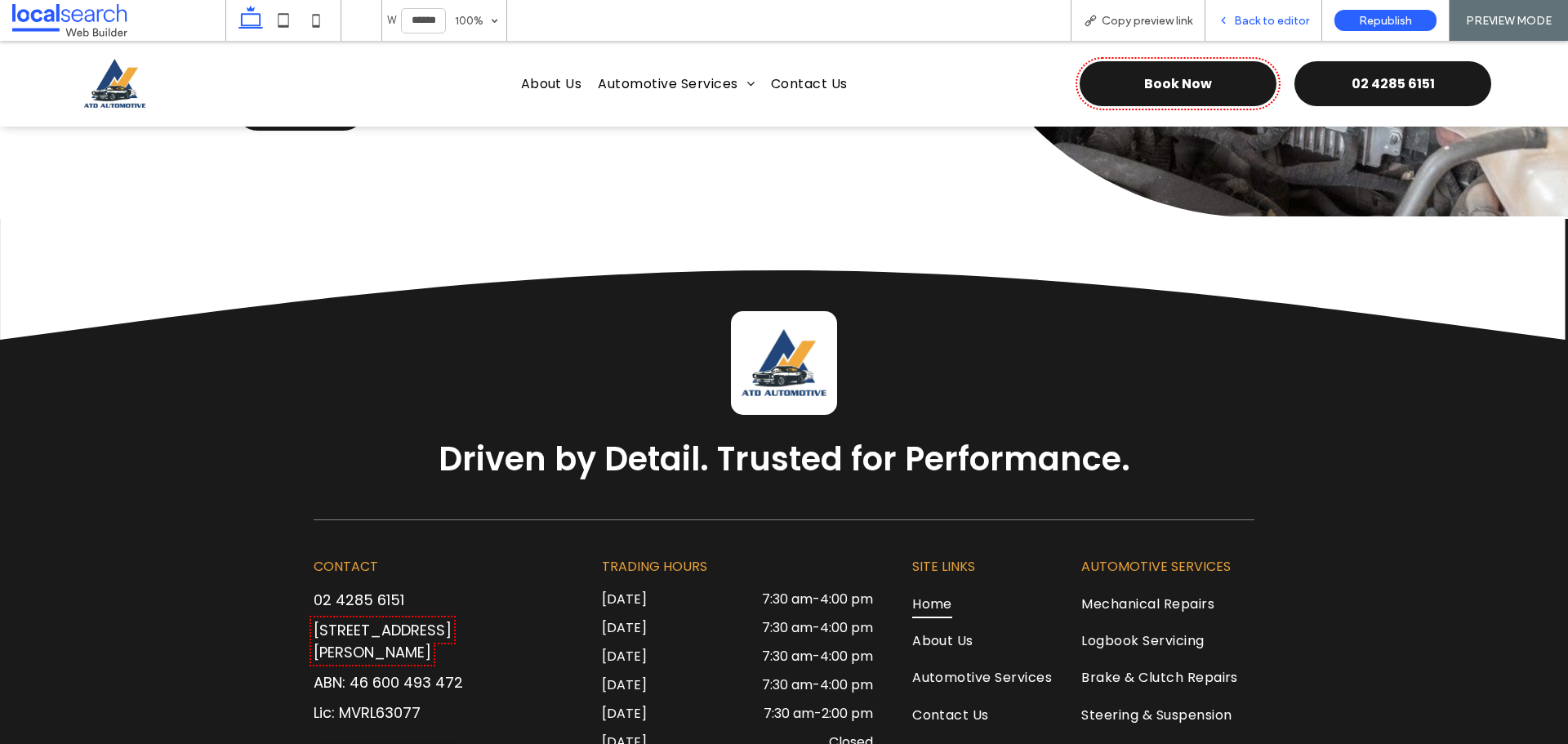
scroll to position [5003, 0]
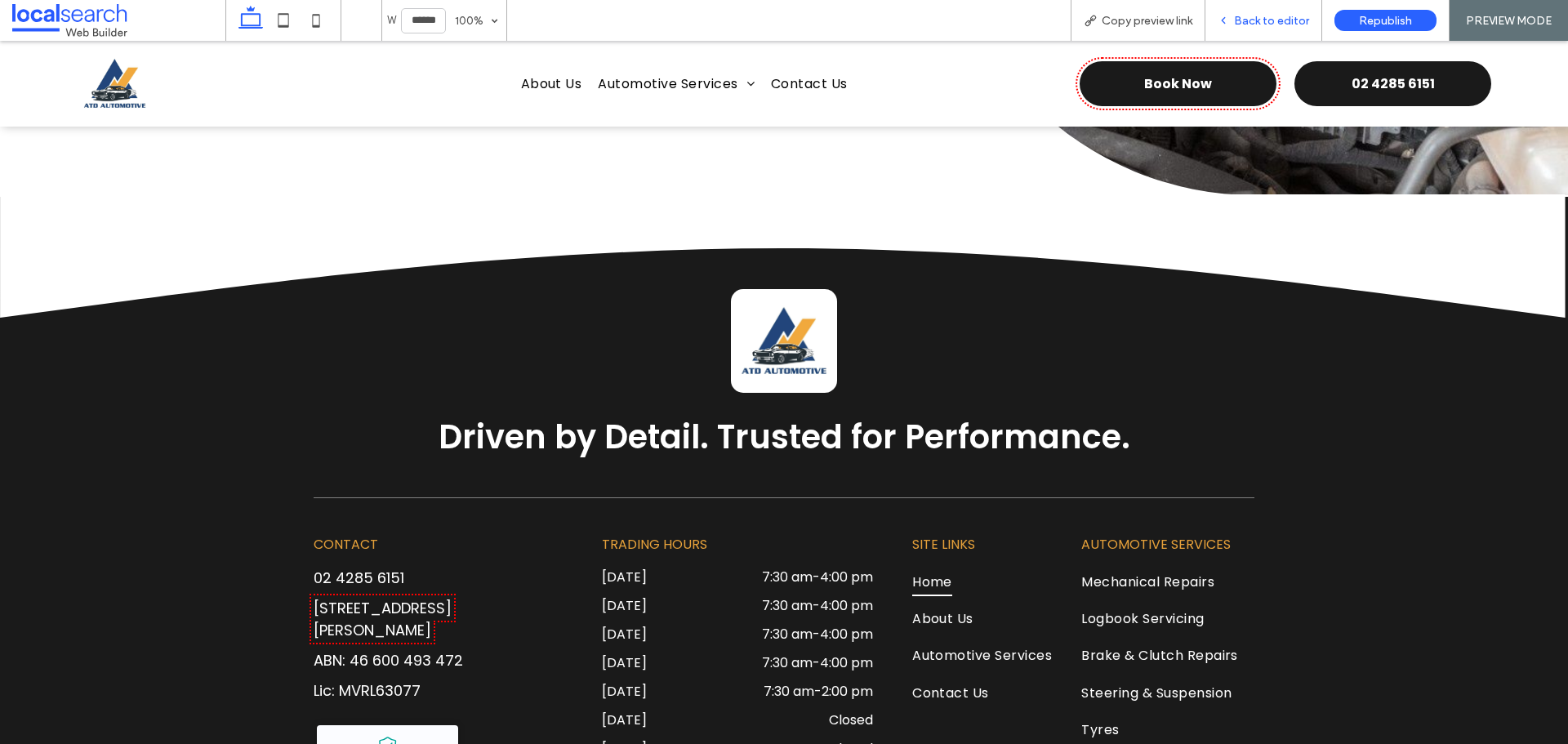
click at [1267, 35] on div "Back to editor" at bounding box center [1263, 20] width 117 height 41
click at [1269, 25] on span "Back to editor" at bounding box center [1272, 21] width 75 height 14
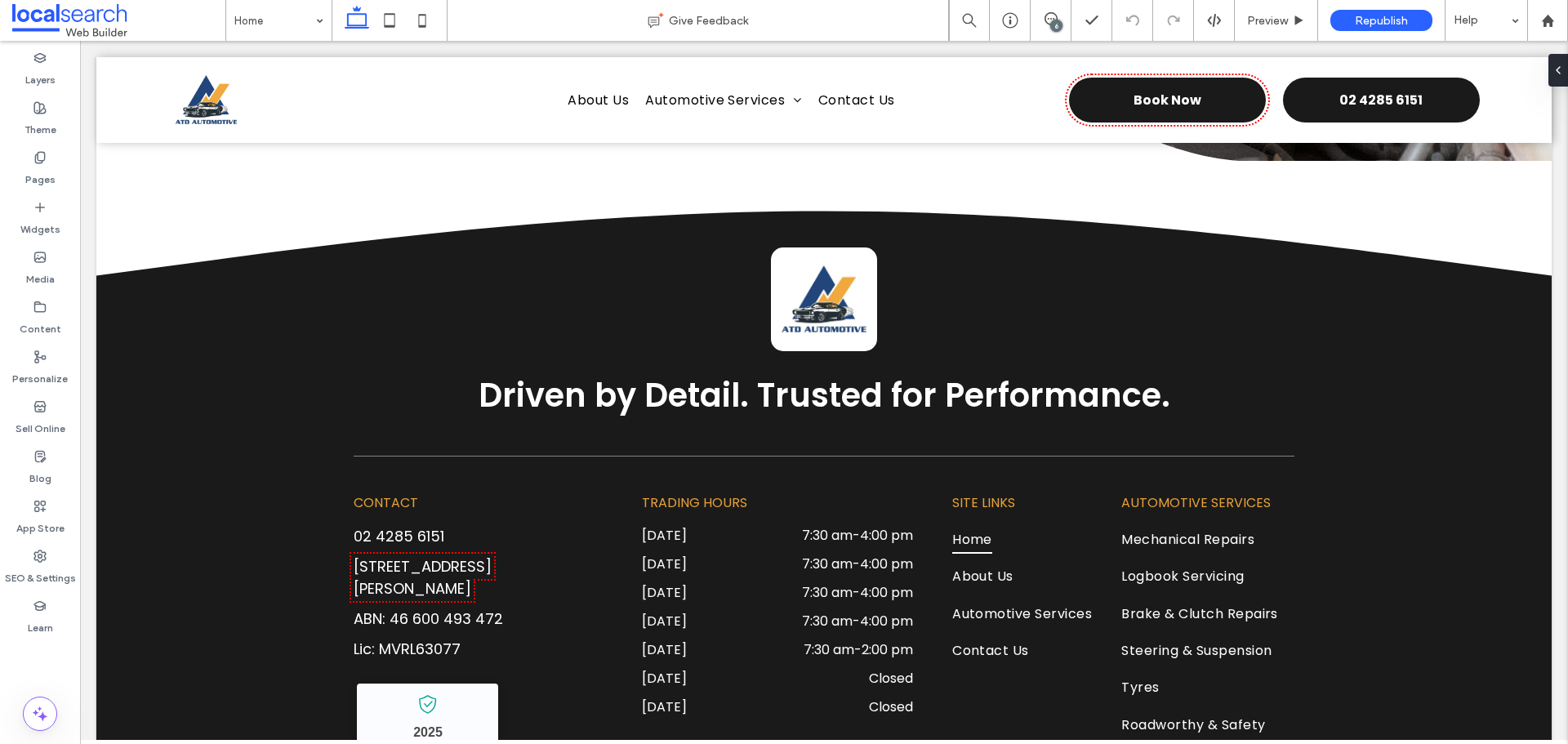
scroll to position [4981, 0]
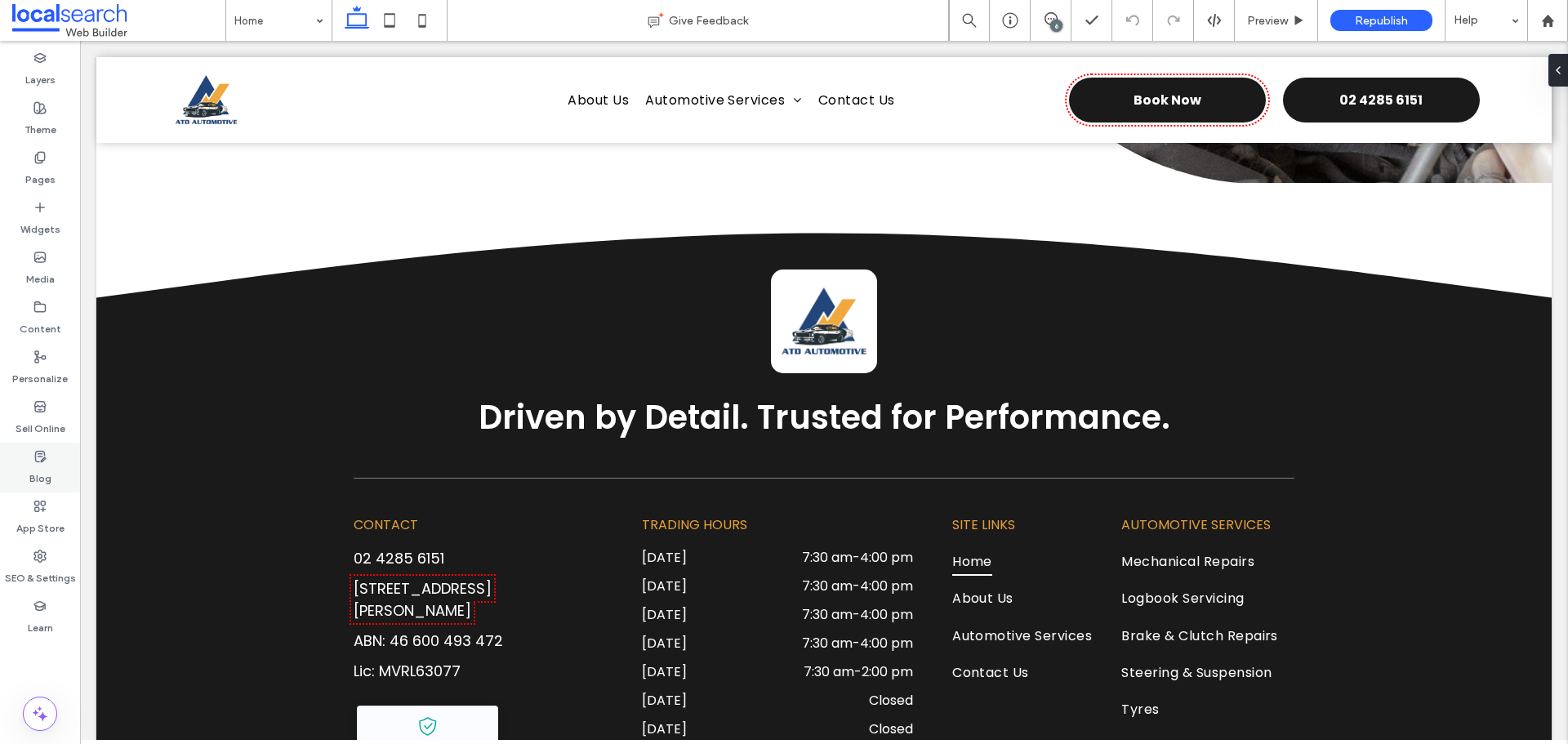
click at [52, 469] on div "Blog" at bounding box center [39, 467] width 80 height 50
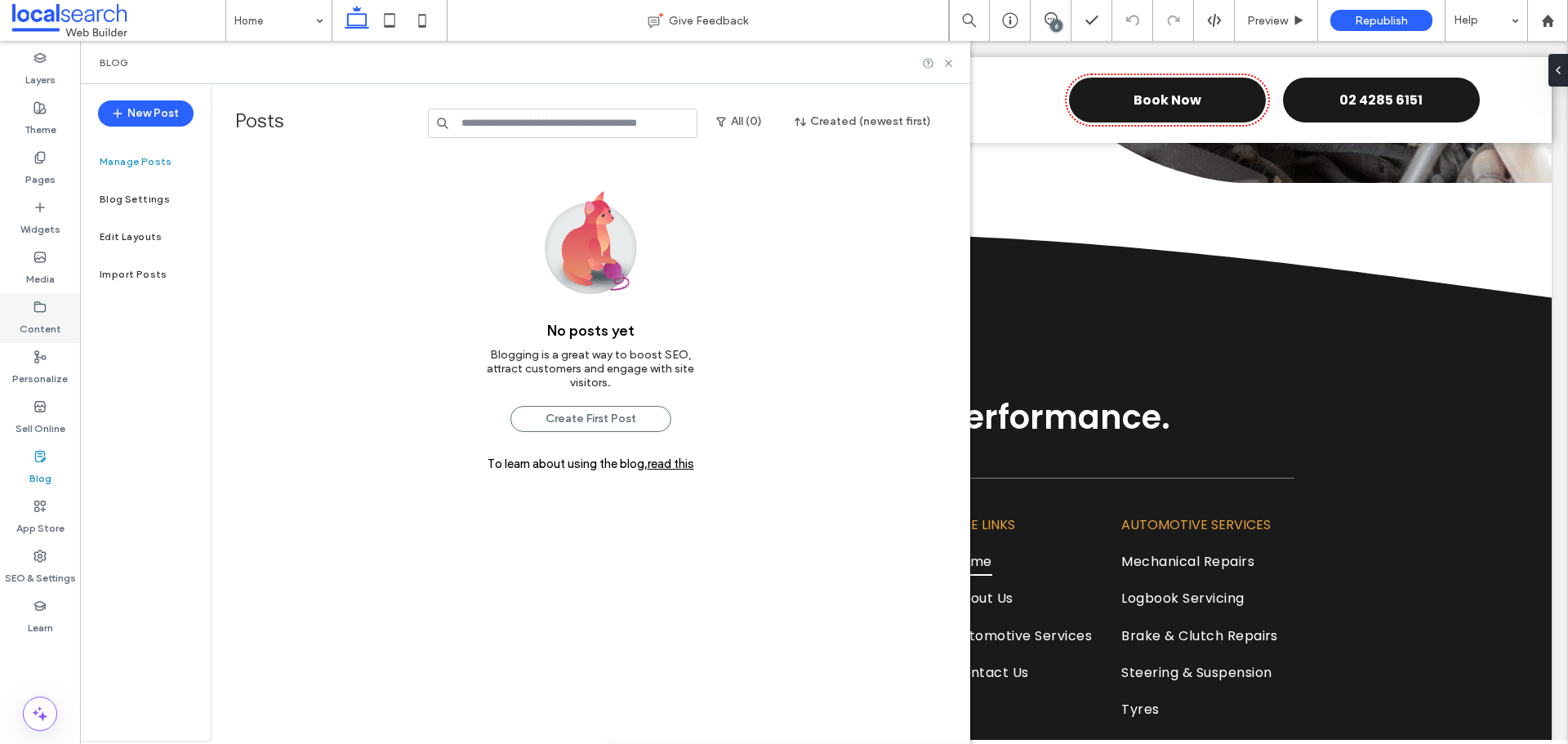
click at [48, 310] on div "Content" at bounding box center [39, 318] width 80 height 50
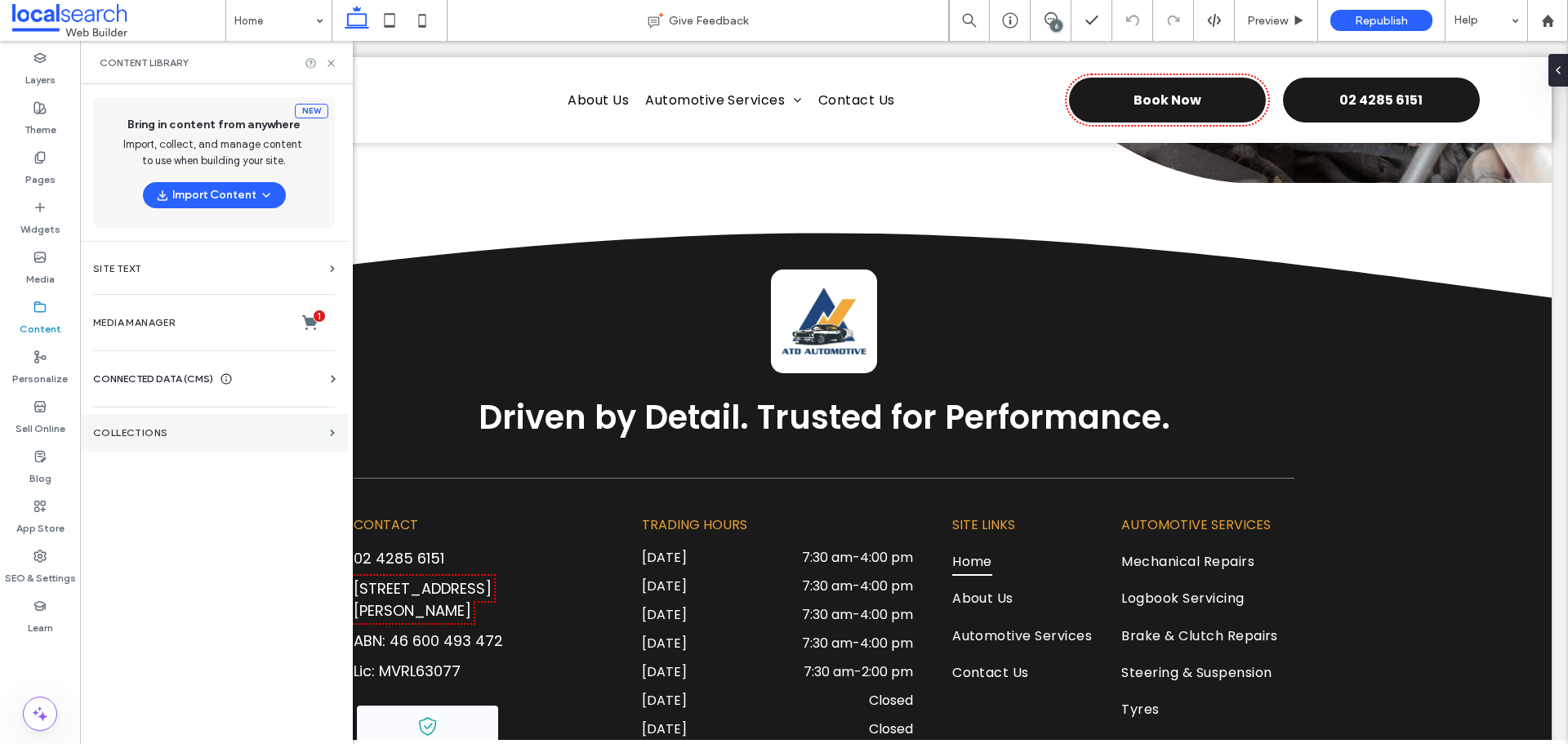
click at [238, 429] on label "Collections" at bounding box center [208, 432] width 231 height 11
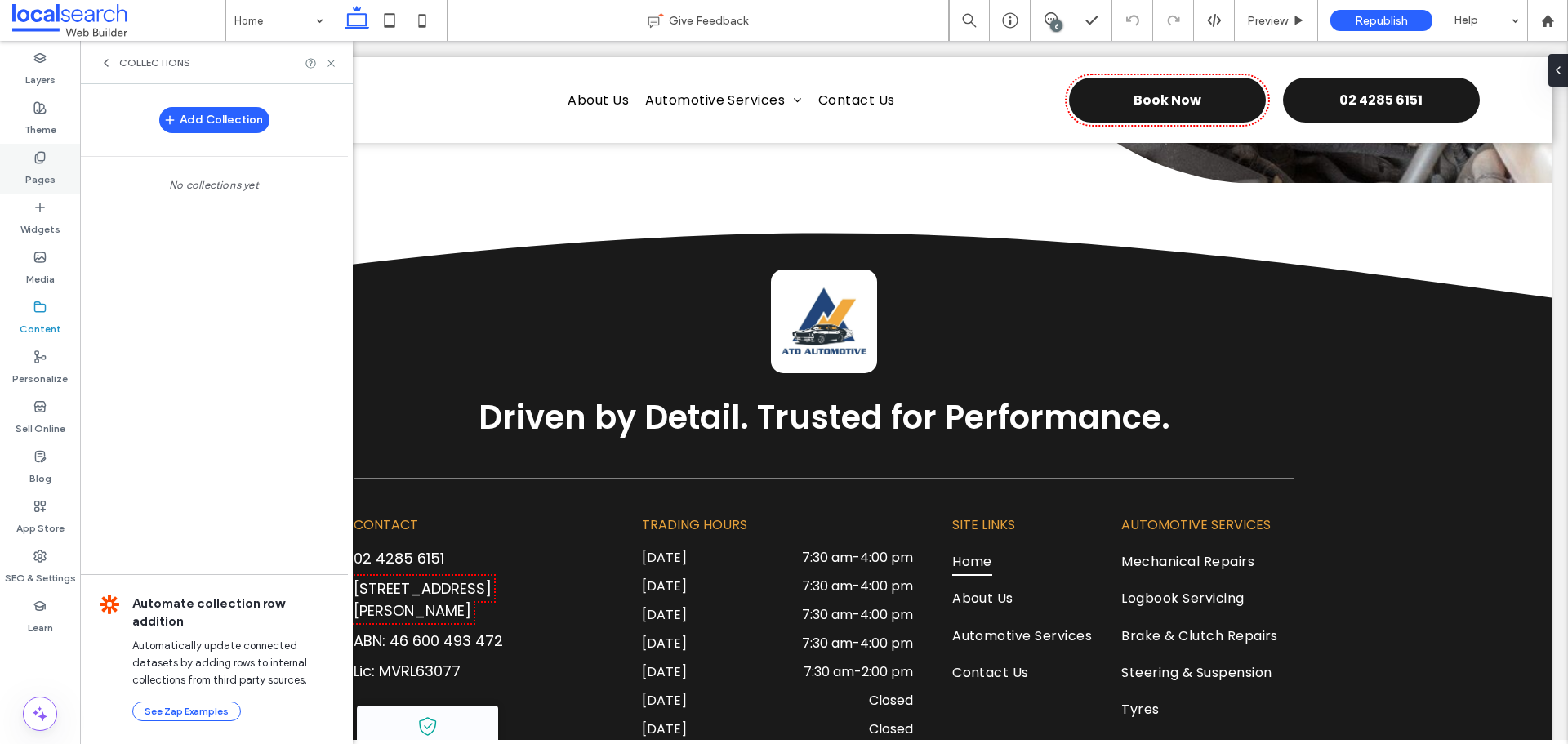
click at [32, 180] on label "Pages" at bounding box center [40, 175] width 30 height 23
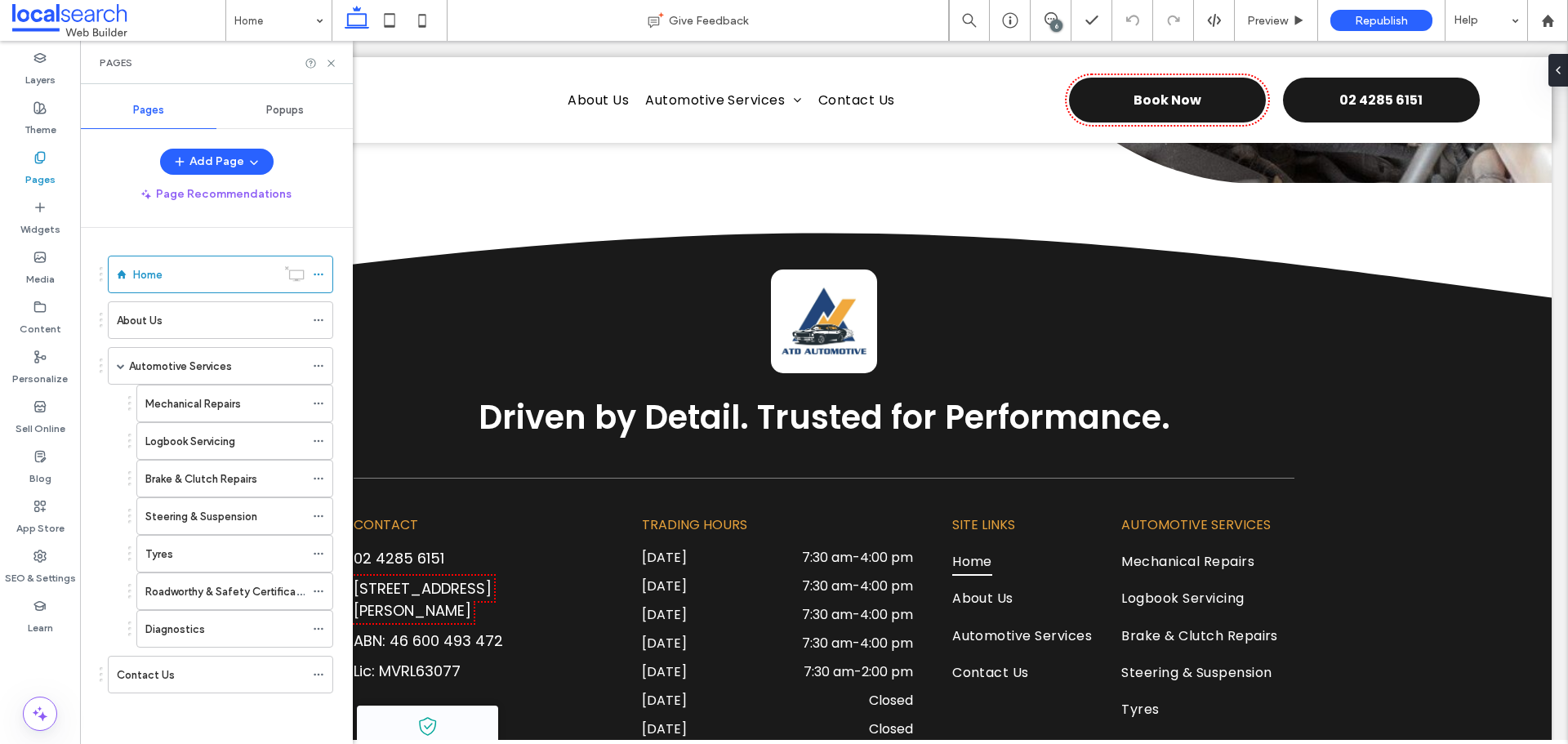
click at [302, 121] on div "Popups" at bounding box center [285, 110] width 137 height 36
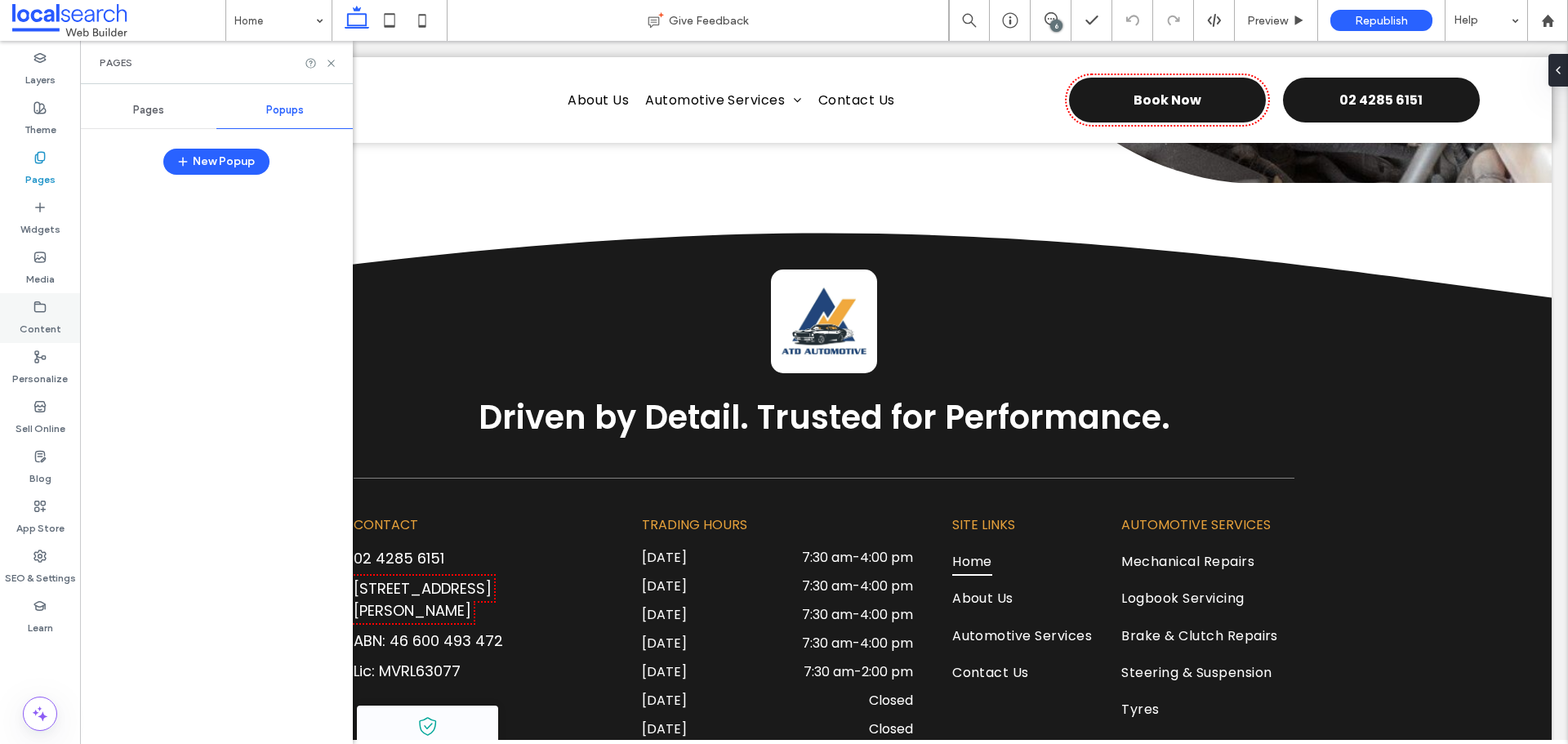
click at [57, 315] on label "Content" at bounding box center [40, 325] width 42 height 23
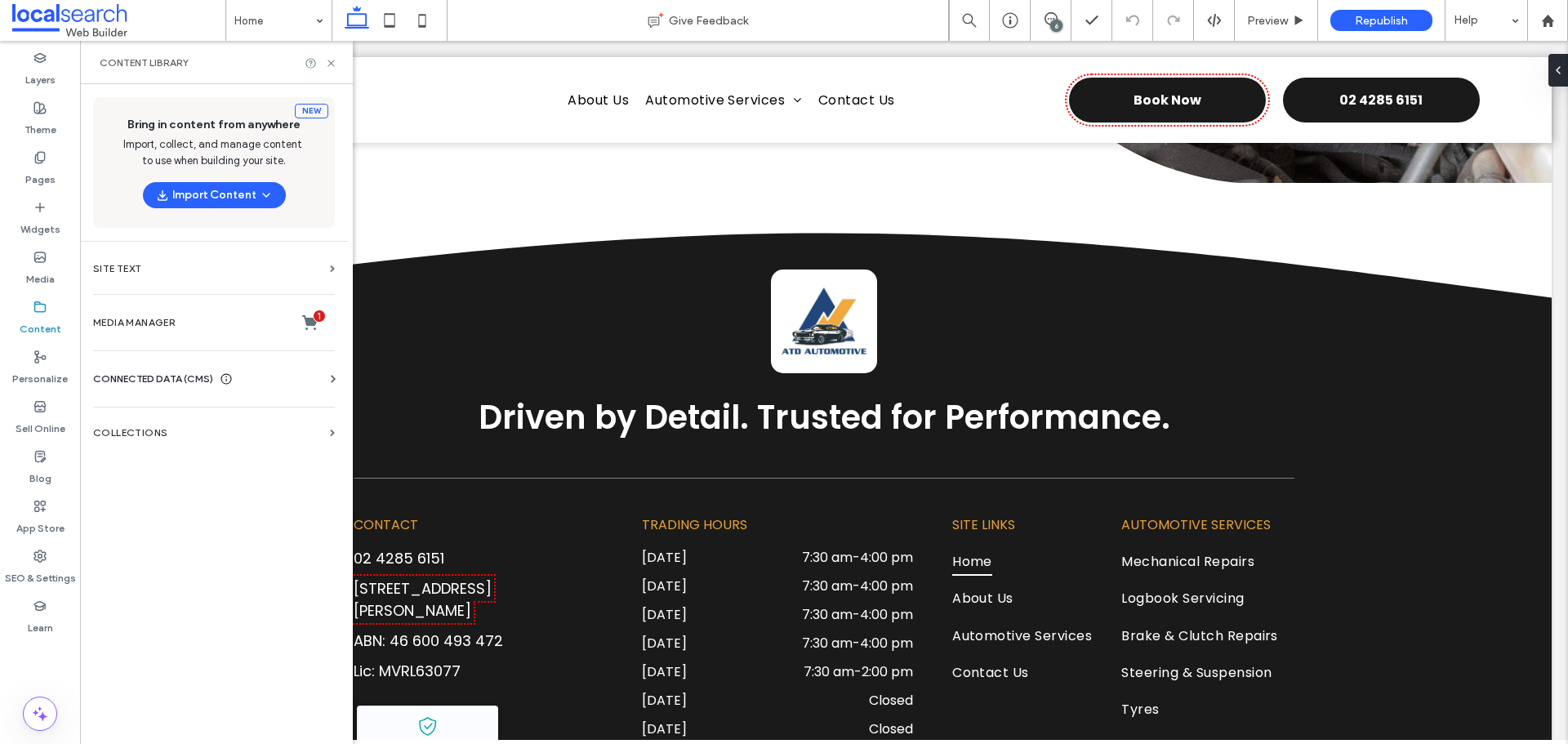
click at [153, 425] on section "Collections" at bounding box center [214, 432] width 268 height 38
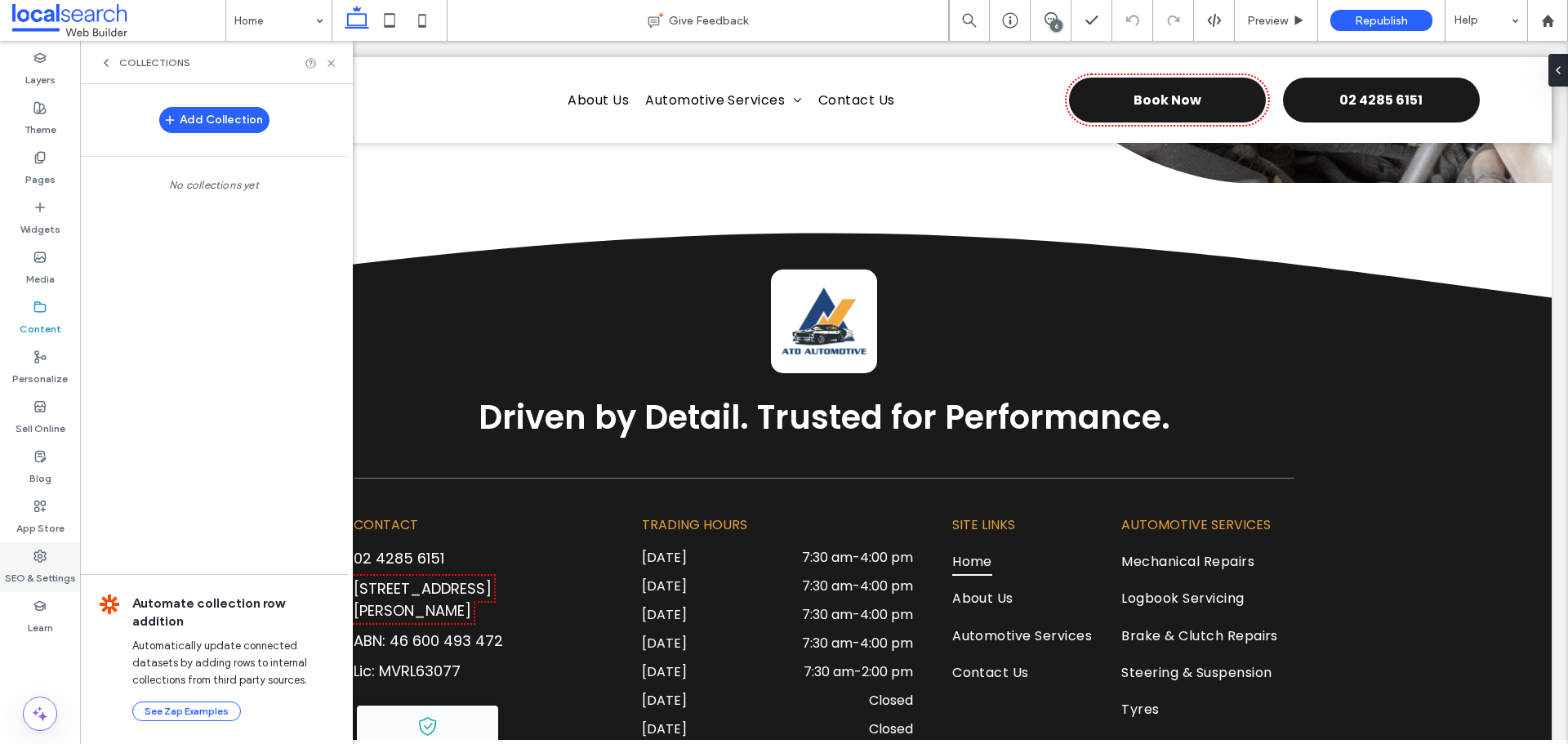
click at [46, 567] on label "SEO & Settings" at bounding box center [40, 574] width 71 height 23
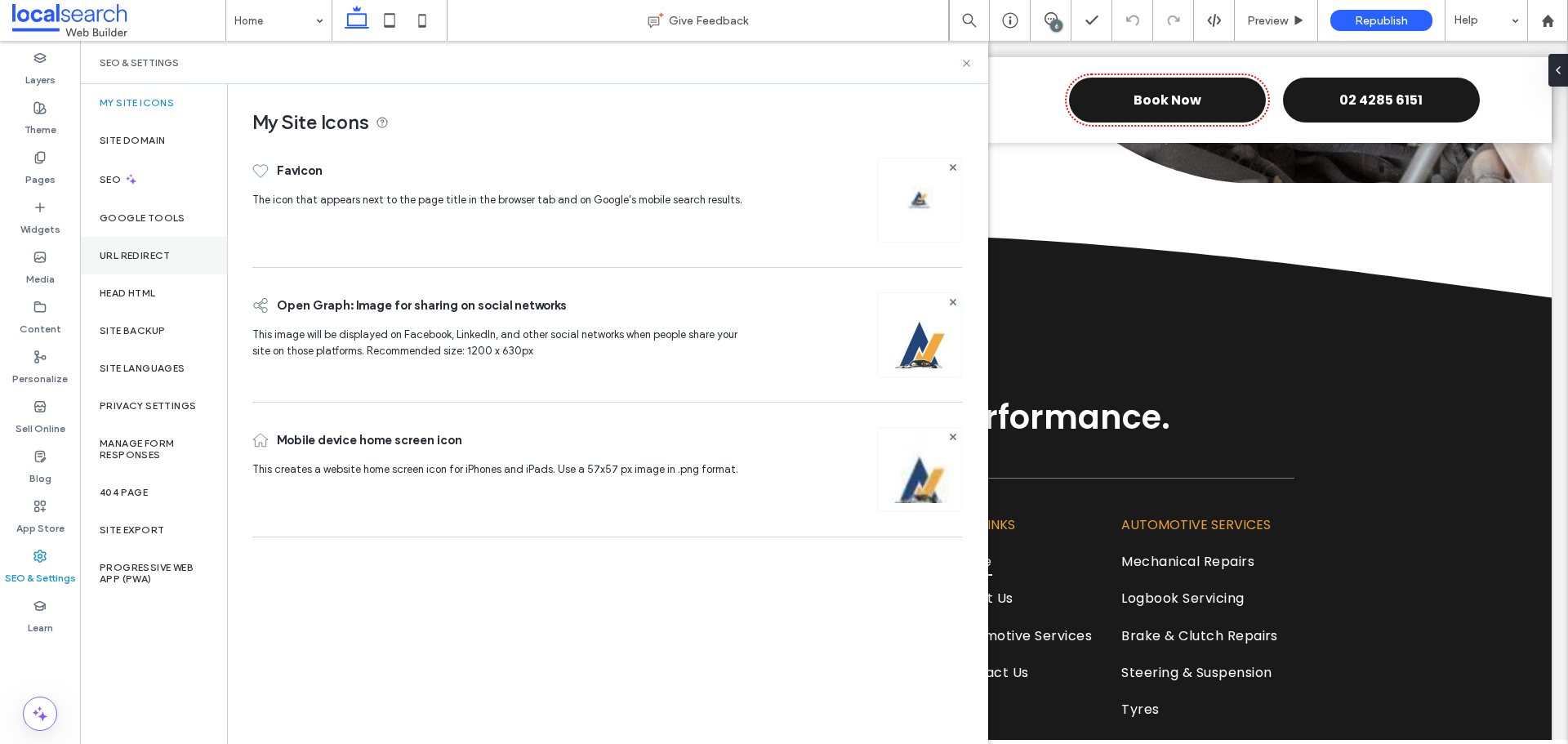
click at [171, 259] on label "URL Redirect" at bounding box center [135, 255] width 71 height 11
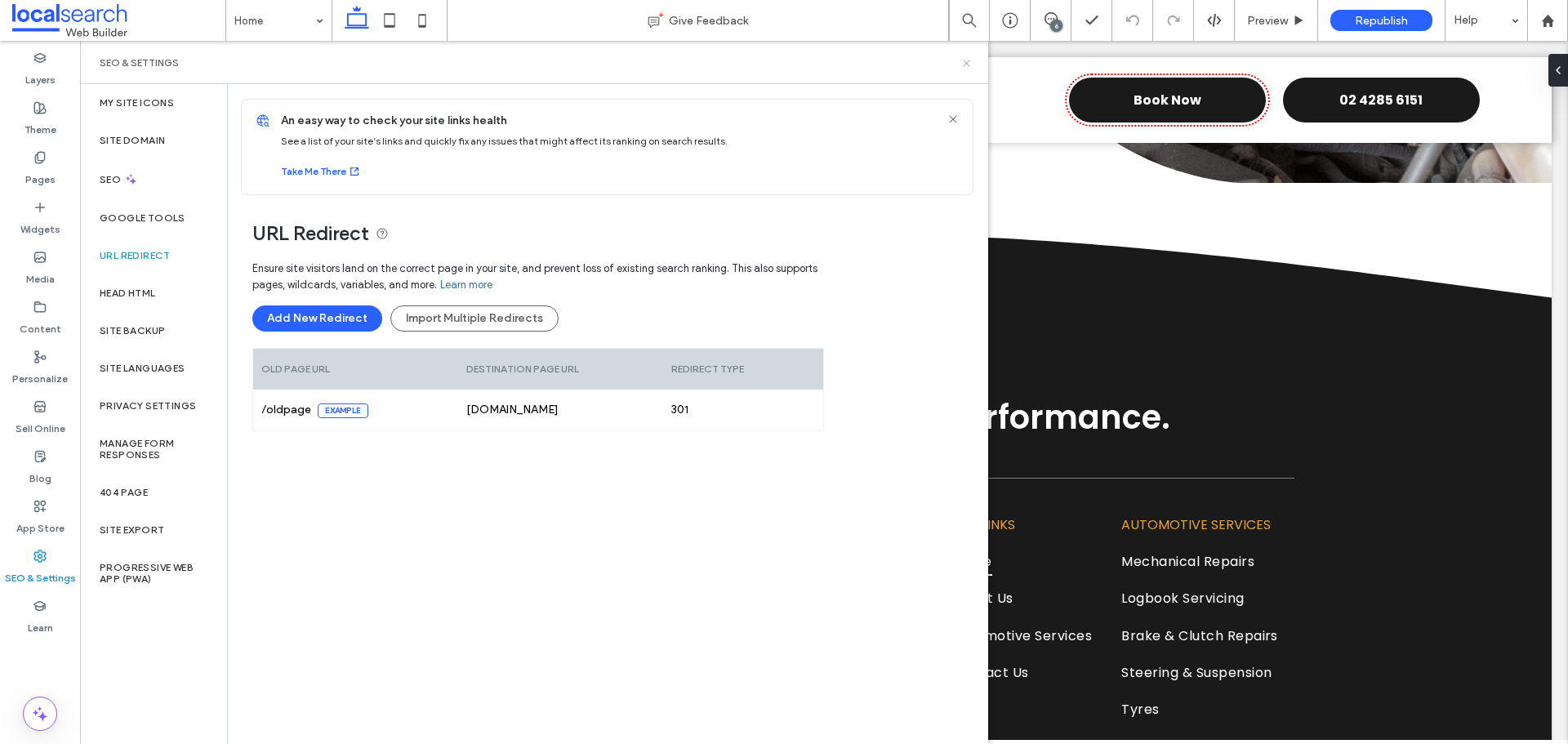
click at [964, 66] on use at bounding box center [966, 62] width 6 height 6
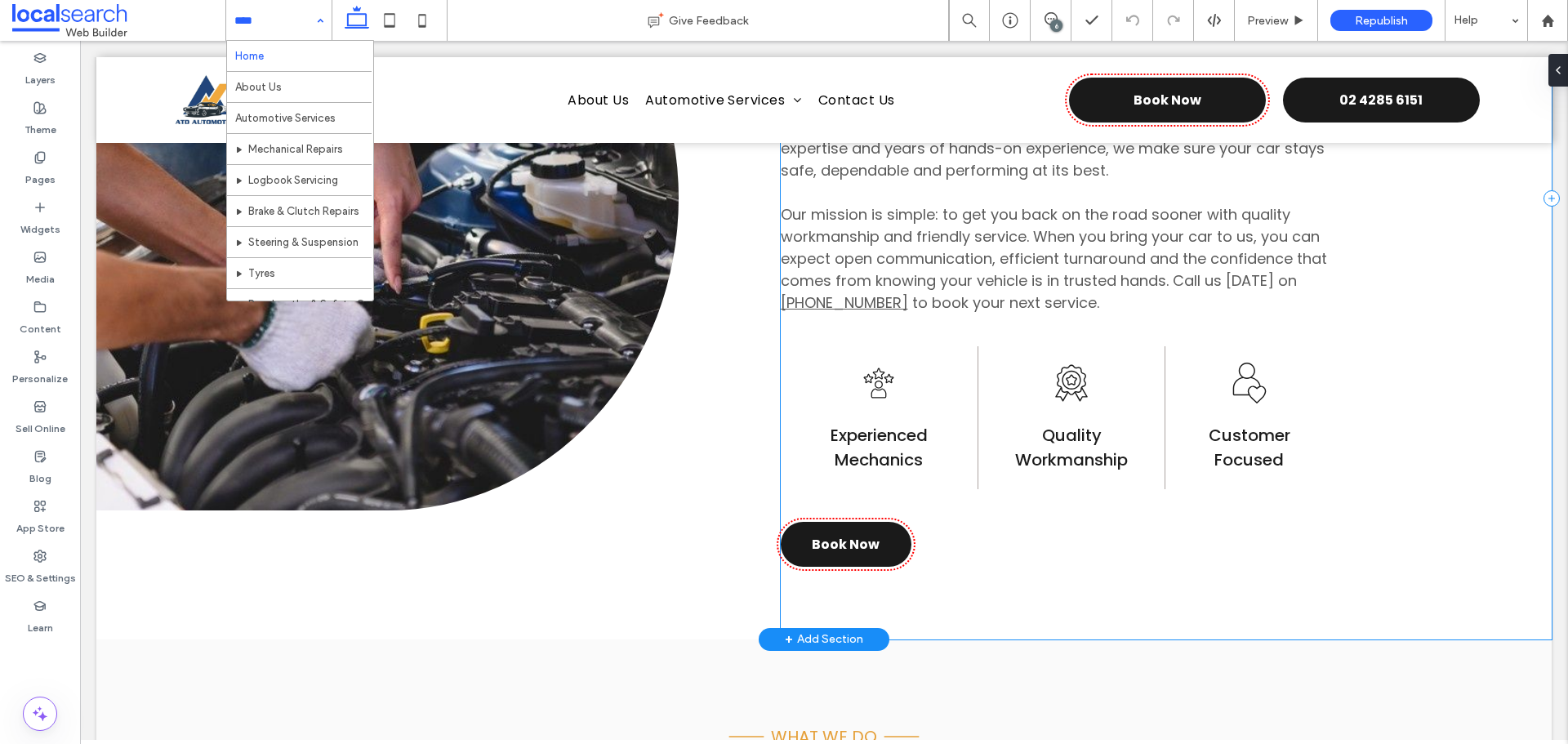
scroll to position [1136, 0]
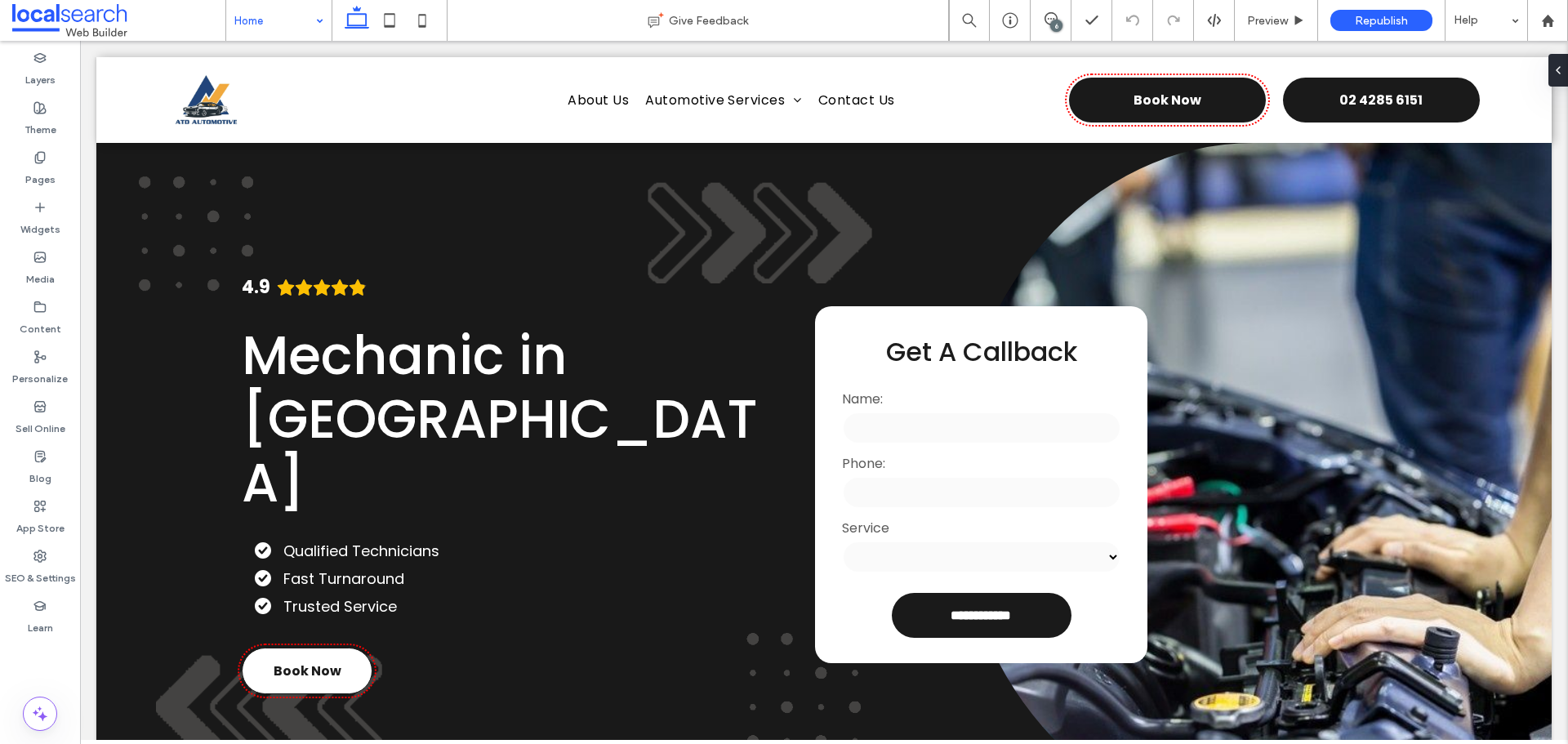
click at [321, 23] on div "Home" at bounding box center [279, 20] width 105 height 41
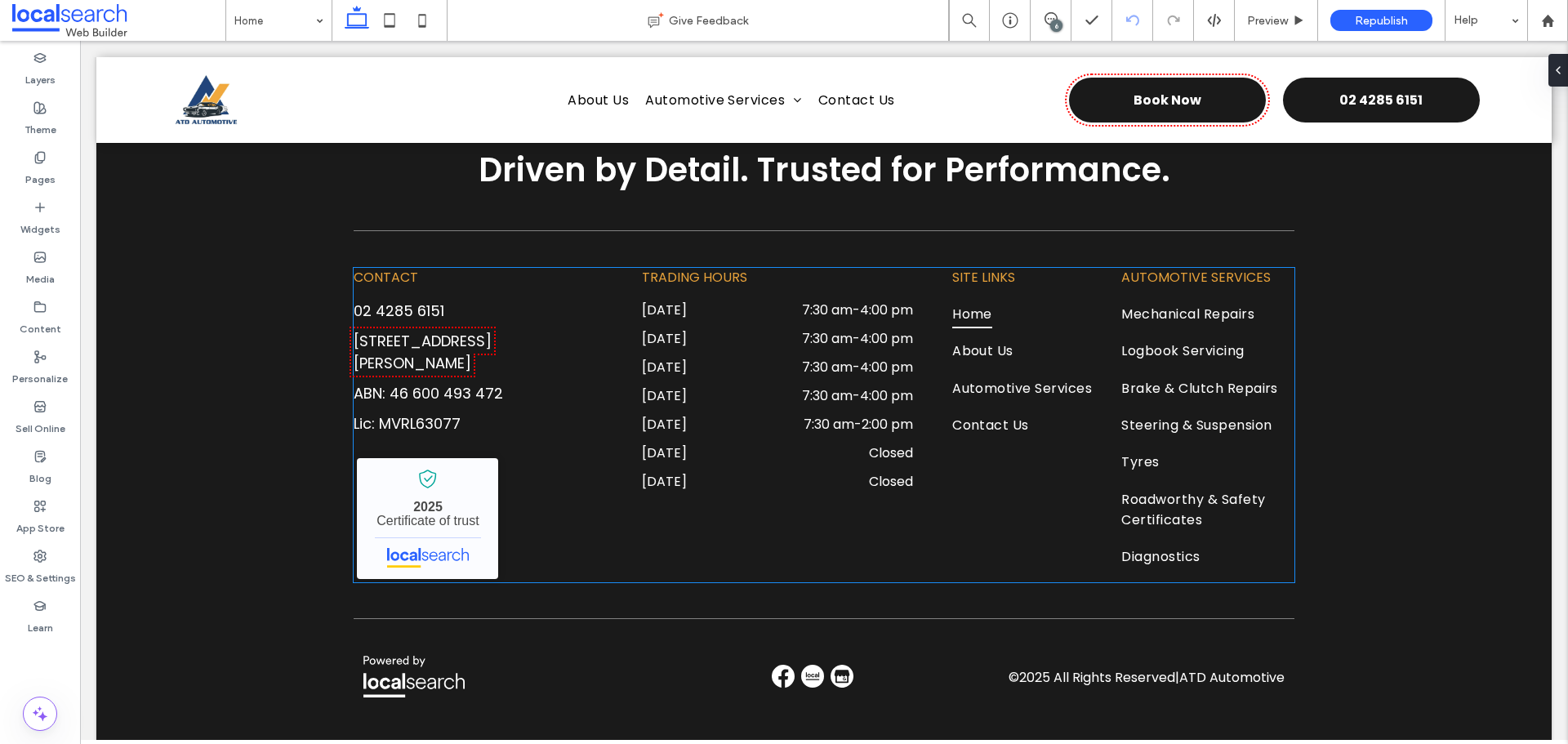
scroll to position [5245, 0]
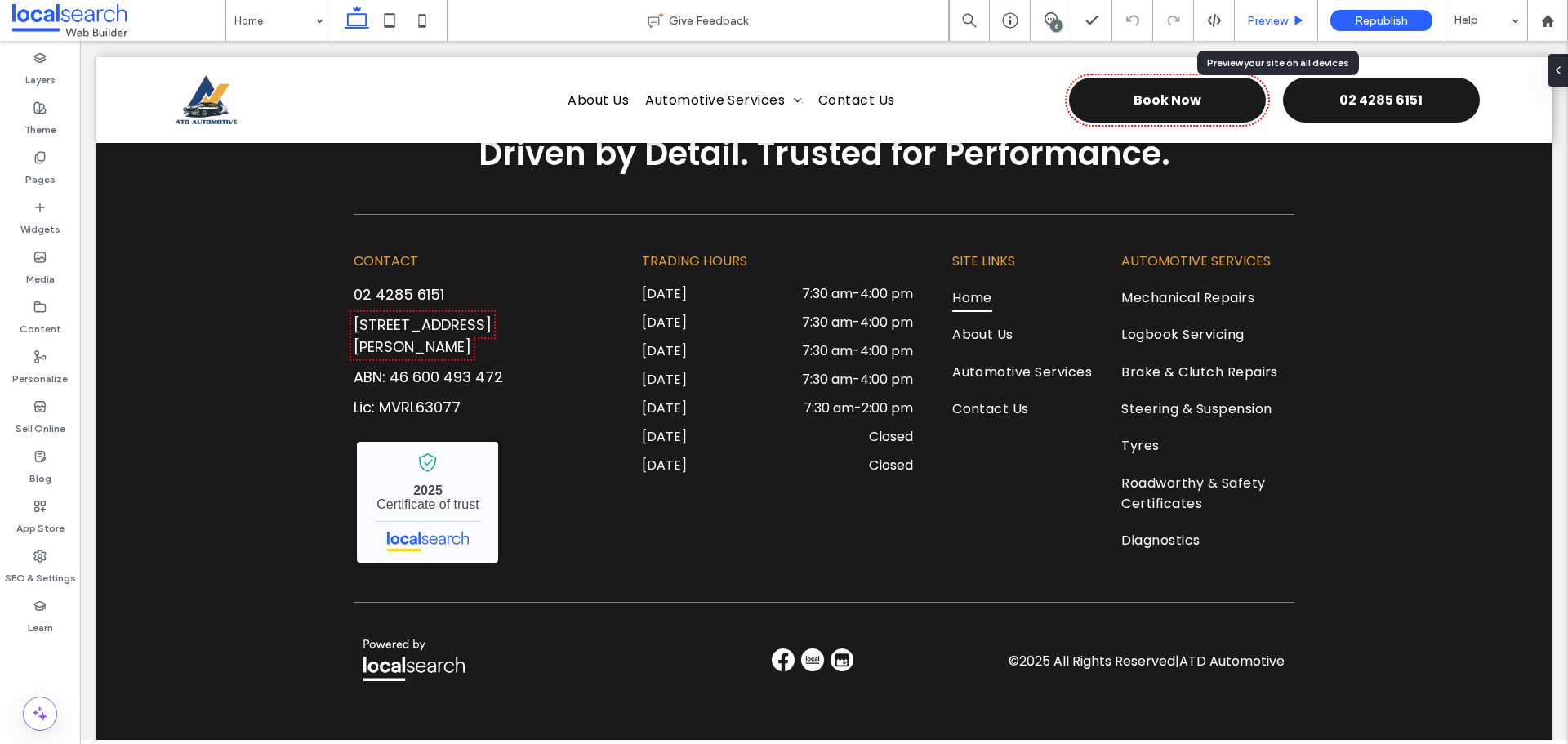
click at [1268, 6] on div "Preview" at bounding box center [1276, 20] width 83 height 41
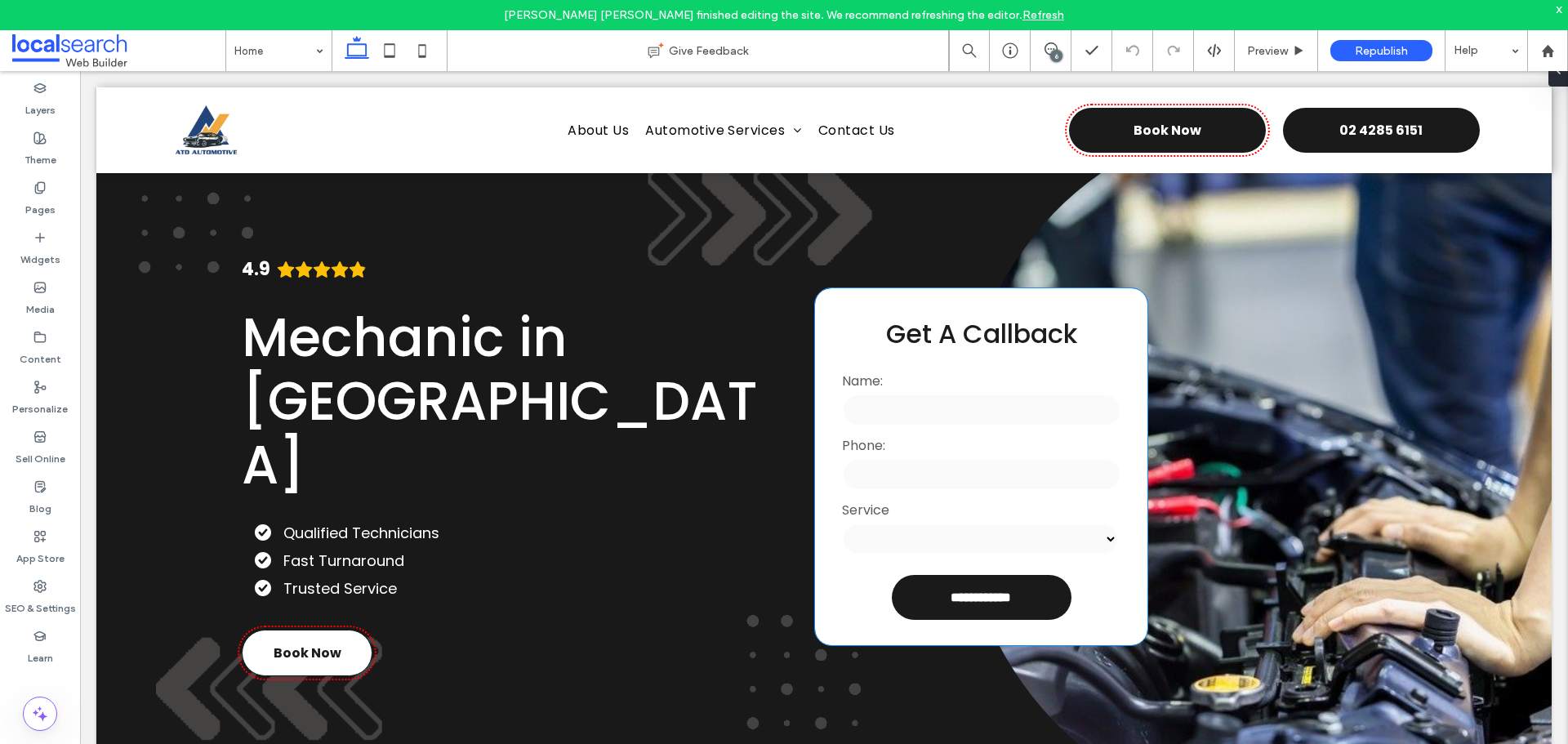
scroll to position [0, 0]
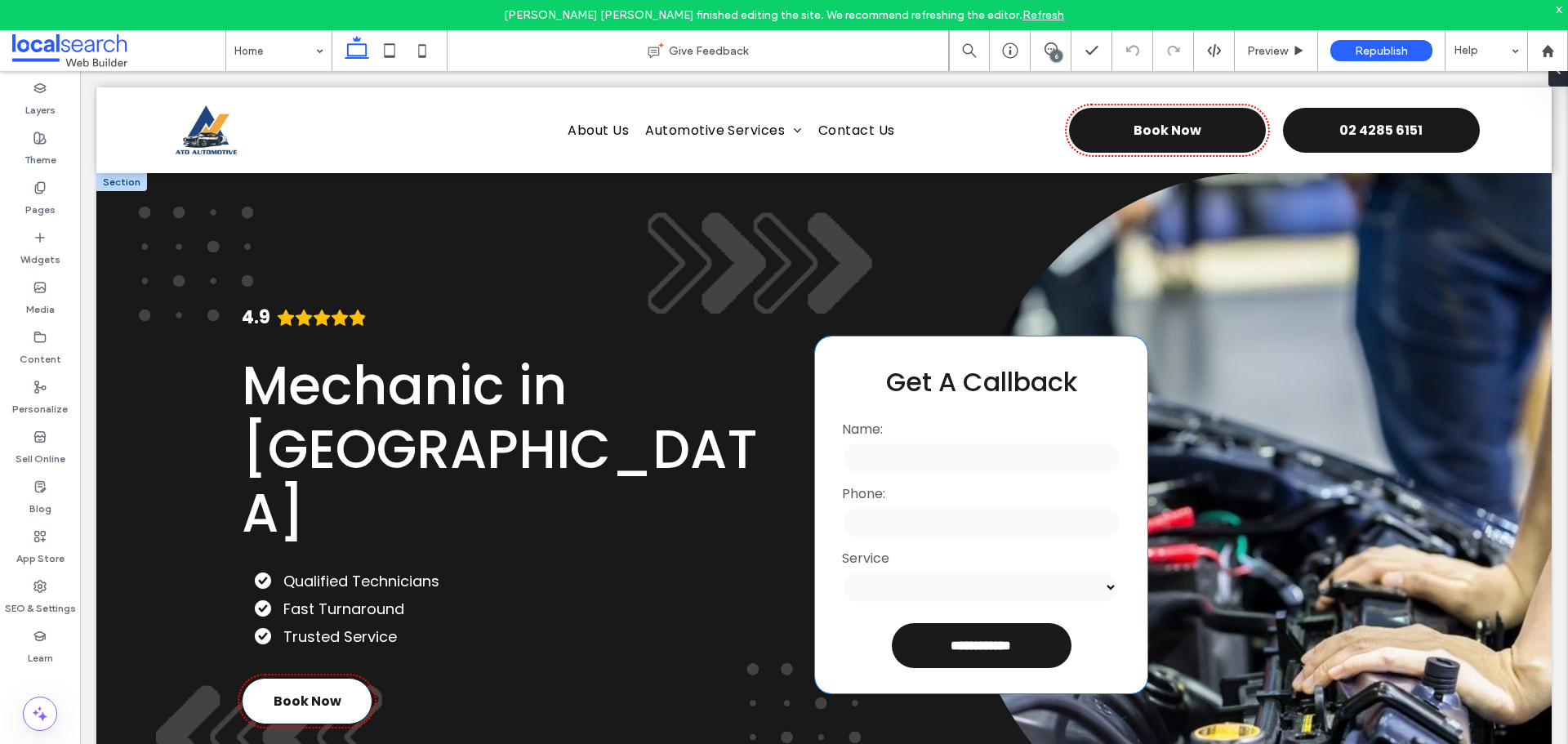
click at [940, 545] on div "**********" at bounding box center [982, 577] width 289 height 65
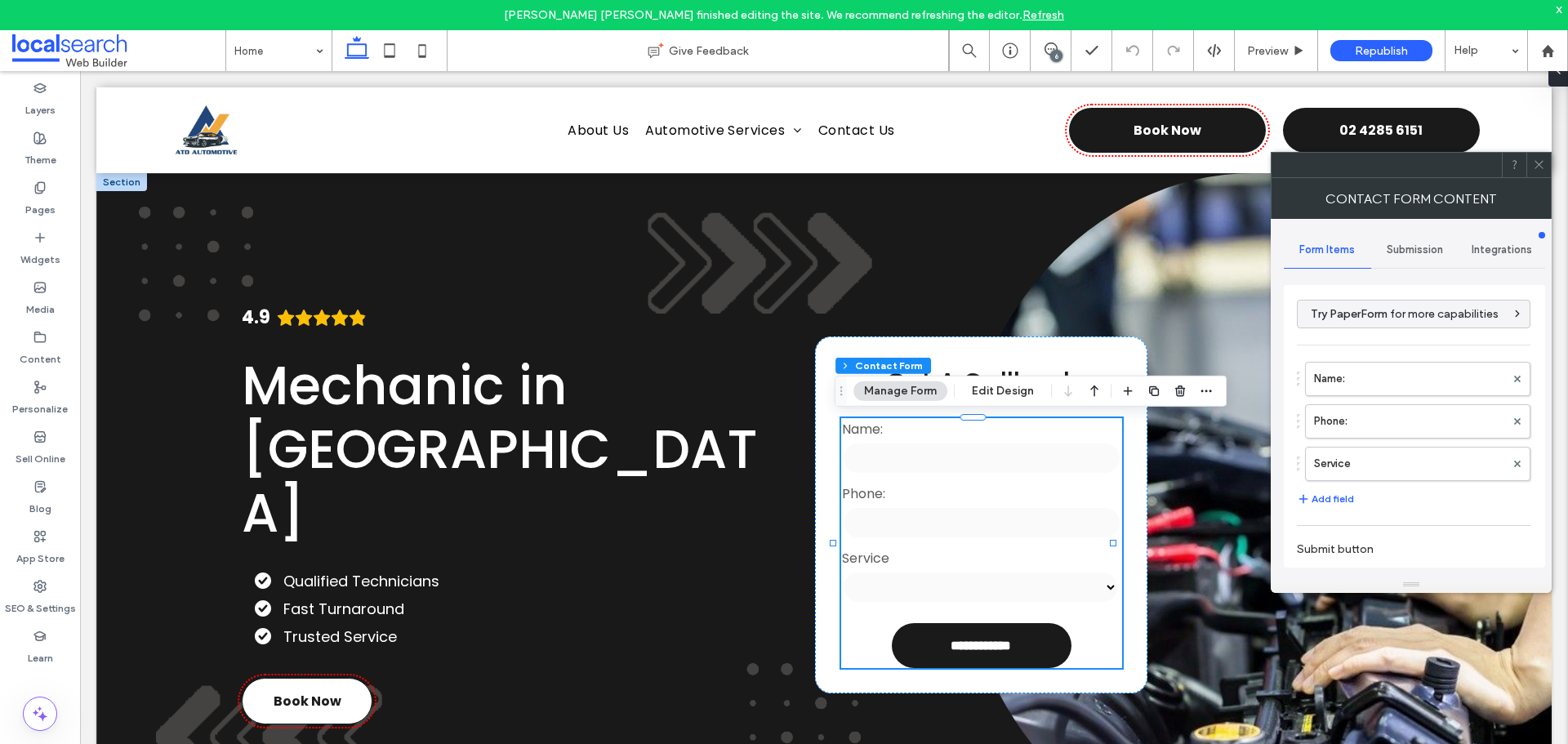
type input "**********"
type input "*"
type input "***"
type input "**"
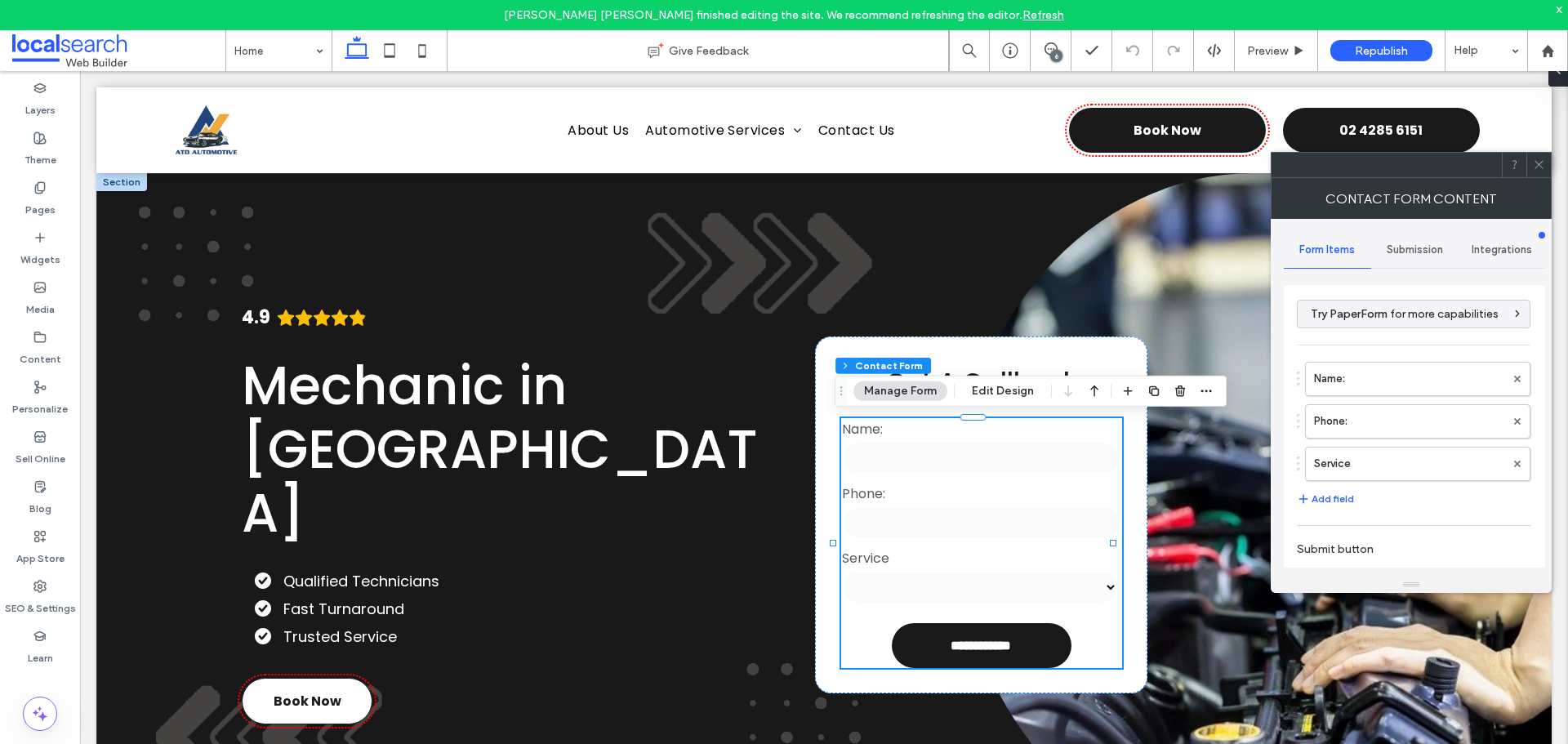
click at [1402, 249] on span "Submission" at bounding box center [1415, 250] width 56 height 13
click at [1404, 322] on label "New submission notification" at bounding box center [1415, 326] width 218 height 32
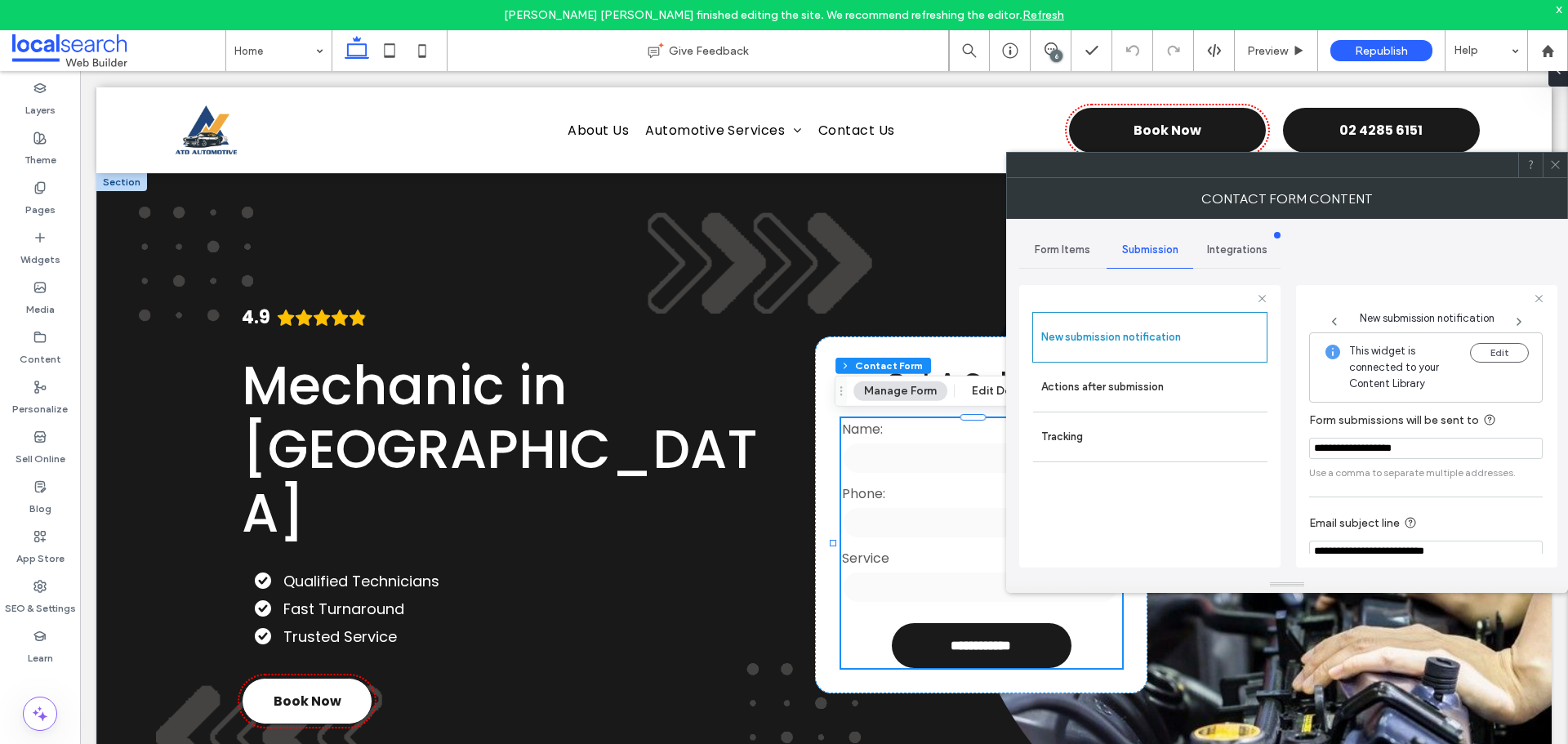
scroll to position [85, 0]
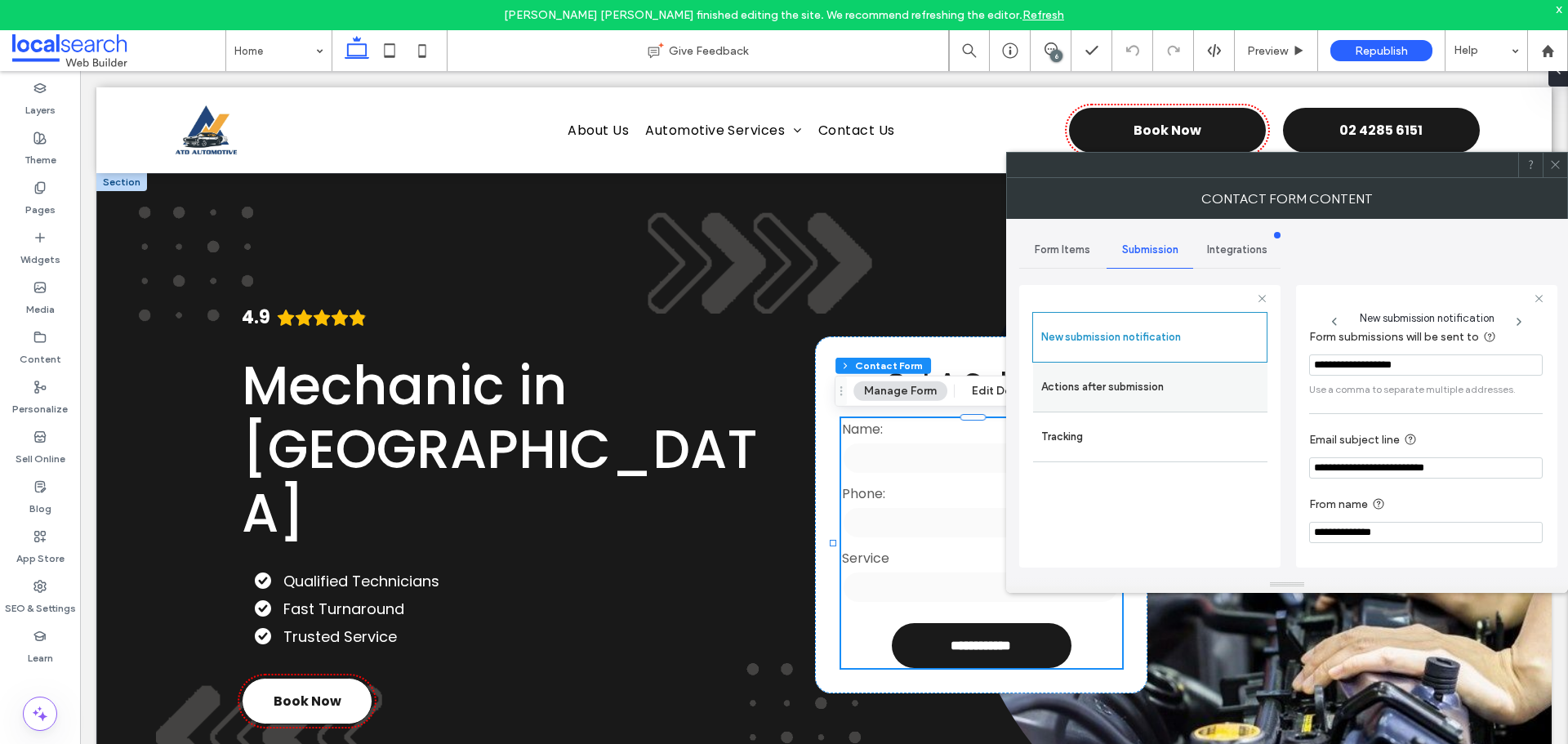
click at [1133, 400] on label "Actions after submission" at bounding box center [1150, 386] width 218 height 32
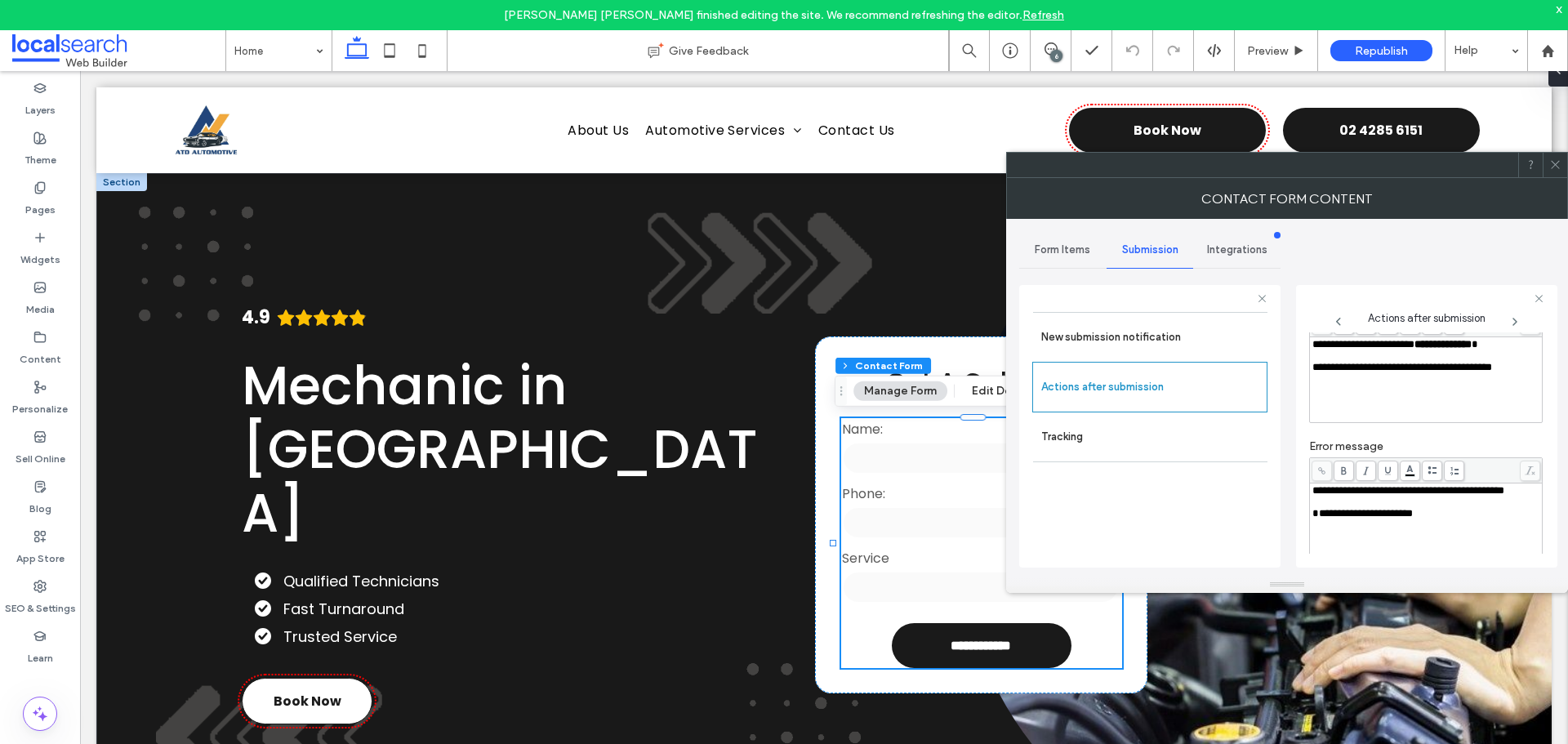
click at [1550, 160] on icon at bounding box center [1556, 165] width 12 height 12
